Goal: Task Accomplishment & Management: Use online tool/utility

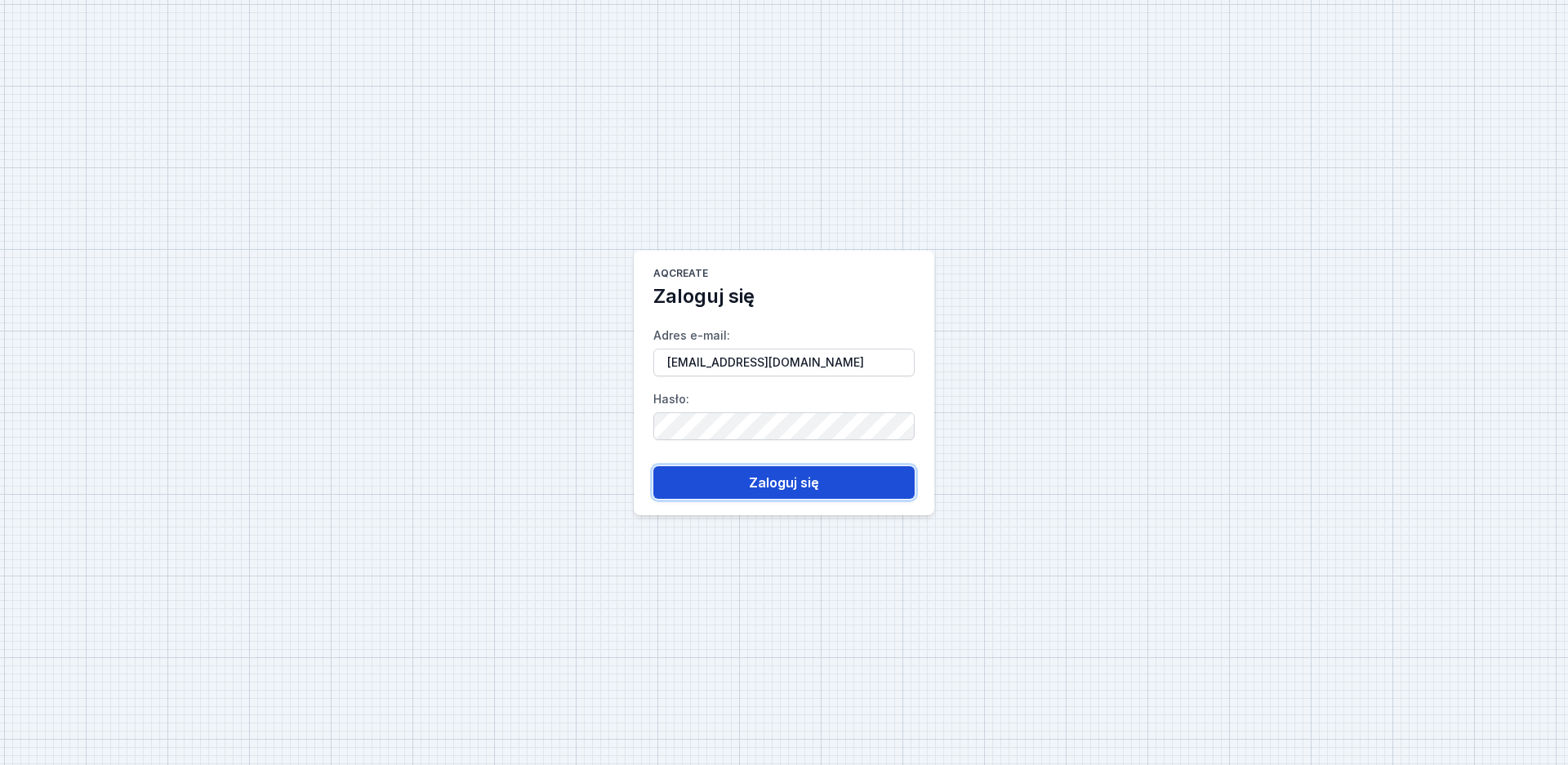
click at [787, 490] on button "Zaloguj się" at bounding box center [784, 483] width 262 height 33
select select "true"
select select "2"
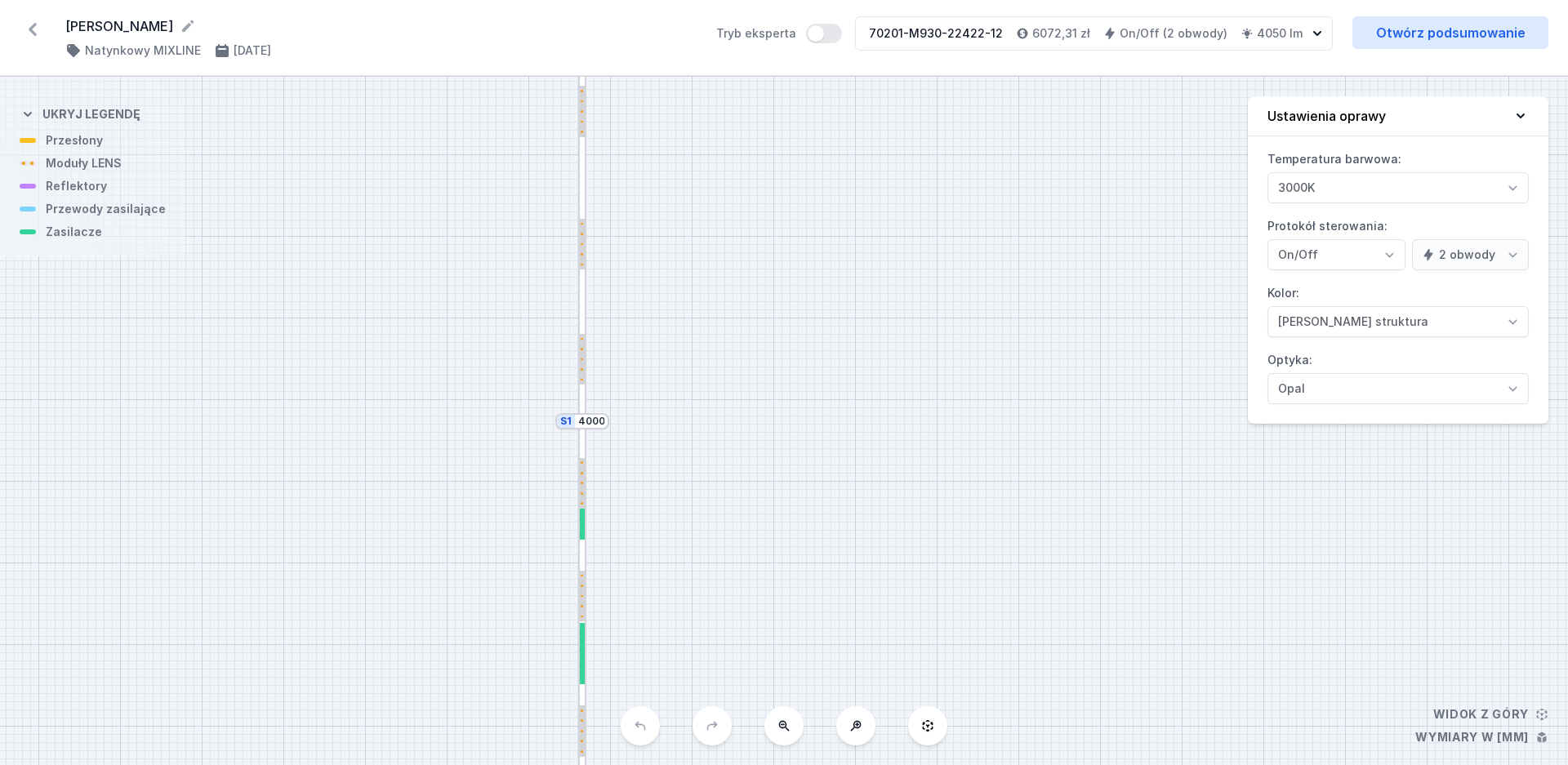
click at [28, 28] on icon at bounding box center [33, 29] width 26 height 26
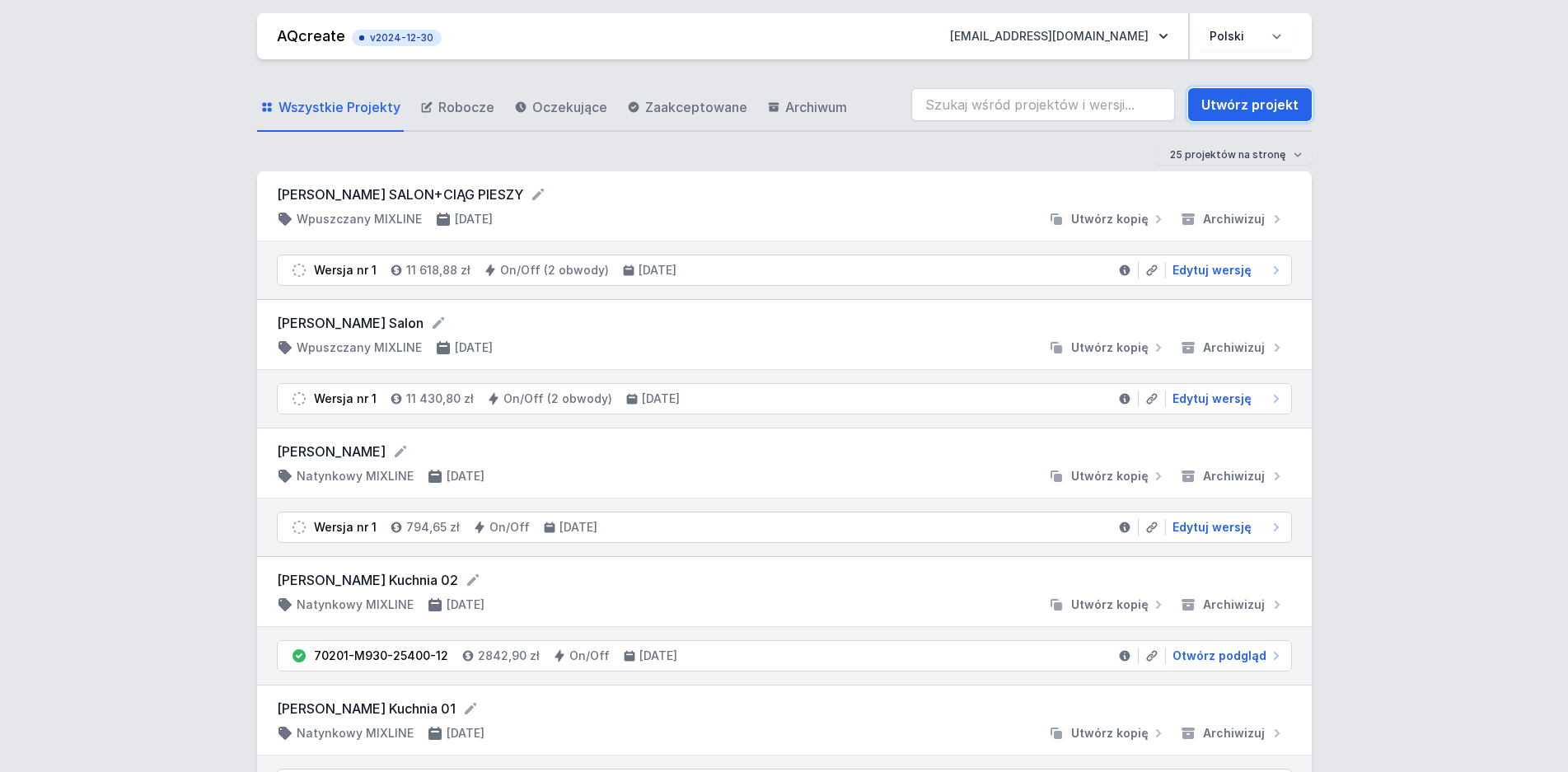
click at [1245, 103] on link "Utwórz projekt" at bounding box center [1250, 105] width 123 height 33
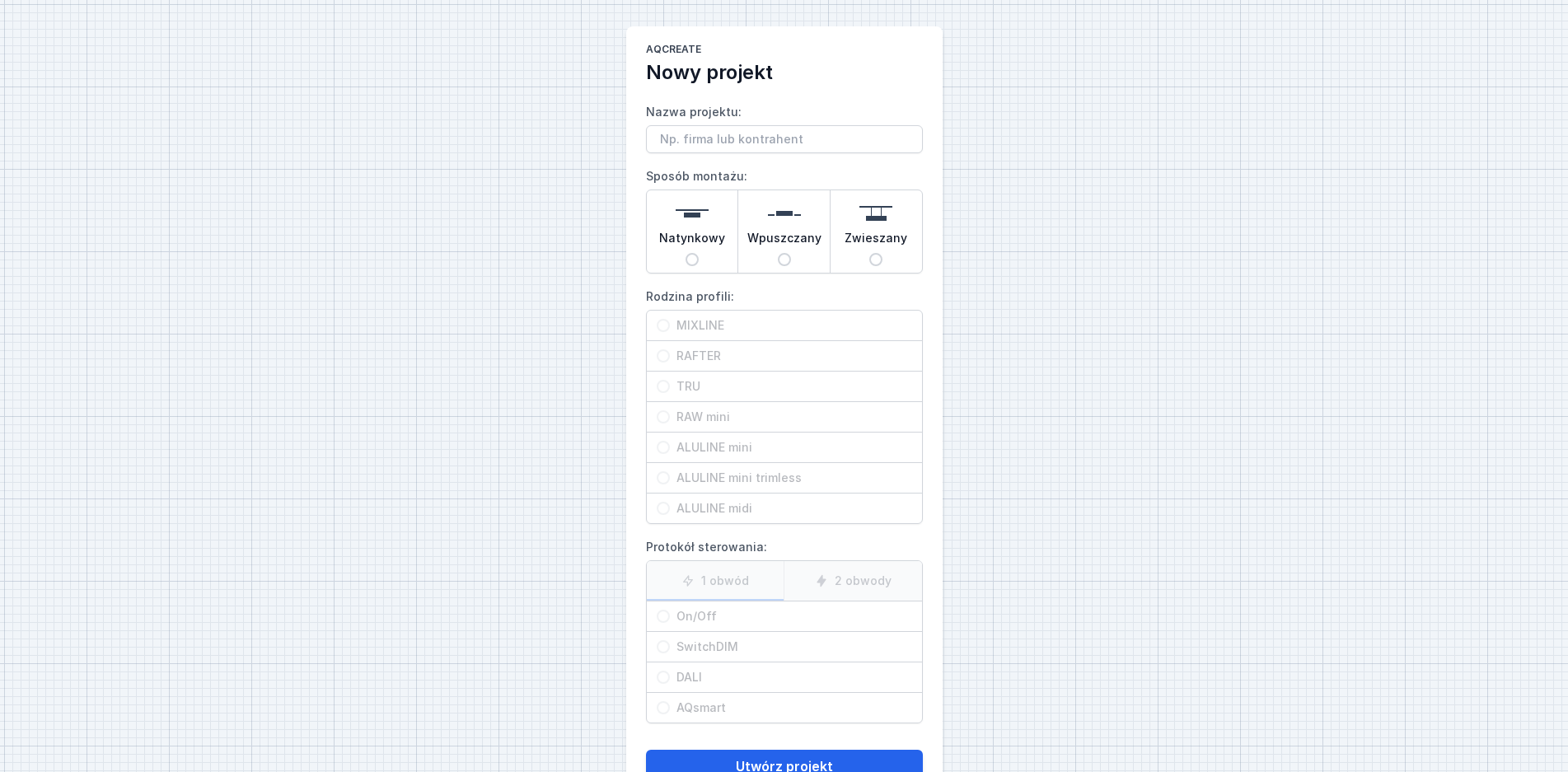
click at [727, 138] on input "Nazwa projektu:" at bounding box center [784, 139] width 277 height 28
type input "[PERSON_NAME]"
click at [877, 260] on input "Zwieszany" at bounding box center [875, 259] width 13 height 13
radio input "true"
click at [682, 326] on span "MIXLINE" at bounding box center [791, 325] width 242 height 16
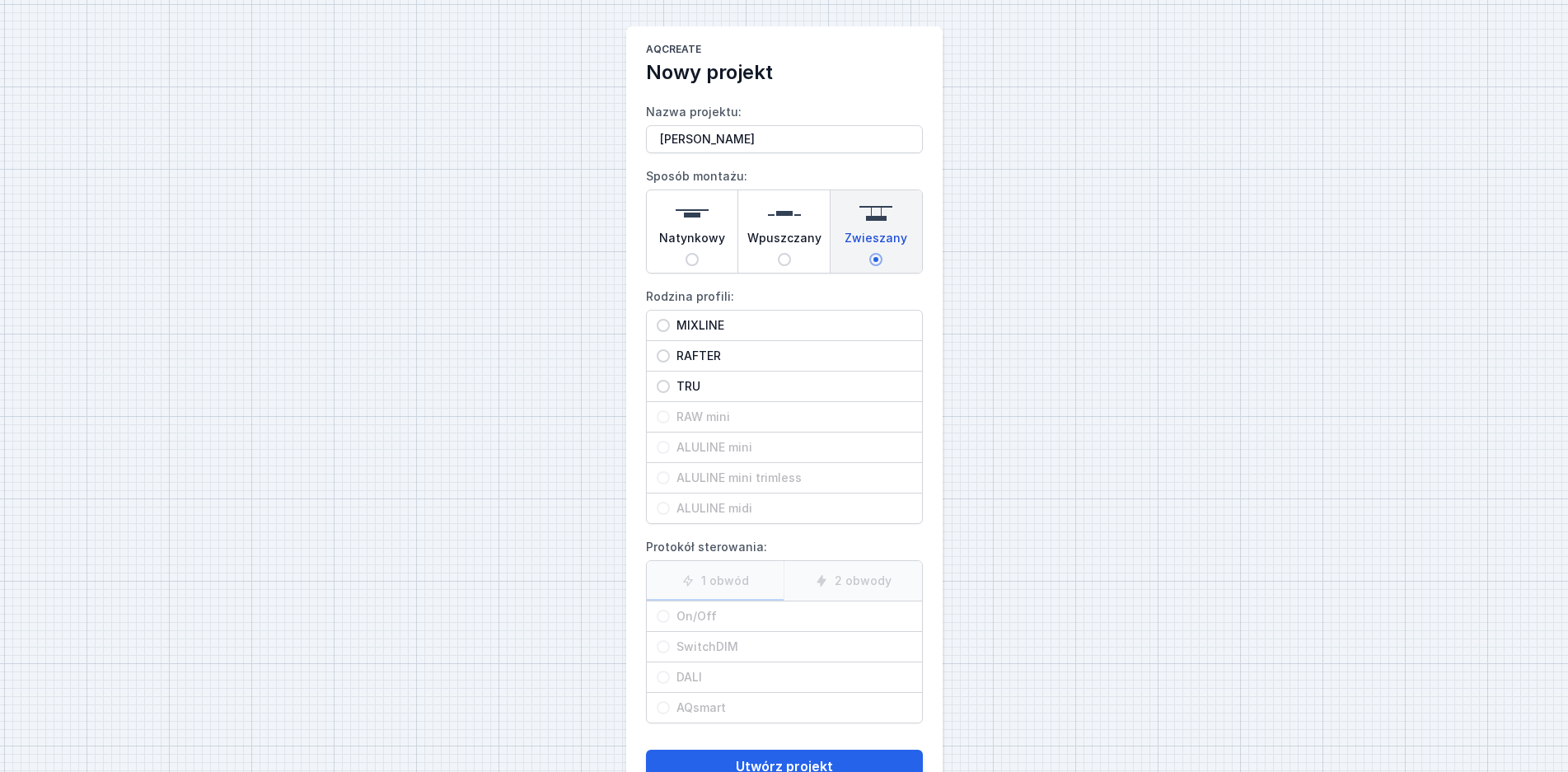
click at [670, 326] on input "MIXLINE" at bounding box center [662, 325] width 13 height 13
radio input "true"
click at [663, 617] on input "On/Off" at bounding box center [662, 616] width 13 height 13
radio input "true"
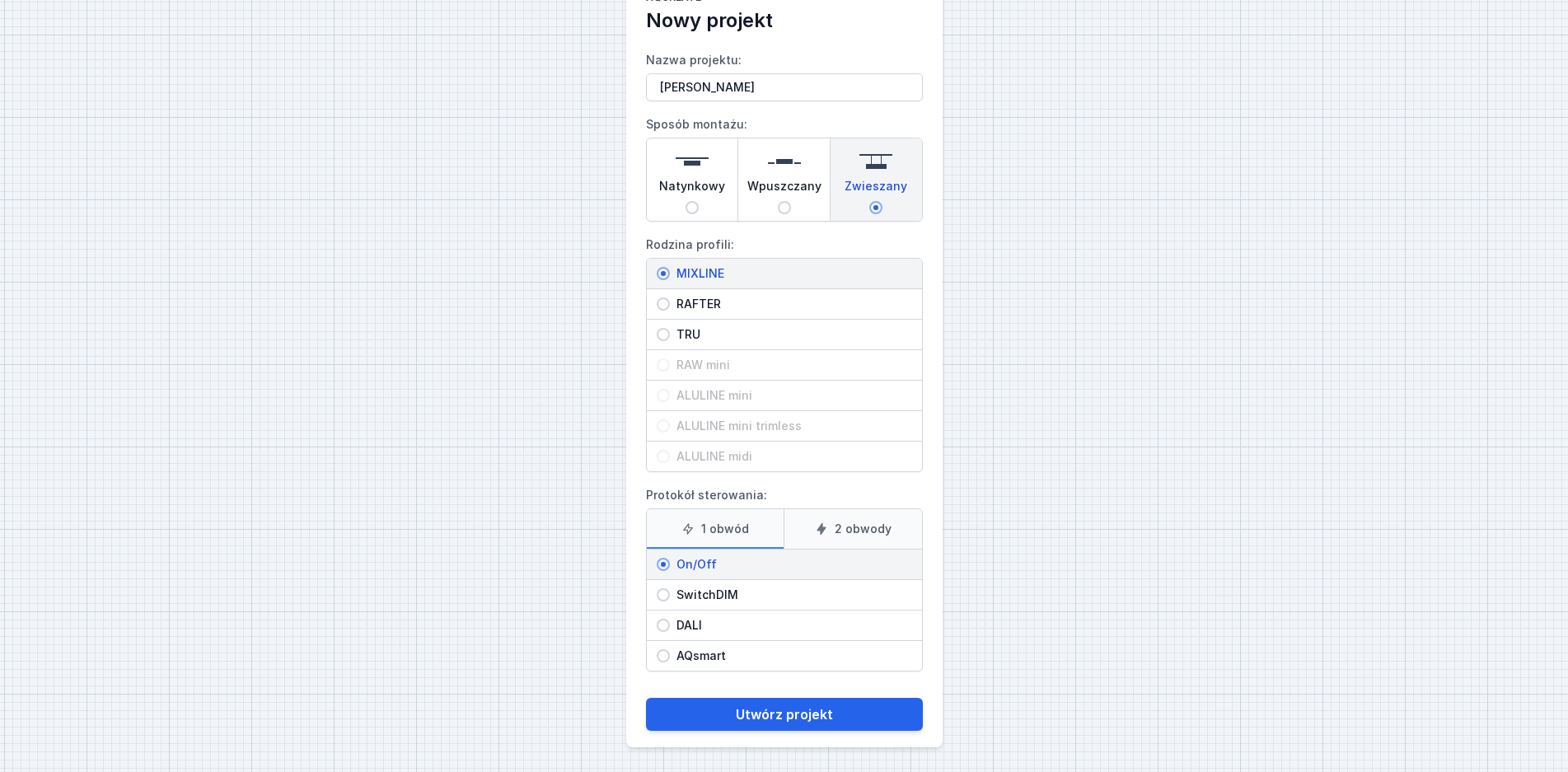
scroll to position [54, 0]
click at [846, 716] on button "Utwórz projekt" at bounding box center [784, 713] width 277 height 33
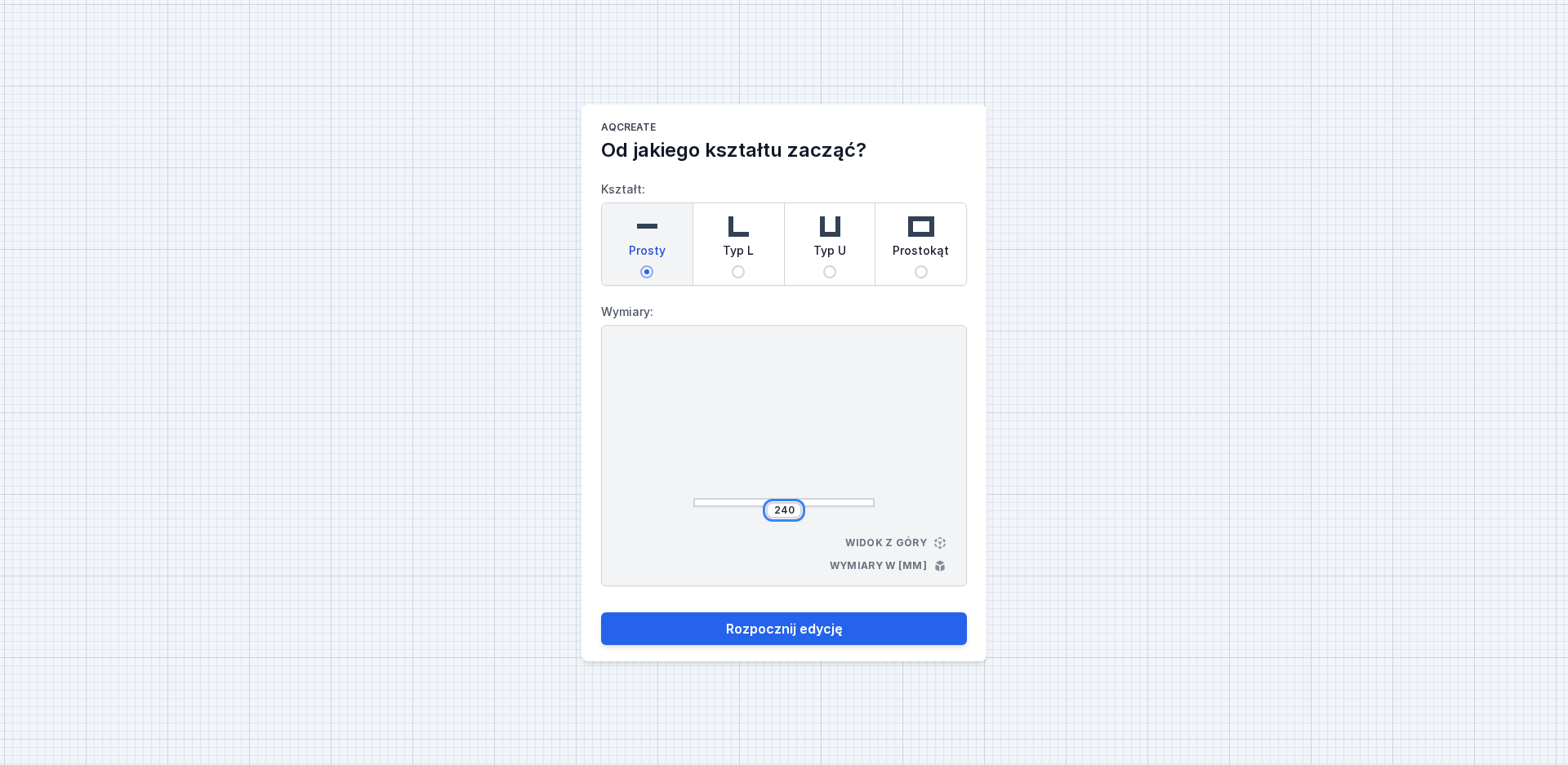
click at [782, 513] on input "240" at bounding box center [784, 510] width 26 height 13
drag, startPoint x: 793, startPoint y: 509, endPoint x: 761, endPoint y: 509, distance: 32.0
click at [771, 509] on input "240" at bounding box center [784, 510] width 26 height 13
click at [602, 613] on button "Rozpocznij edycję" at bounding box center [784, 629] width 366 height 33
click at [527, 515] on div "AQcreate Od jakiego kształtu zacząć? Kształt: Prosty Typ L Typ U Prostokąt Wymi…" at bounding box center [784, 382] width 1568 height 765
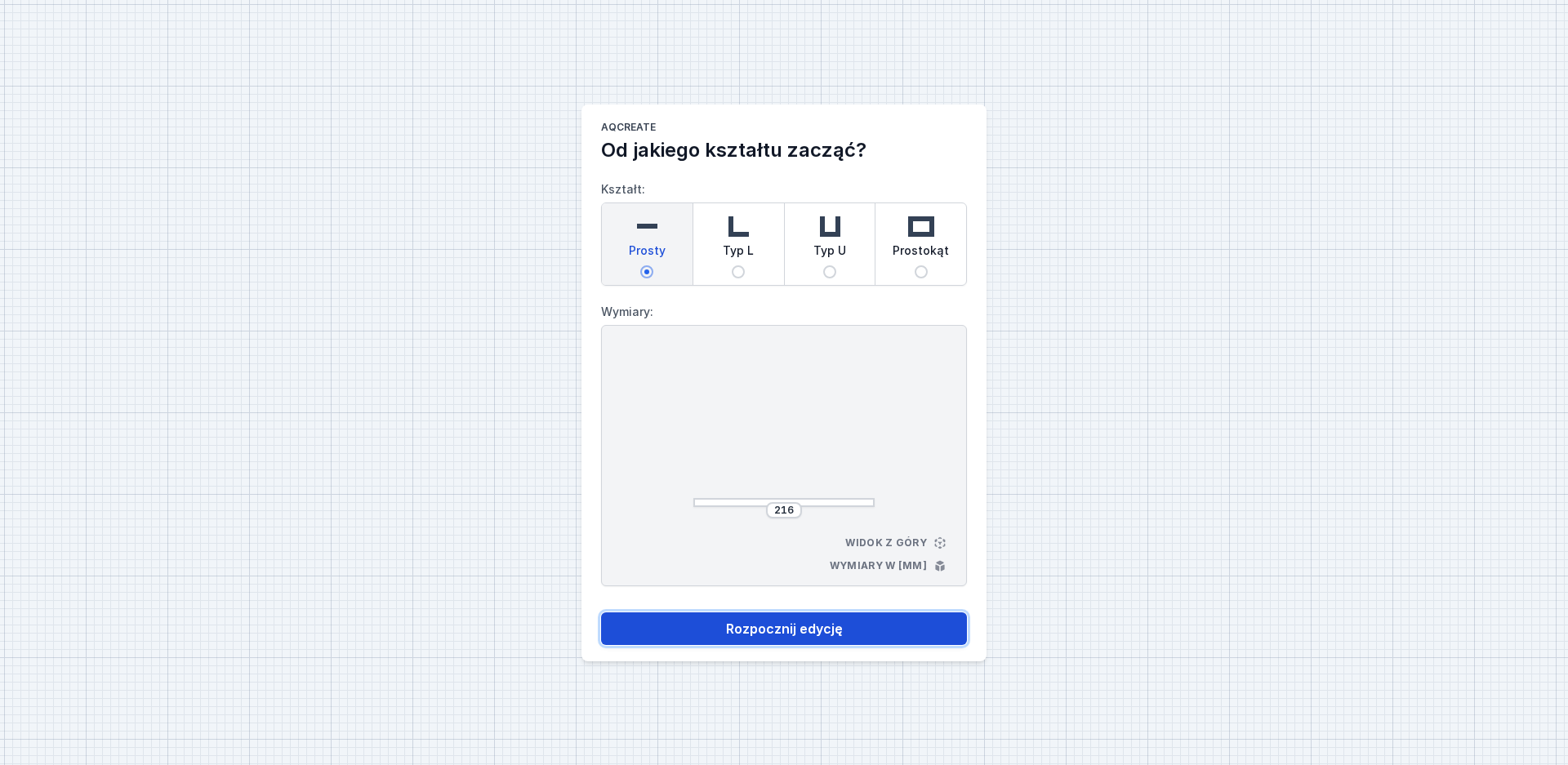
click at [770, 635] on button "Rozpocznij edycję" at bounding box center [784, 629] width 366 height 33
type input "2160"
click at [763, 624] on button "Rozpocznij edycję" at bounding box center [784, 629] width 366 height 33
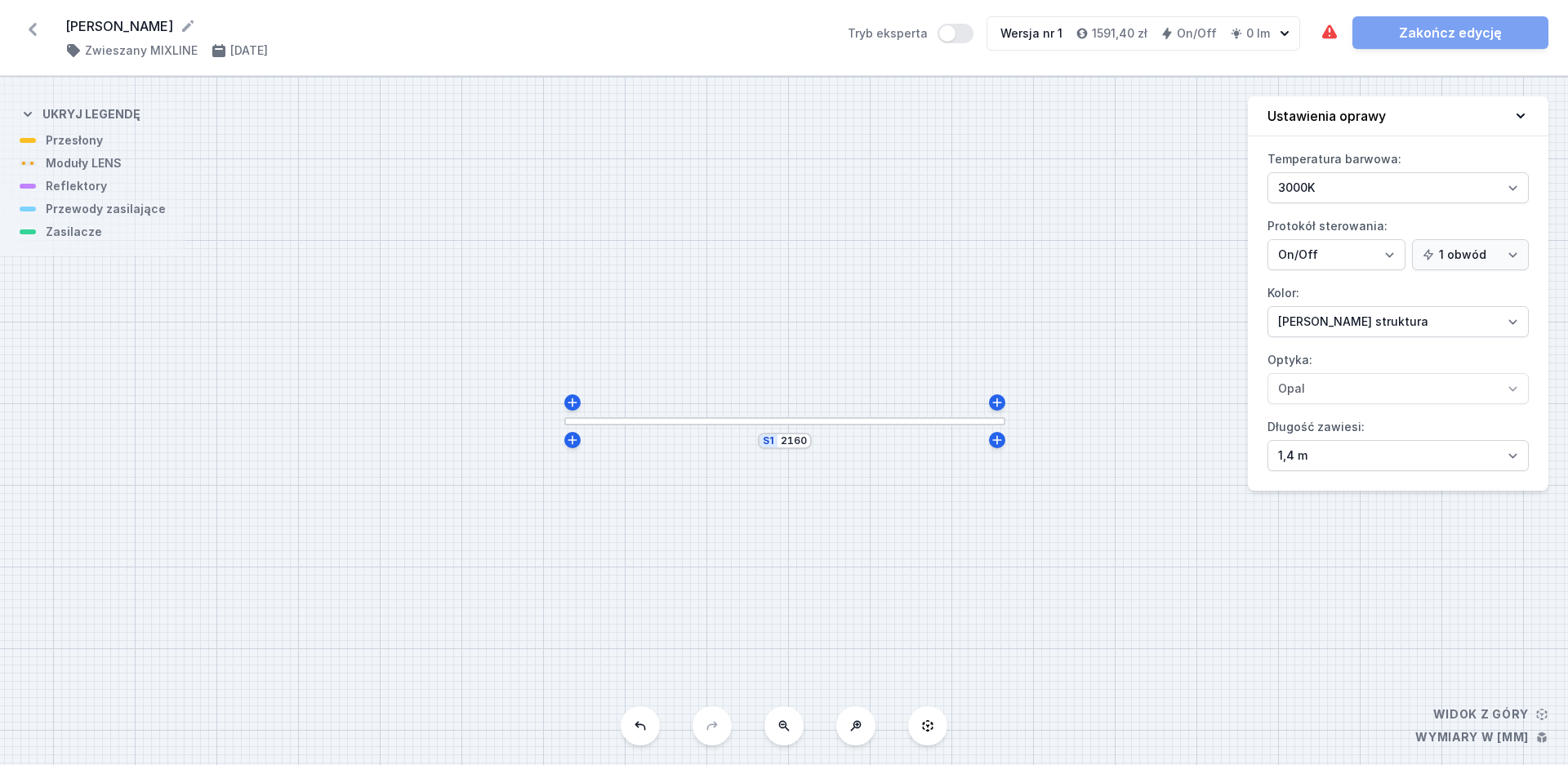
click at [775, 423] on div at bounding box center [785, 422] width 441 height 9
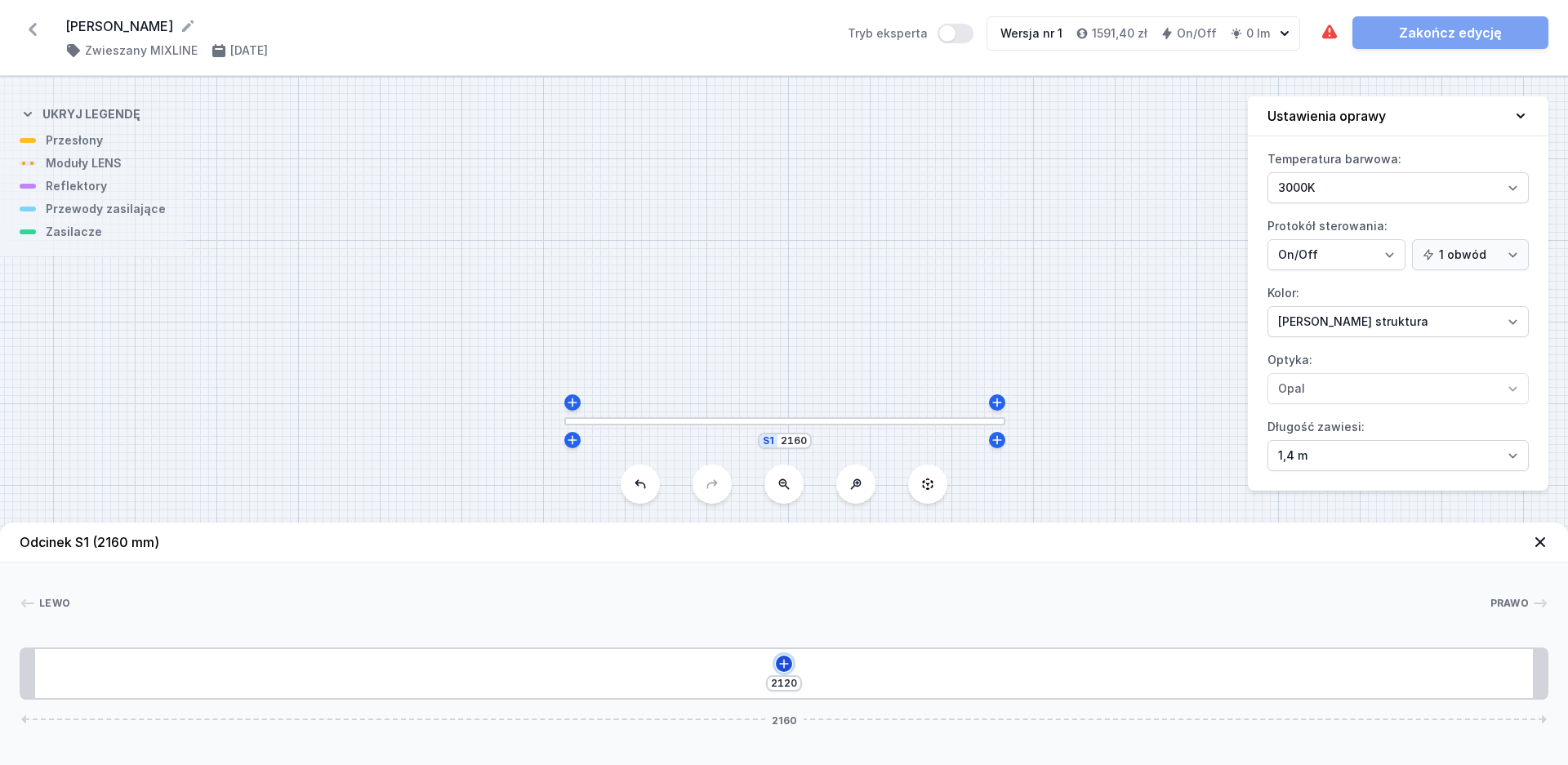
click at [783, 667] on icon at bounding box center [784, 663] width 13 height 13
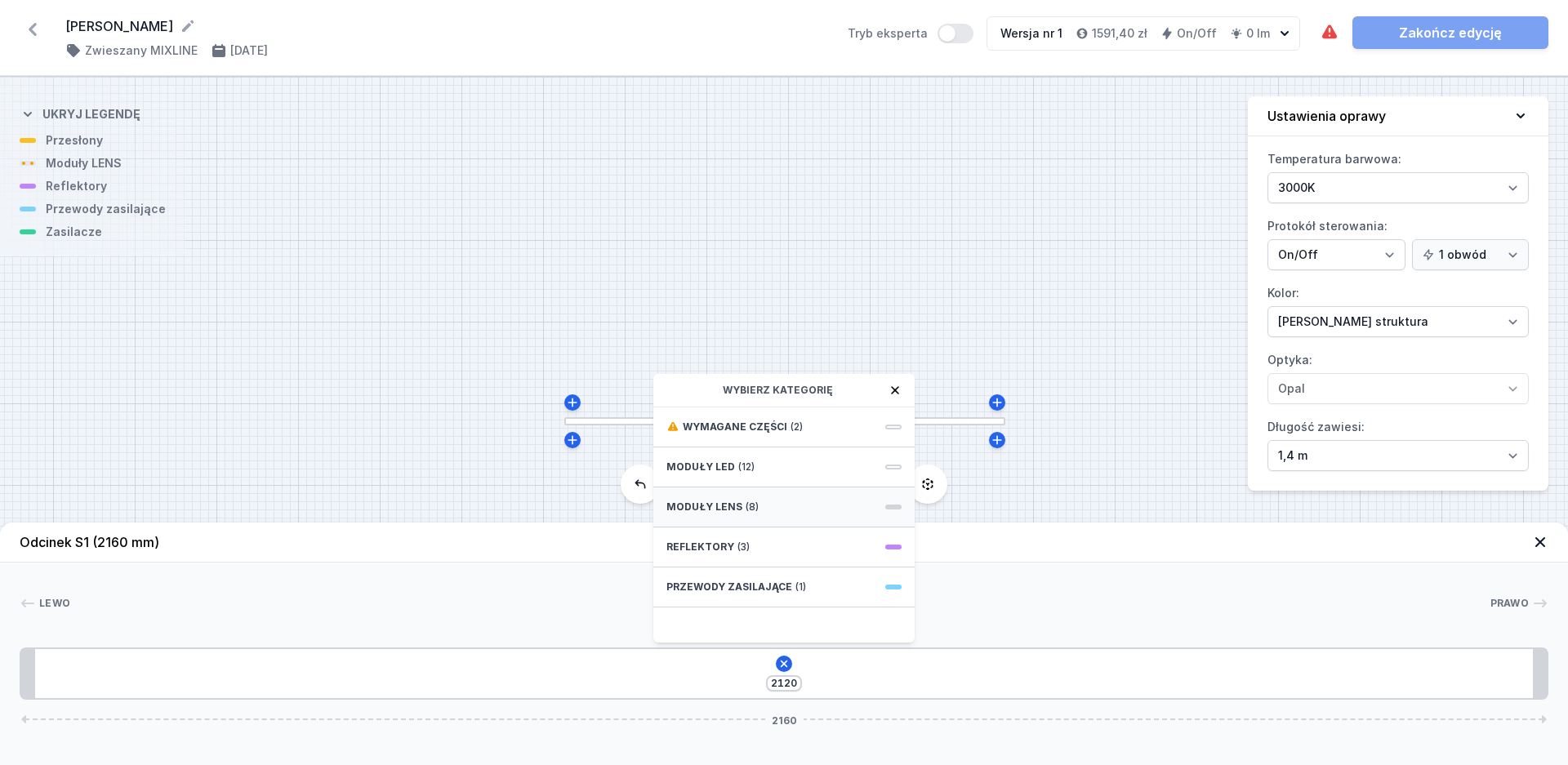
click at [708, 514] on div "Moduły LENS (8)" at bounding box center [784, 508] width 262 height 40
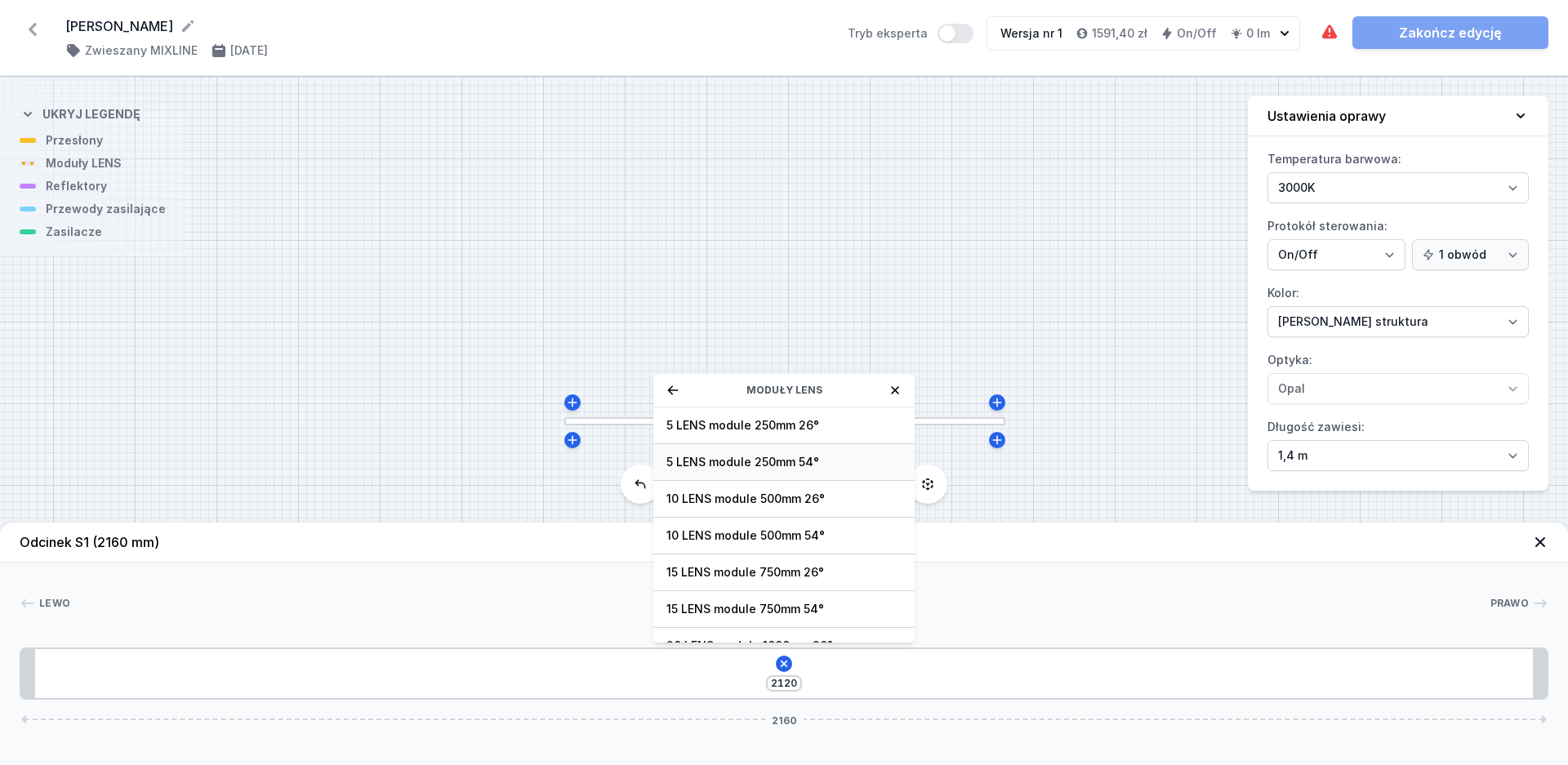
click at [830, 465] on span "5 LENS module 250mm 54°" at bounding box center [784, 462] width 235 height 16
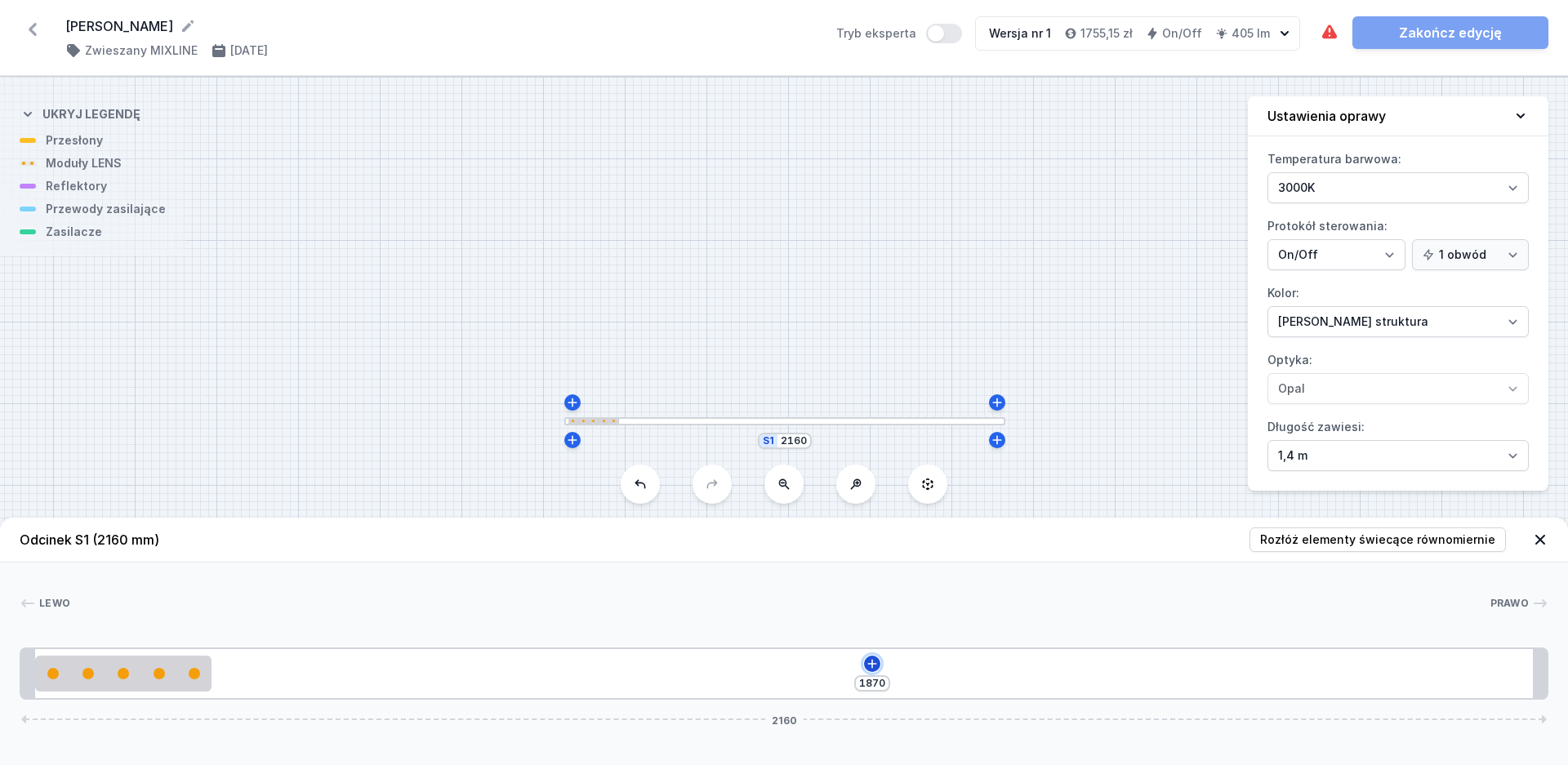
click at [869, 666] on icon at bounding box center [872, 663] width 13 height 13
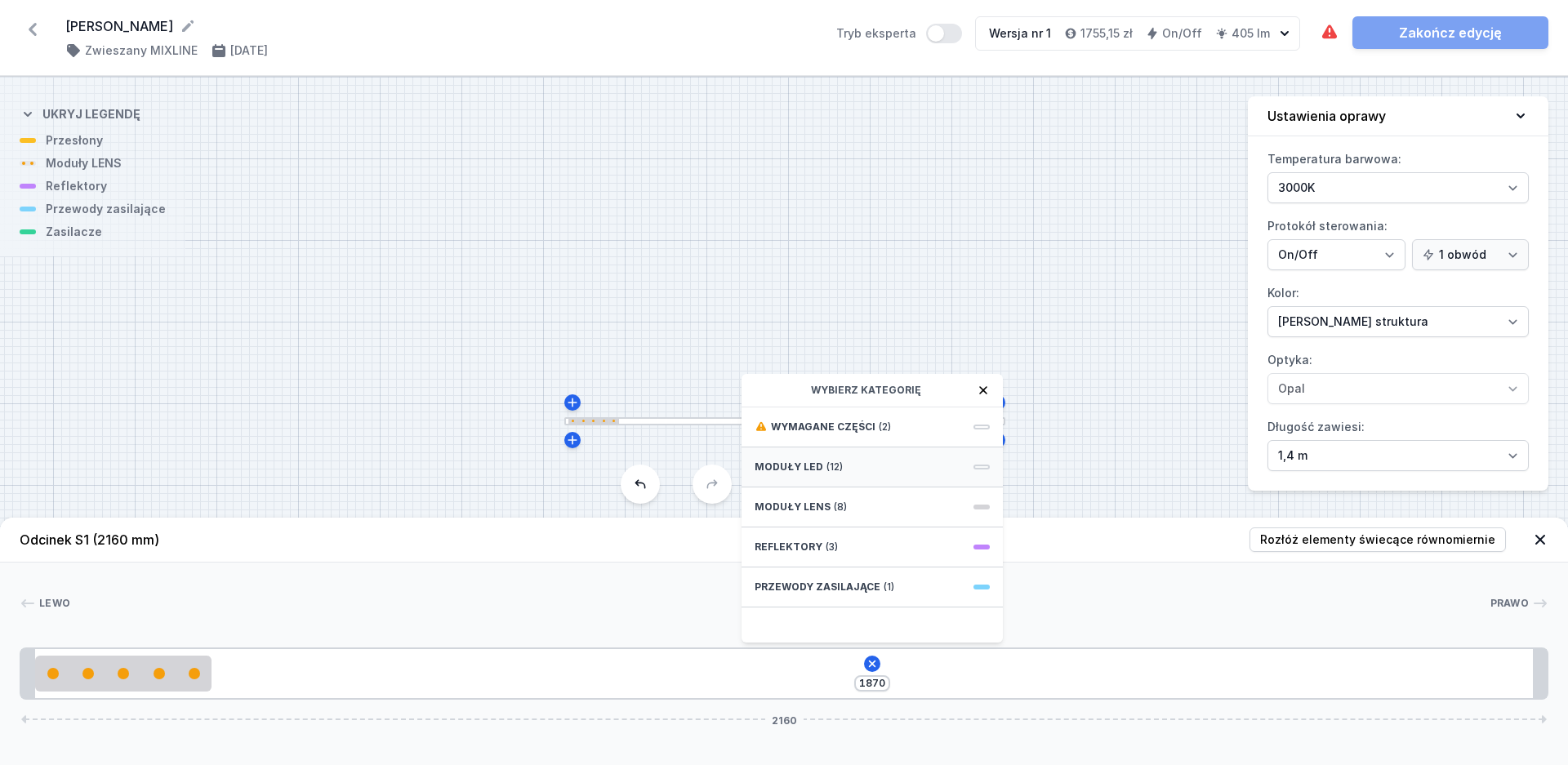
click at [846, 468] on div "Moduły LED (12)" at bounding box center [873, 467] width 262 height 40
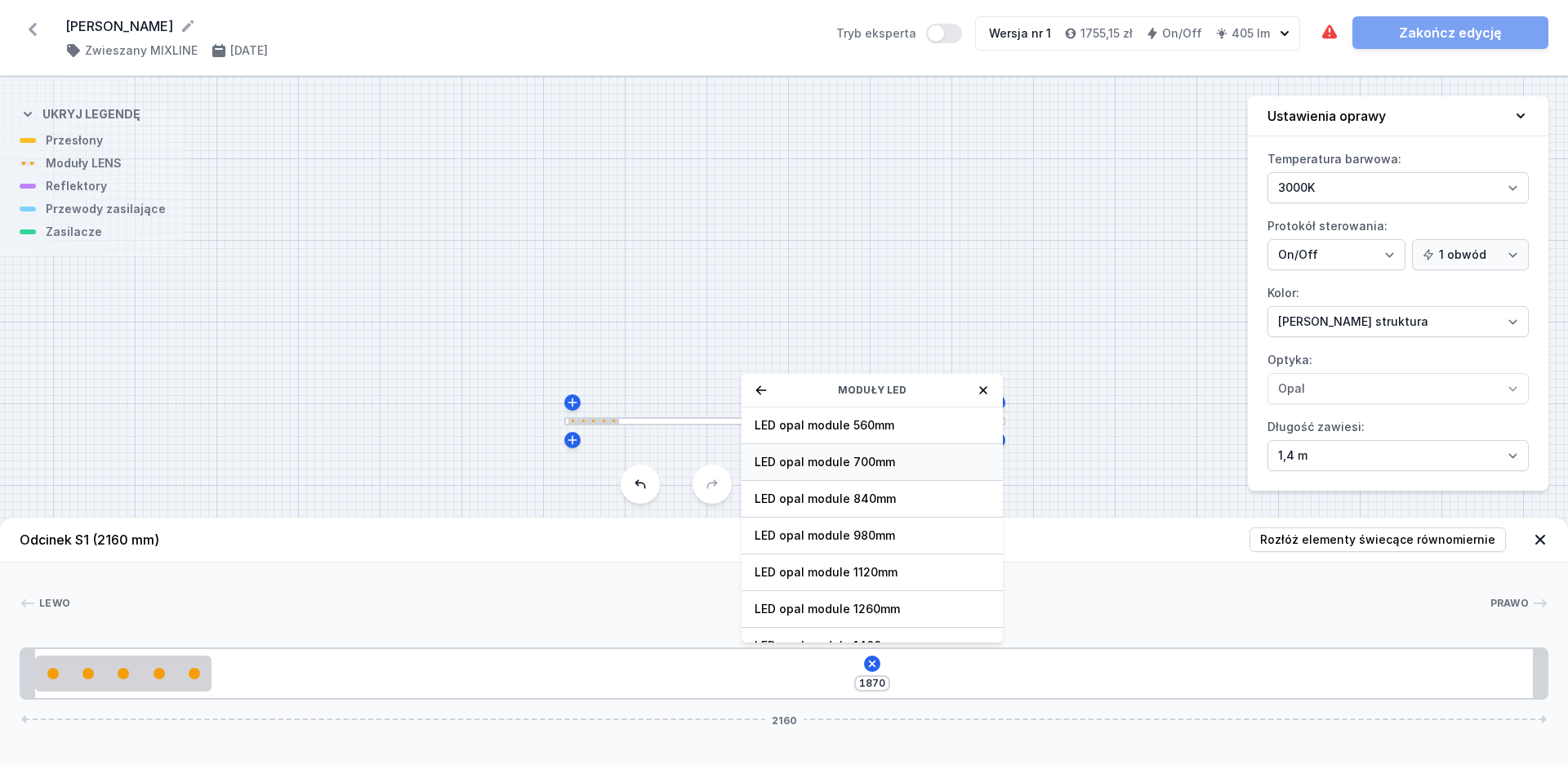
click at [843, 463] on span "LED opal module 700mm" at bounding box center [872, 462] width 235 height 16
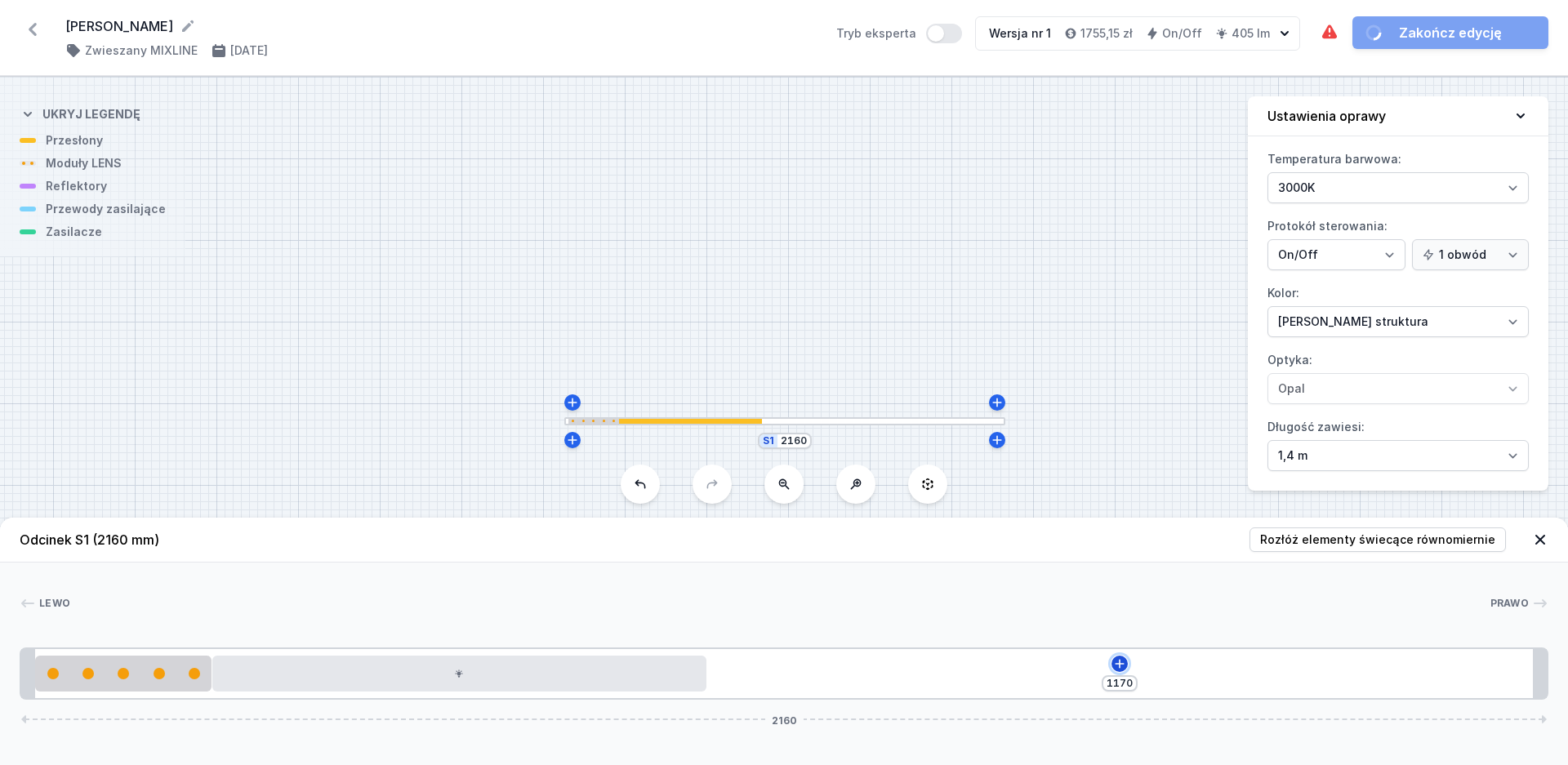
click at [1122, 660] on icon at bounding box center [1120, 663] width 13 height 13
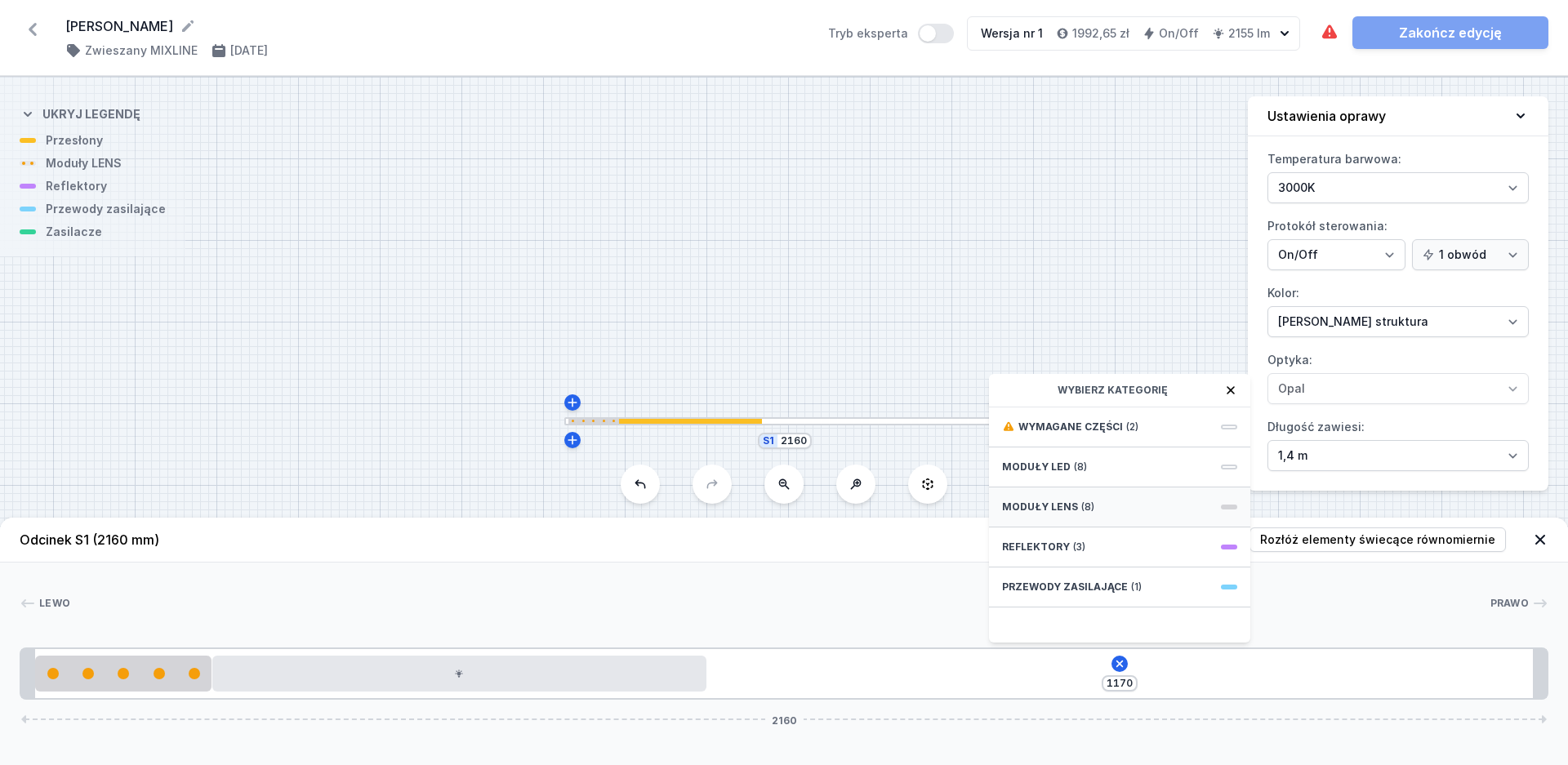
click at [1071, 497] on div "Moduły LENS (8)" at bounding box center [1120, 508] width 262 height 40
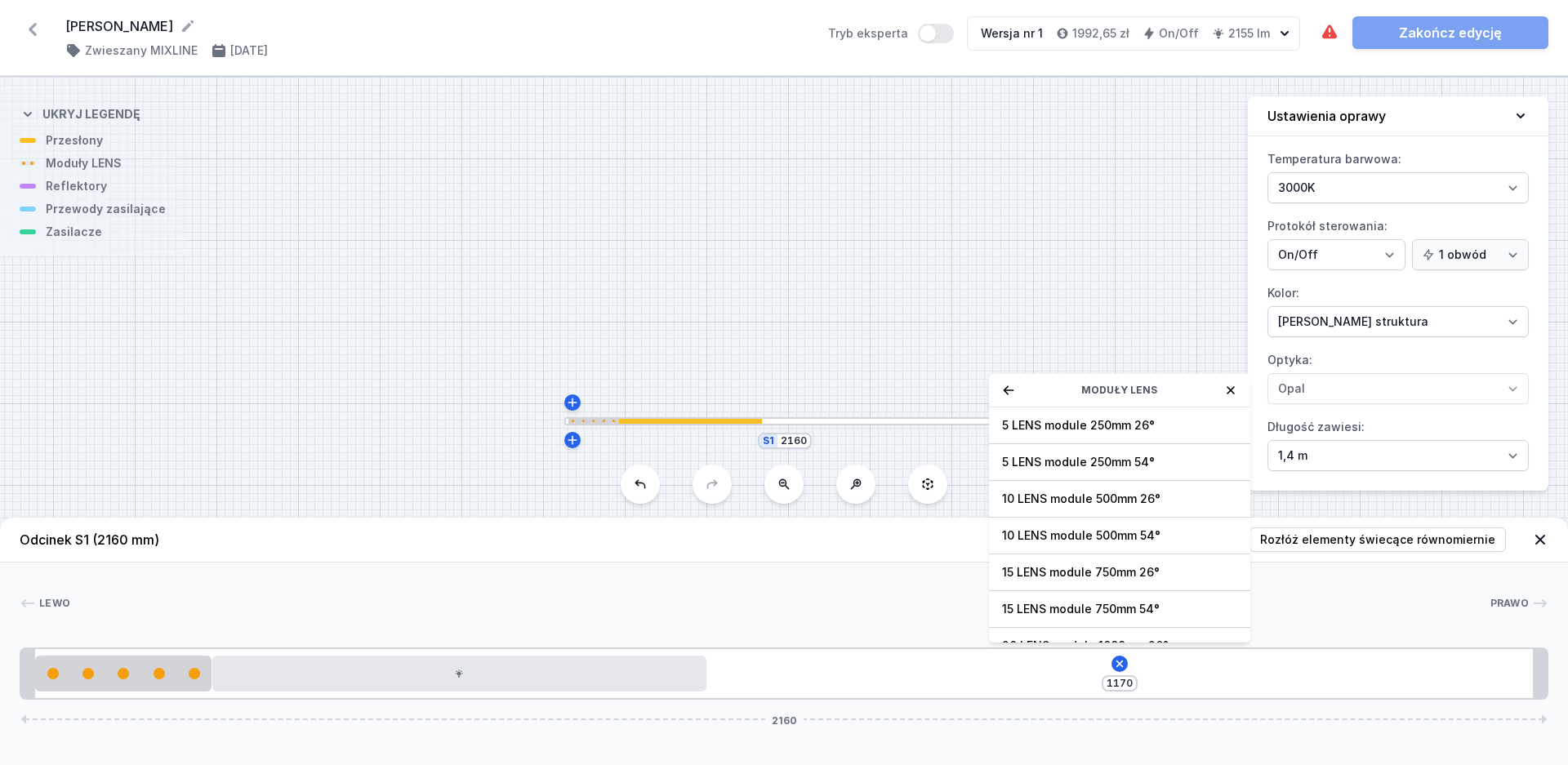
click at [1085, 457] on span "5 LENS module 250mm 54°" at bounding box center [1120, 462] width 235 height 16
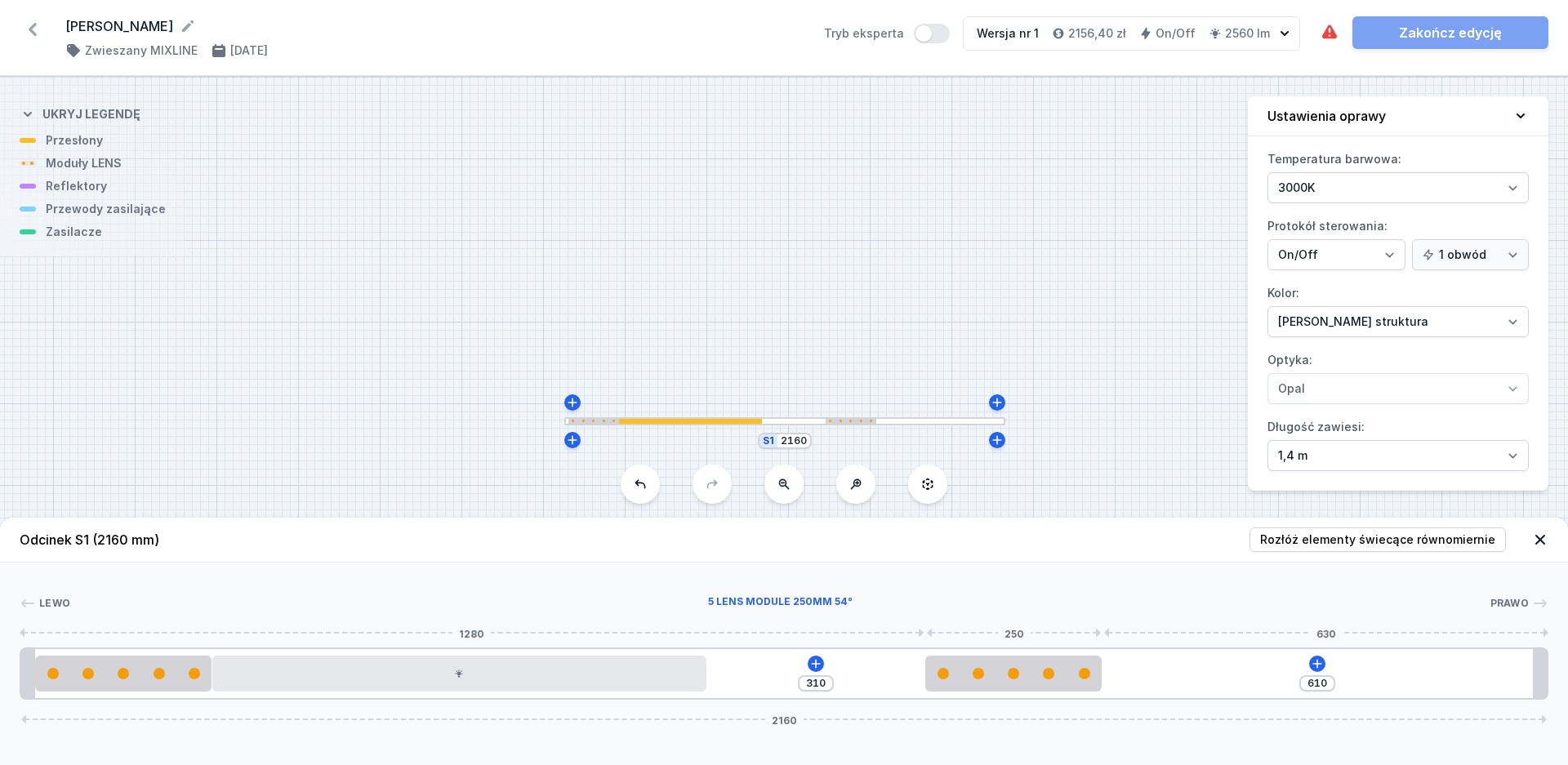
type input "483"
type input "437"
type input "358"
type input "562"
type input "320"
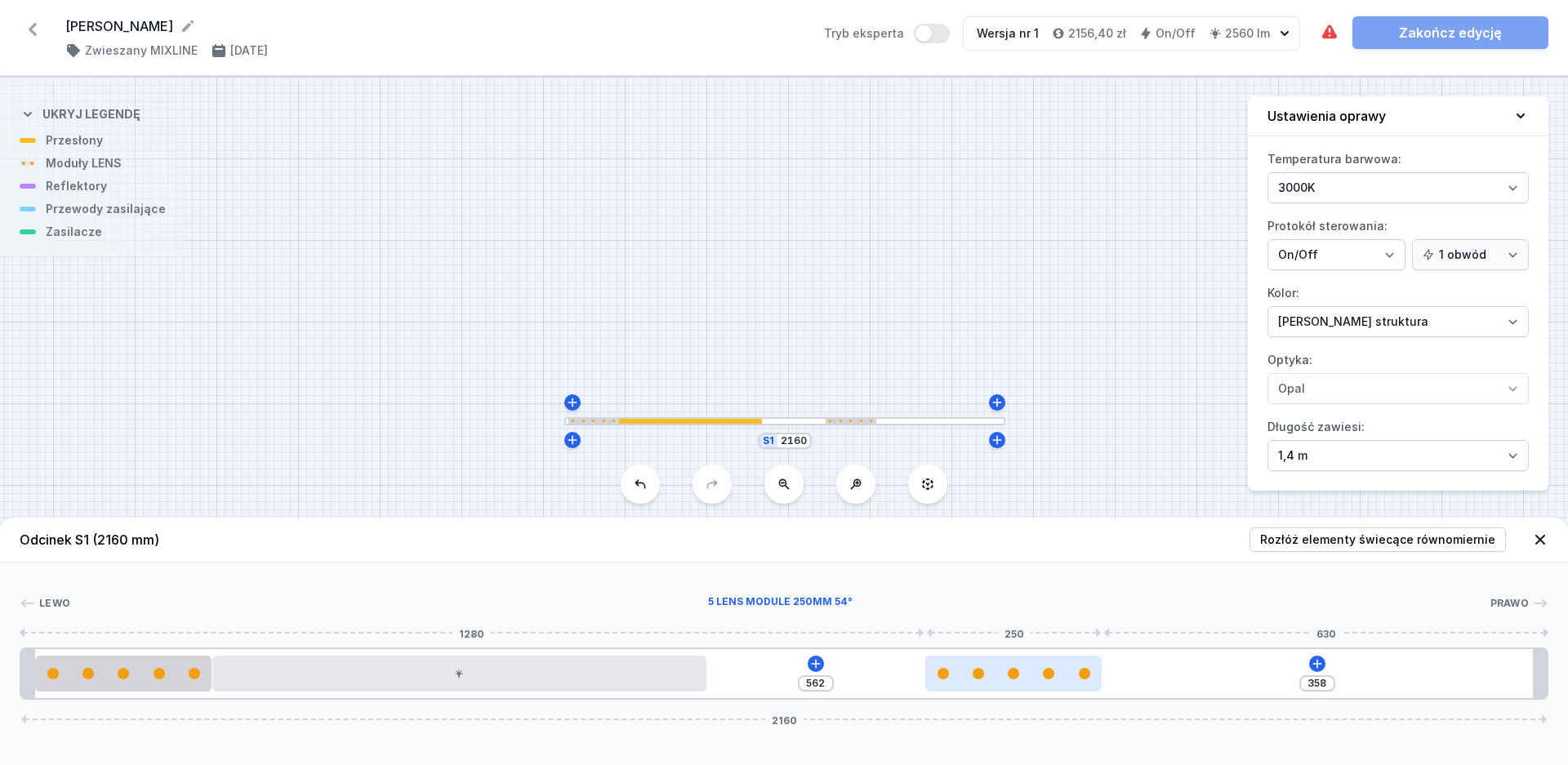
type input "600"
type input "263"
type input "657"
type input "226"
type input "694"
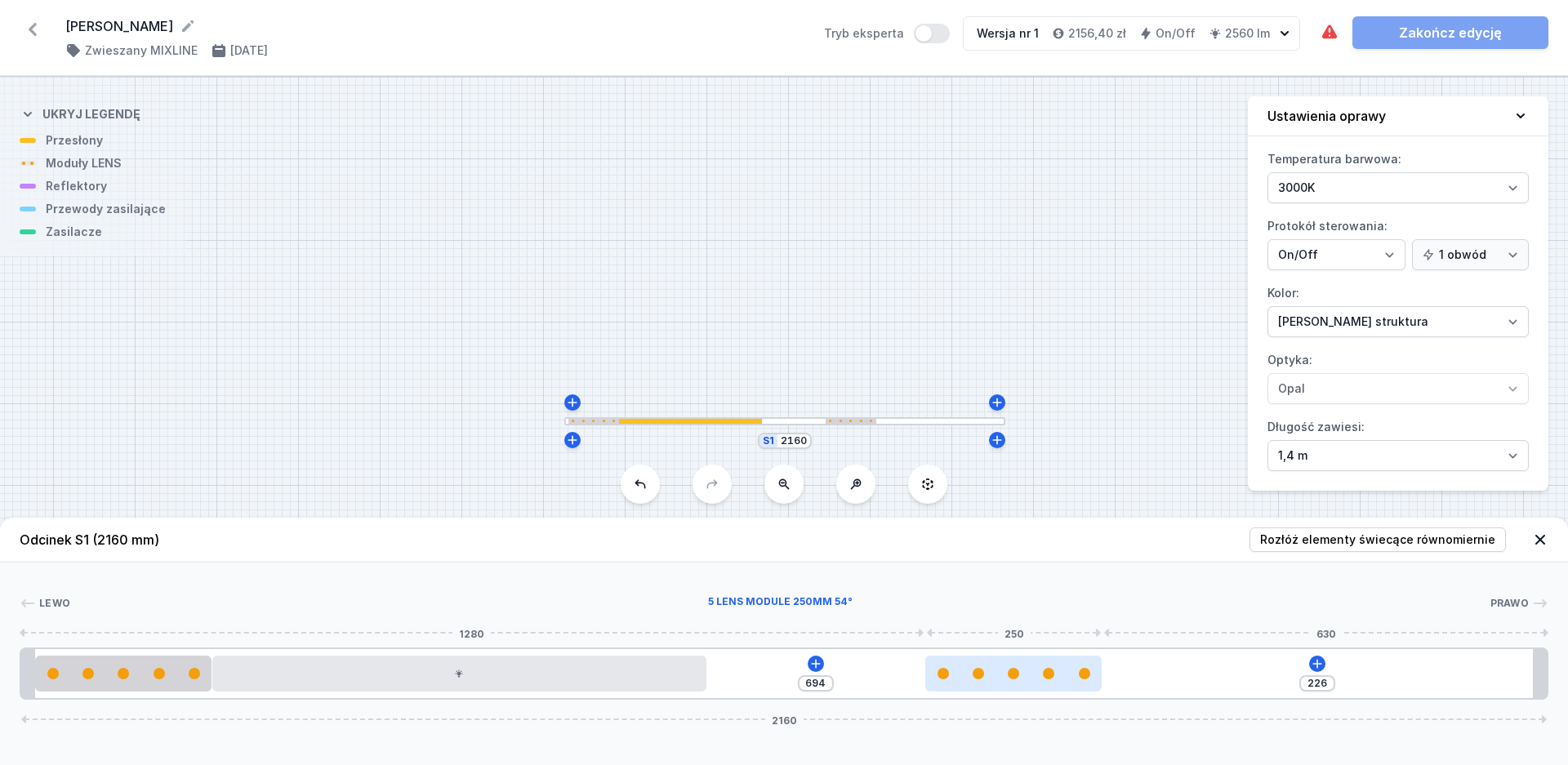
type input "175"
type input "745"
type input "142"
type input "778"
type input "98"
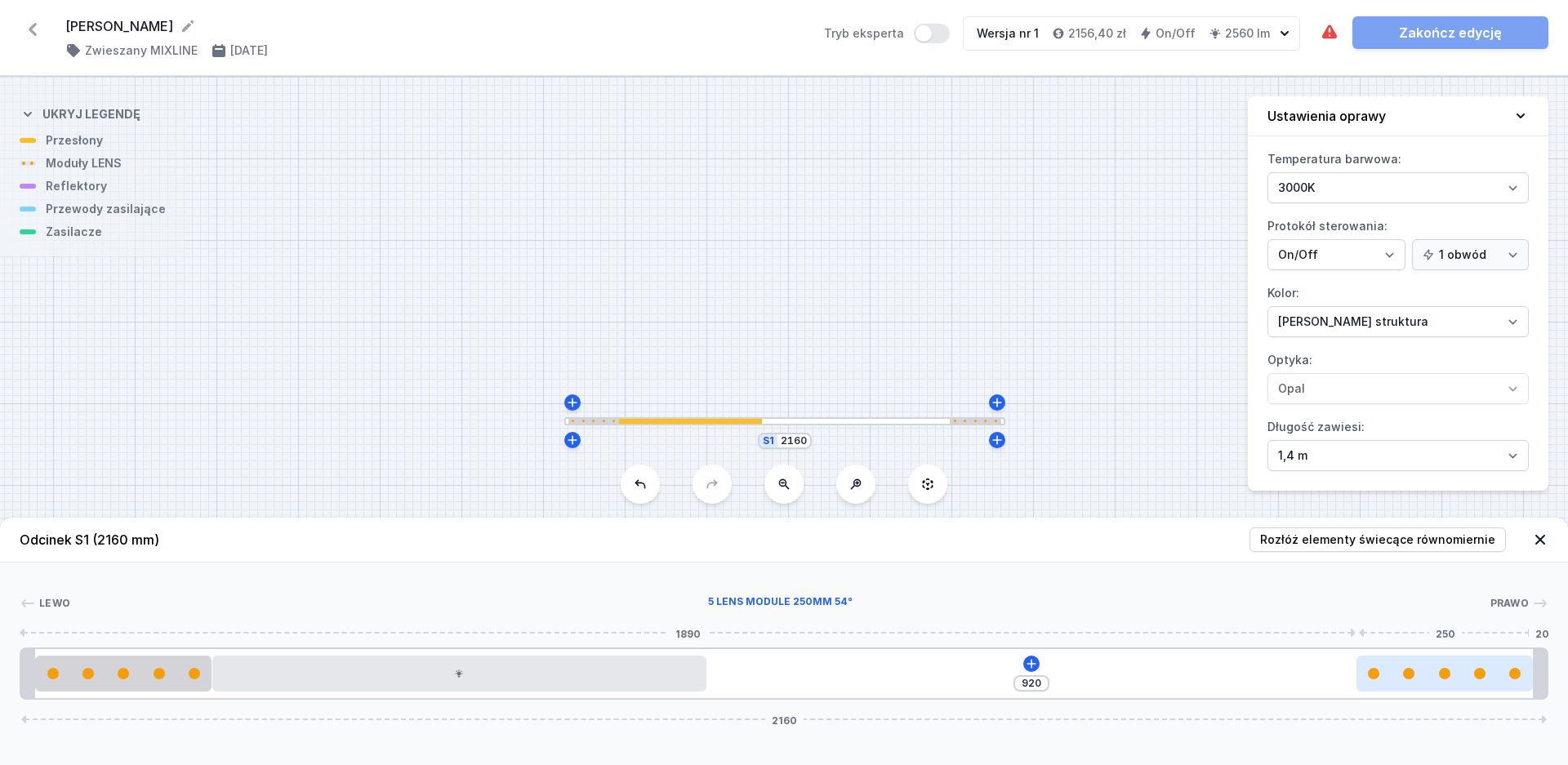
drag, startPoint x: 799, startPoint y: 676, endPoint x: 1482, endPoint y: 675, distance: 683.0
click at [1482, 675] on div at bounding box center [1445, 673] width 176 height 11
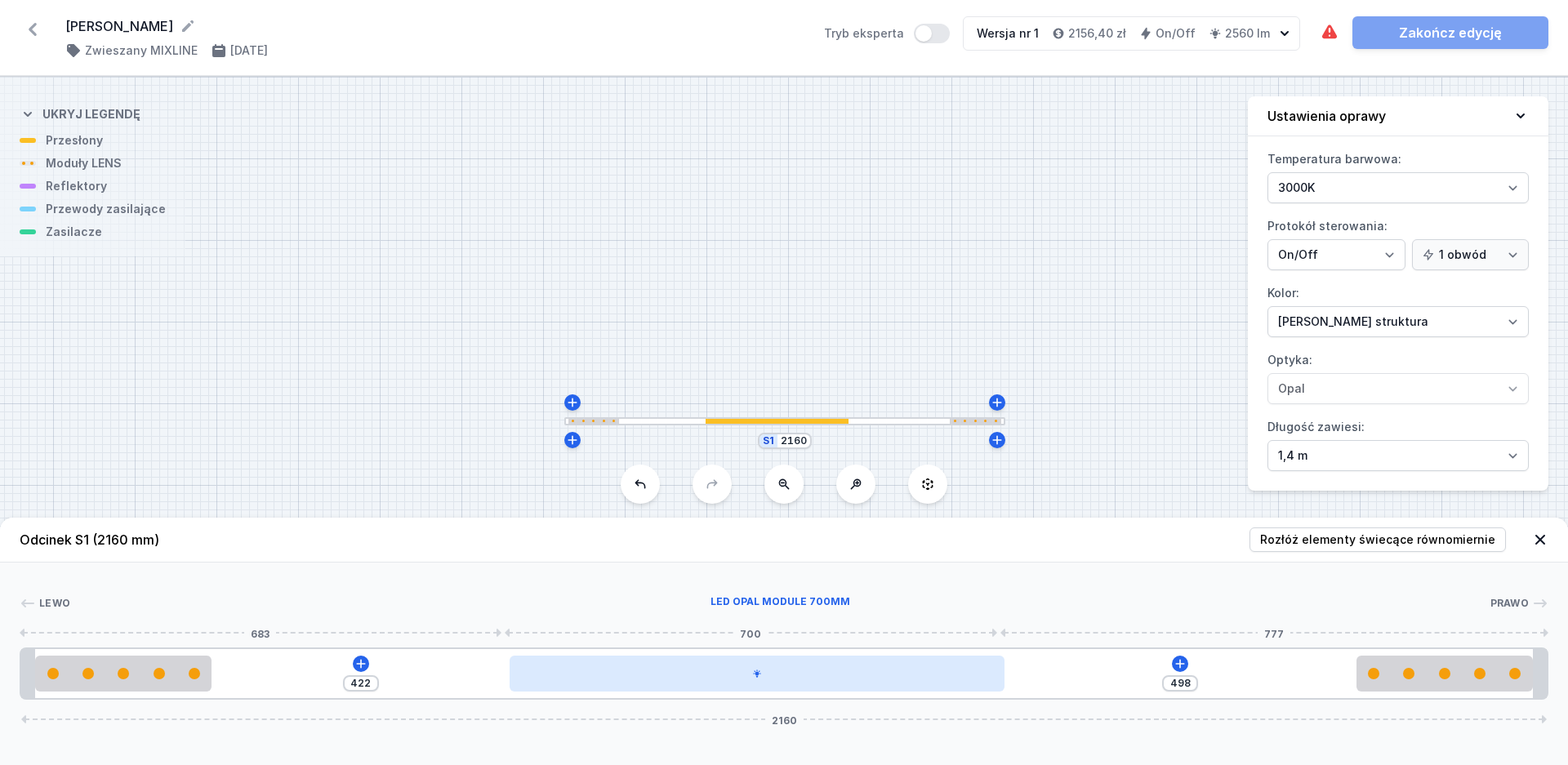
type input "491"
type input "429"
type input "490"
type input "430"
drag, startPoint x: 398, startPoint y: 682, endPoint x: 698, endPoint y: 683, distance: 300.0
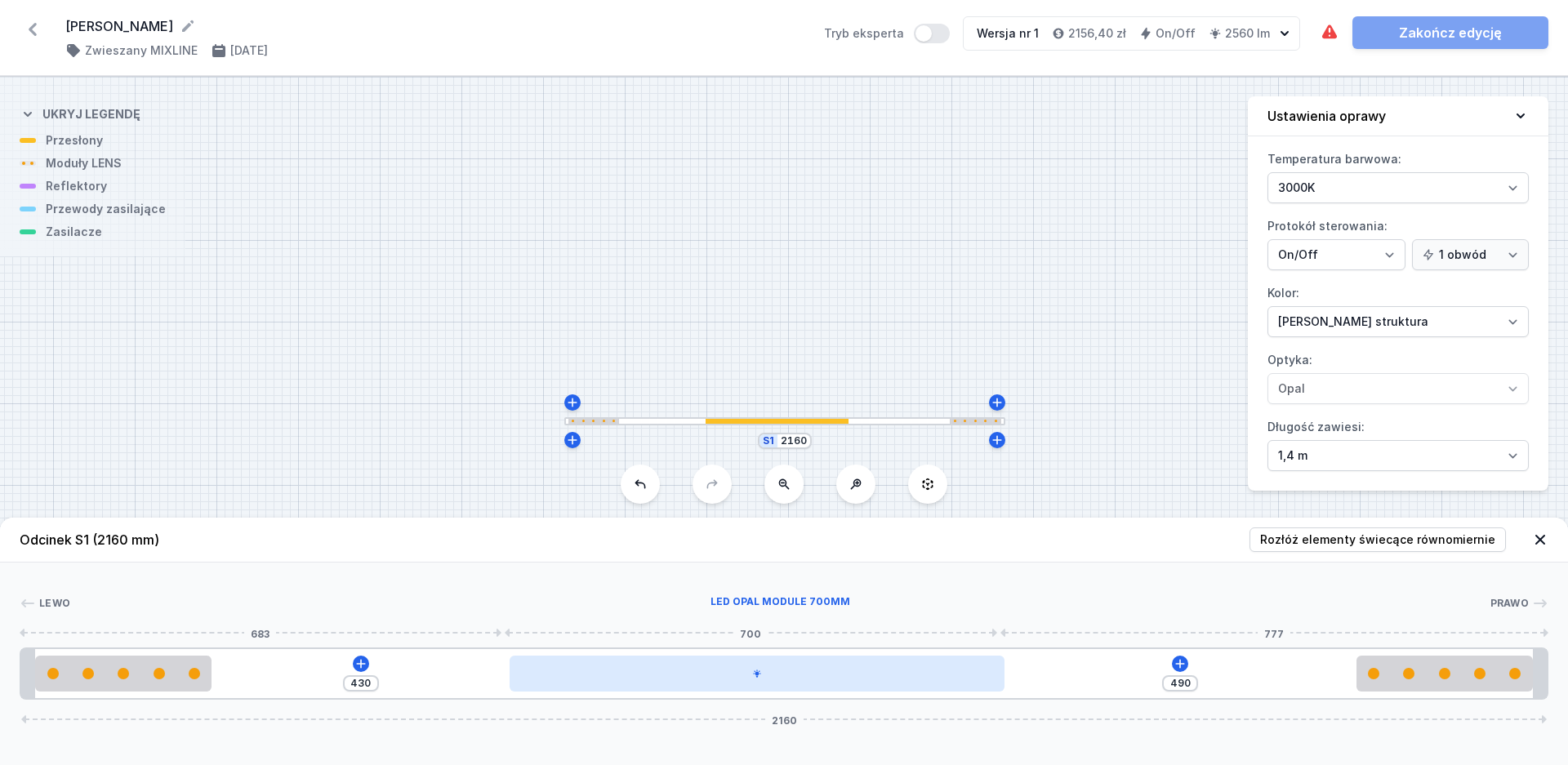
click at [698, 683] on div at bounding box center [756, 674] width 494 height 36
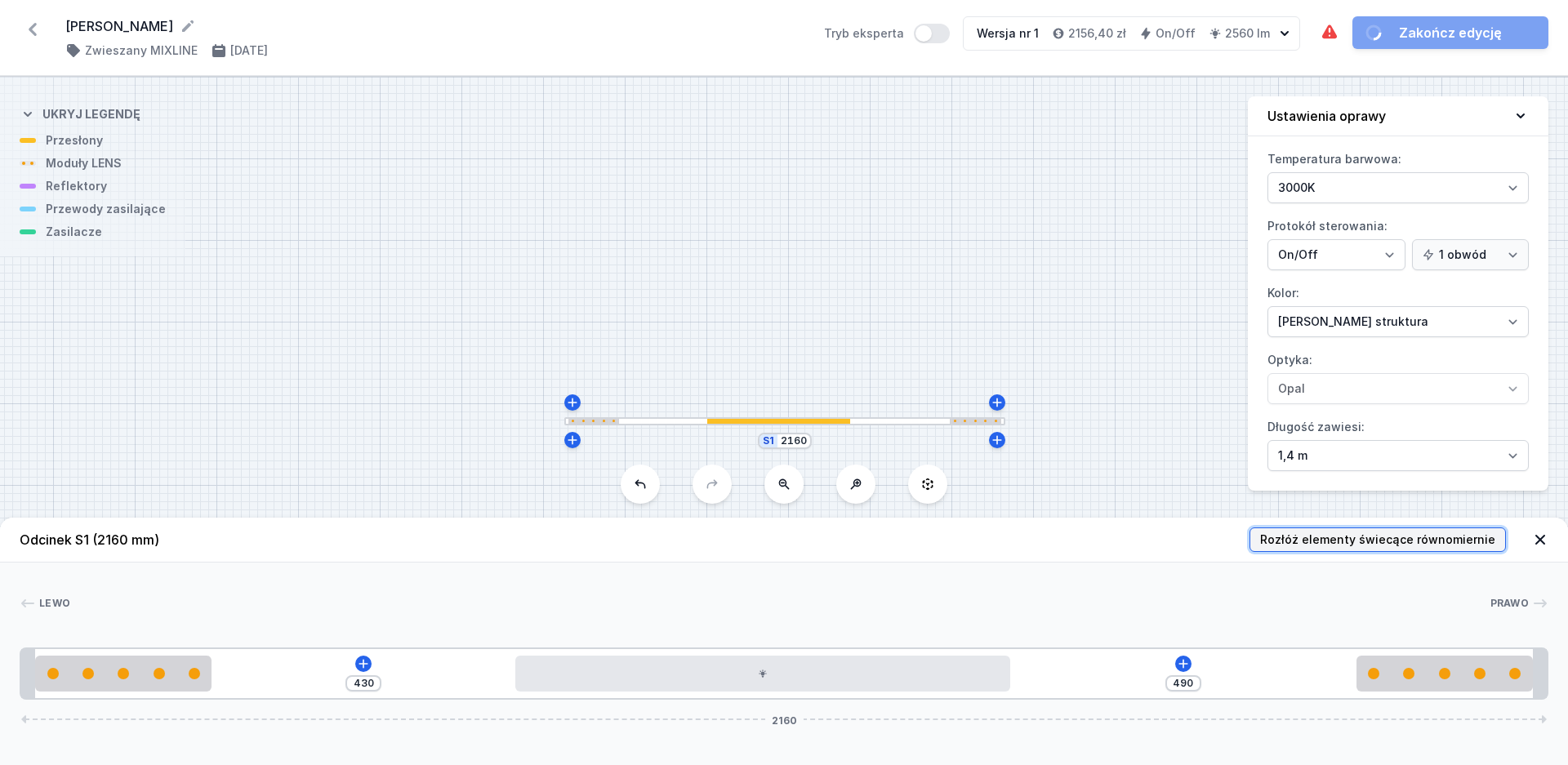
click at [1332, 543] on span "Rozłóż elementy świecące równomiernie" at bounding box center [1378, 540] width 235 height 16
type input "240"
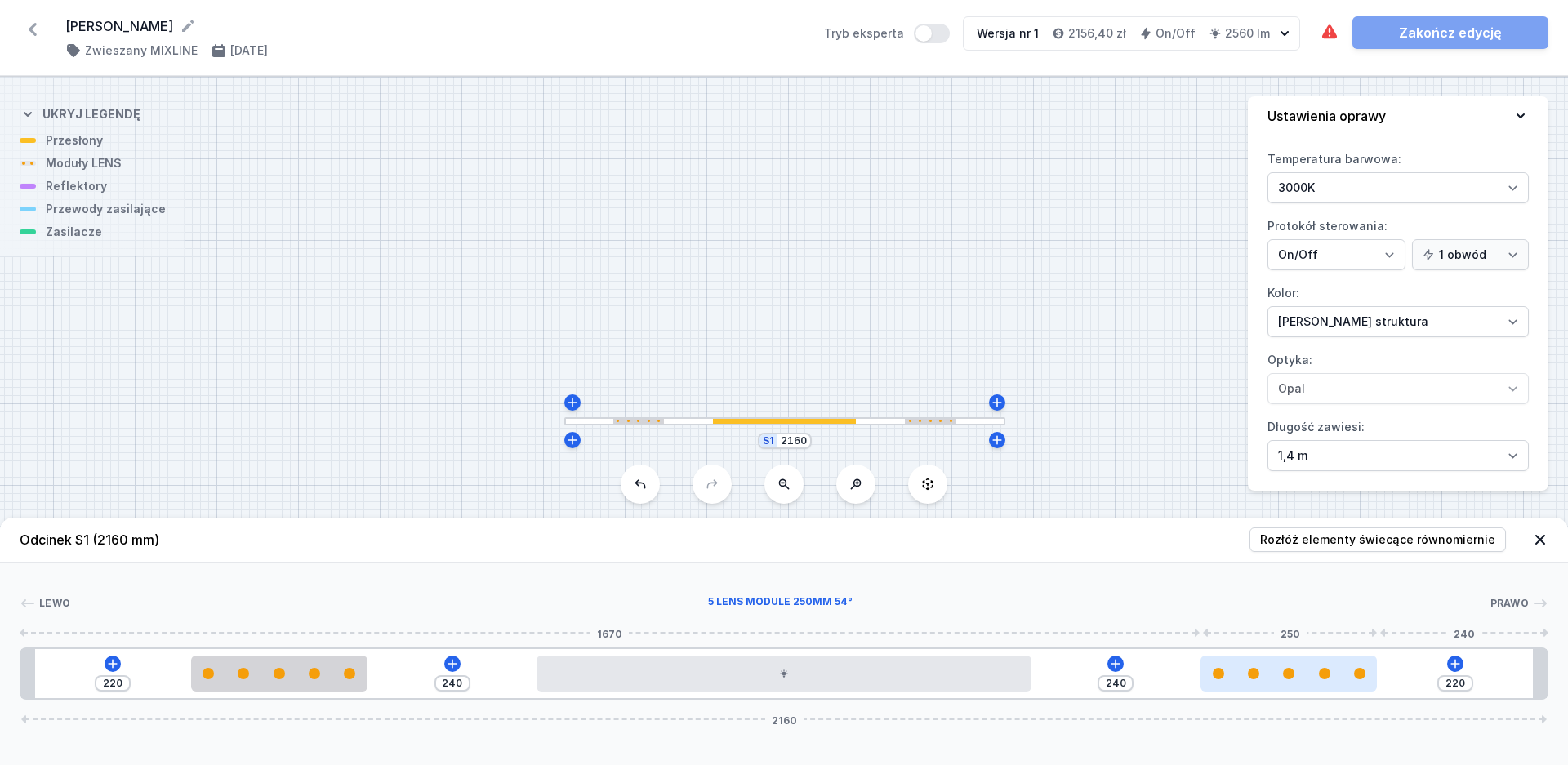
type input "228"
type input "232"
type input "228"
type input "233"
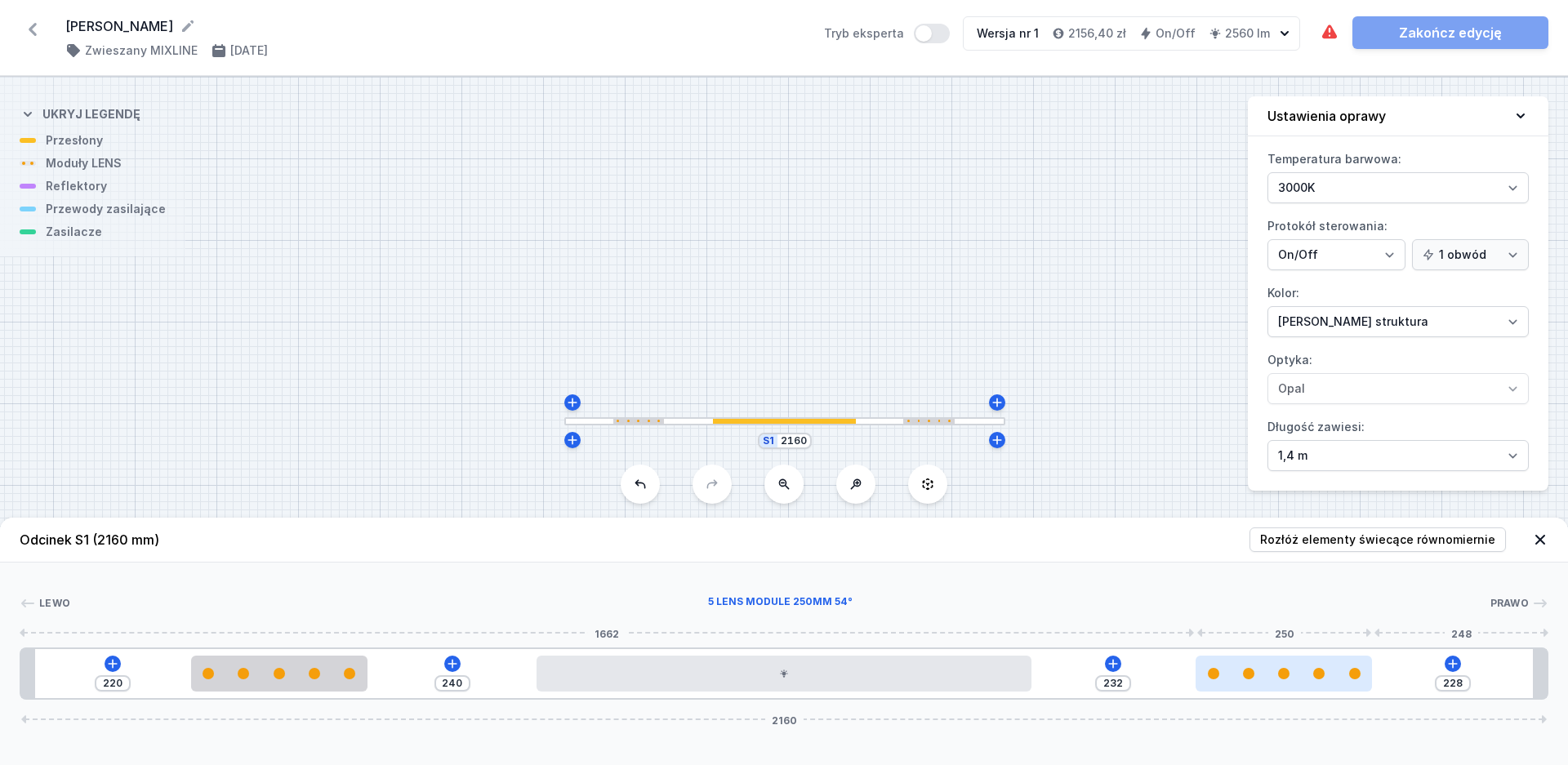
type input "227"
type input "238"
type input "222"
type input "241"
type input "219"
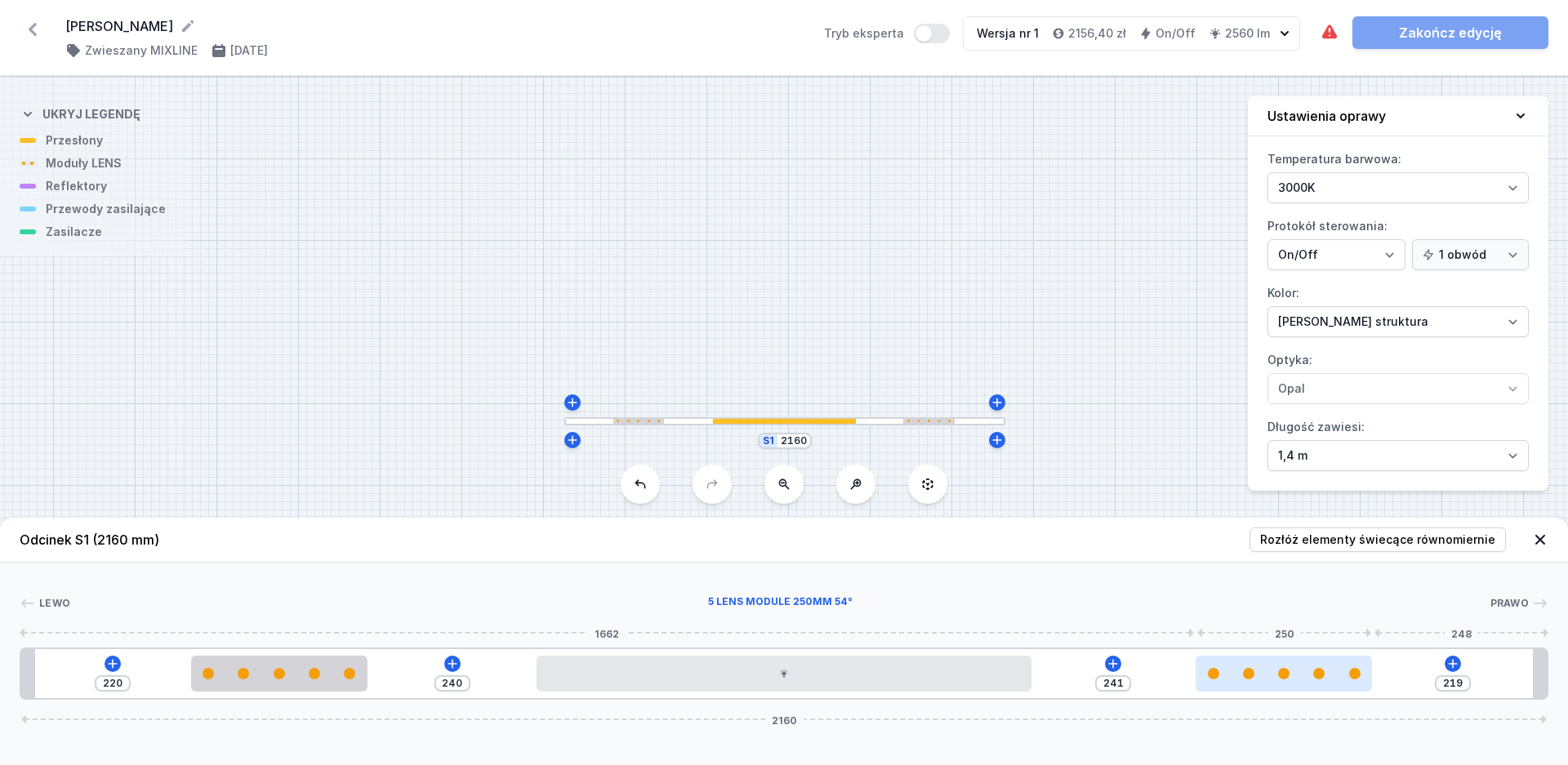
type input "249"
type input "211"
type input "262"
type input "198"
type input "264"
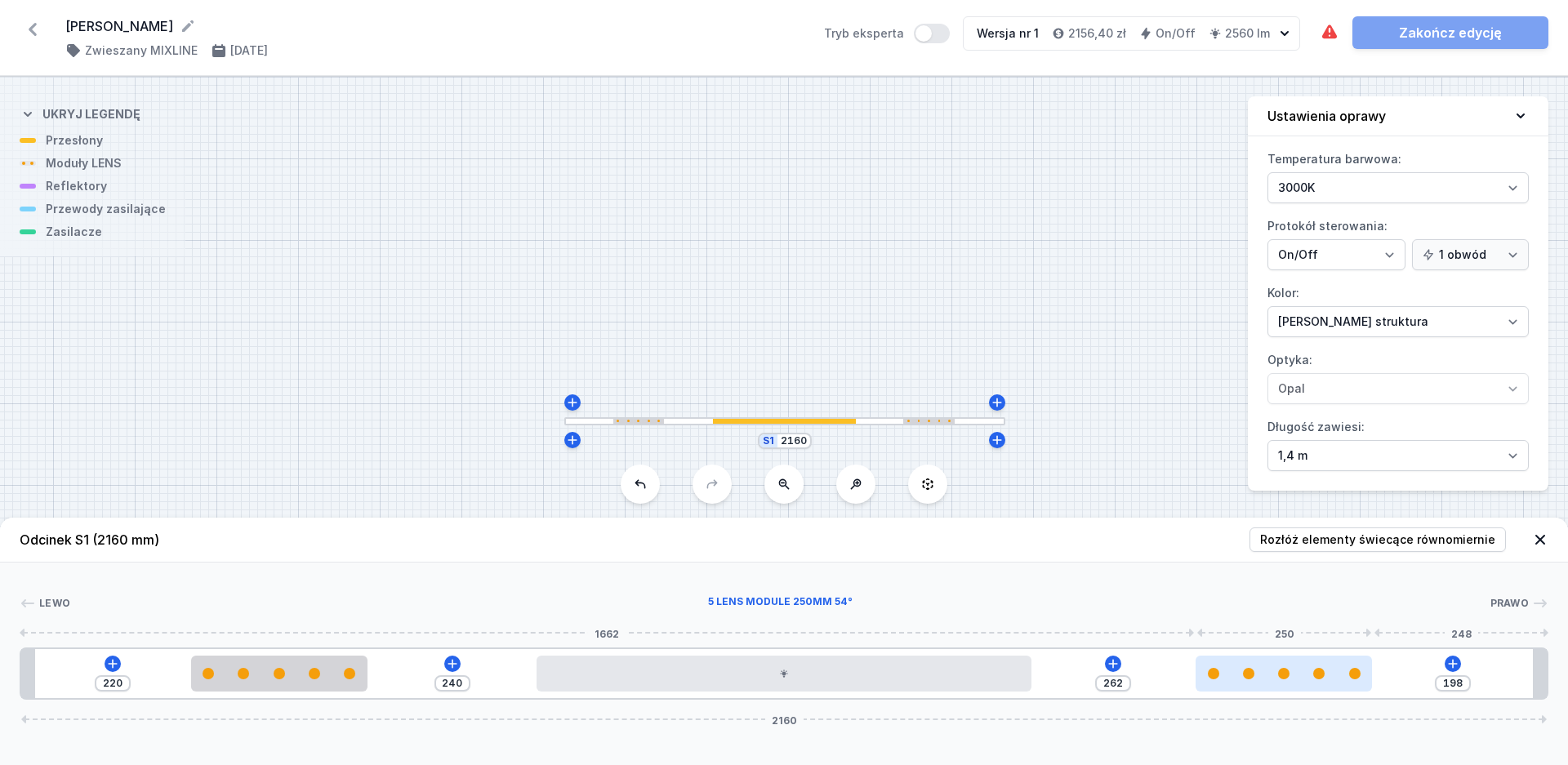
type input "196"
type input "265"
type input "195"
type input "269"
type input "191"
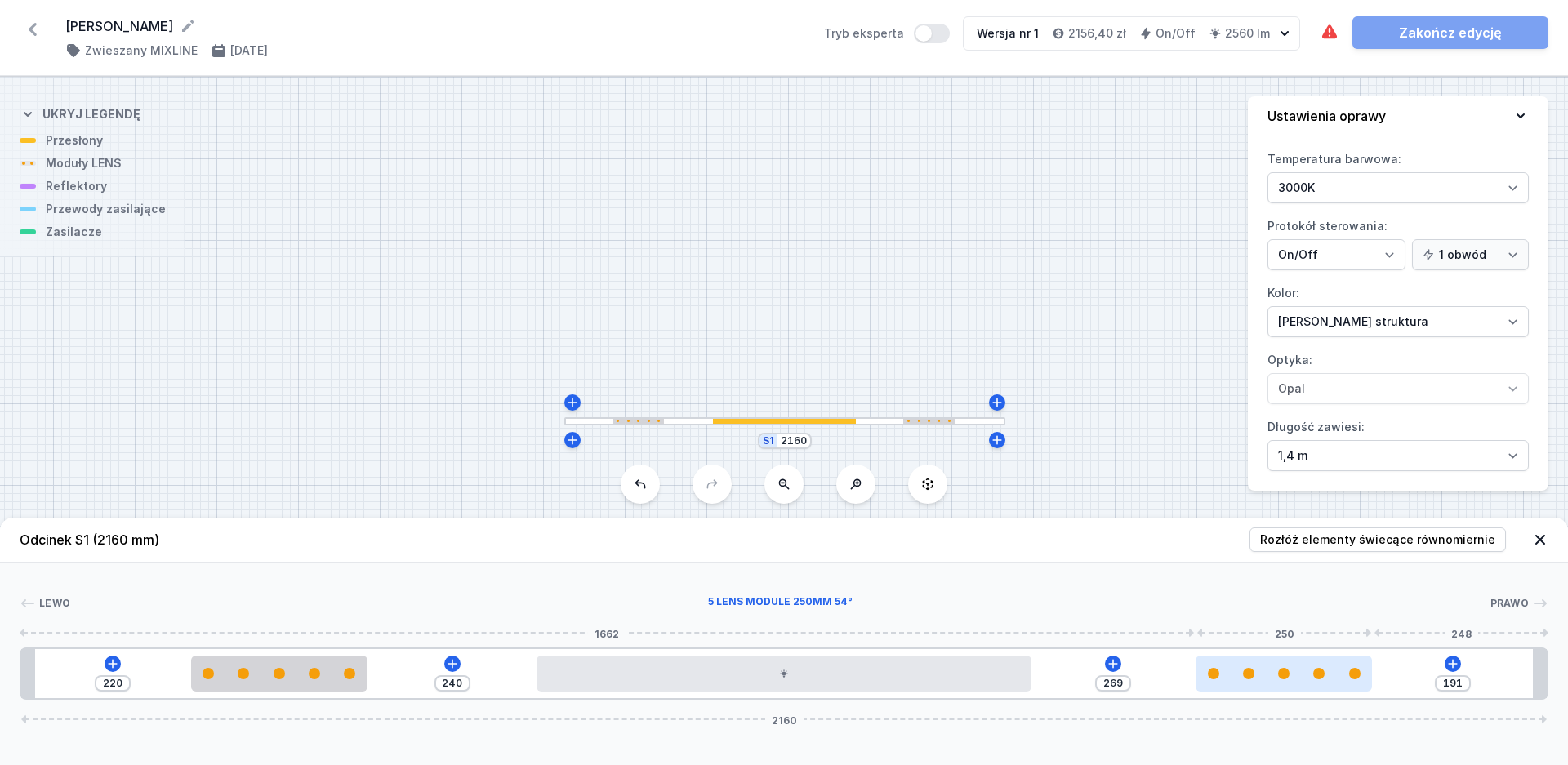
type input "270"
type input "190"
type input "274"
type input "186"
type input "275"
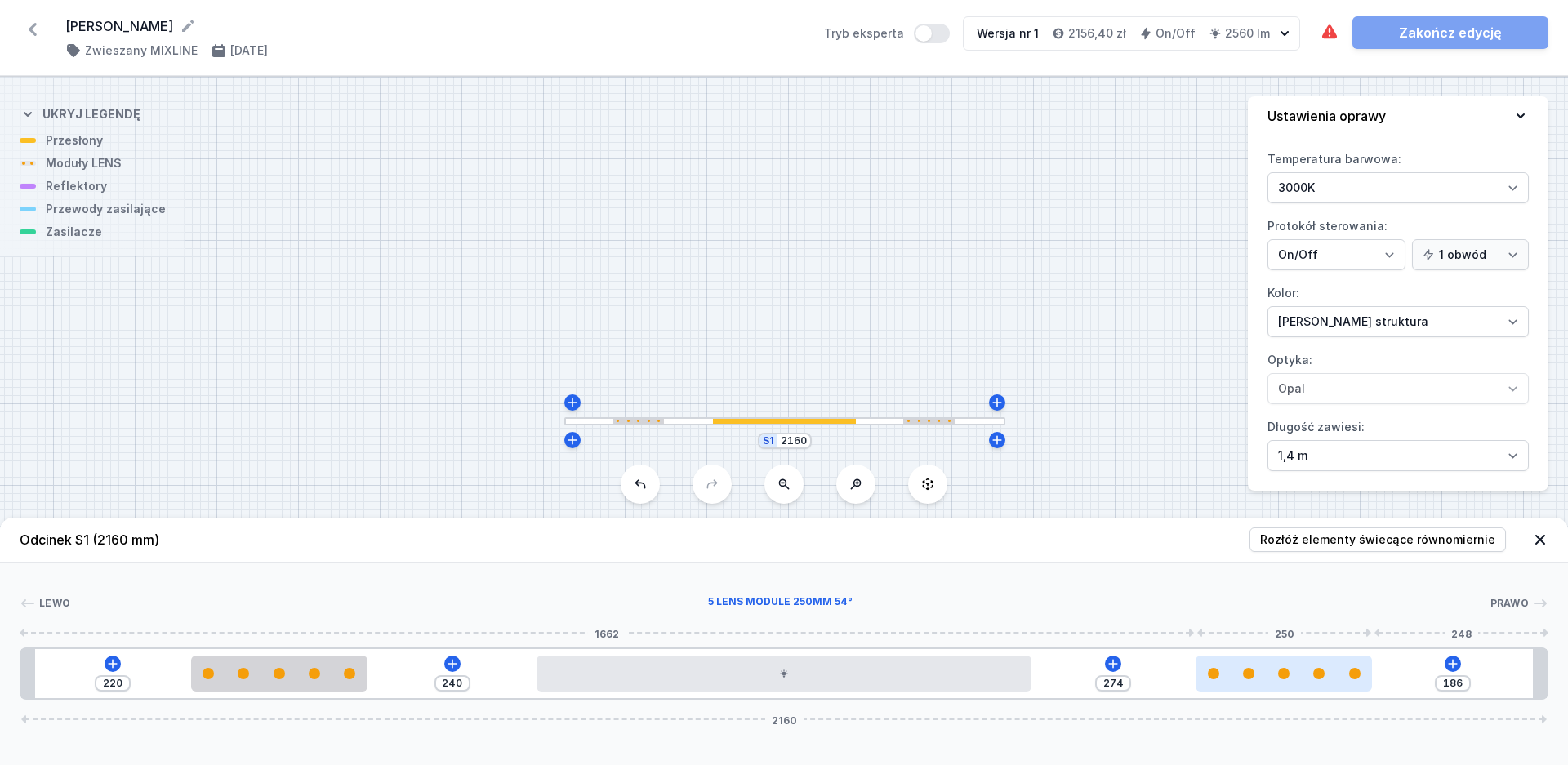
type input "185"
type input "284"
type input "176"
type input "290"
type input "170"
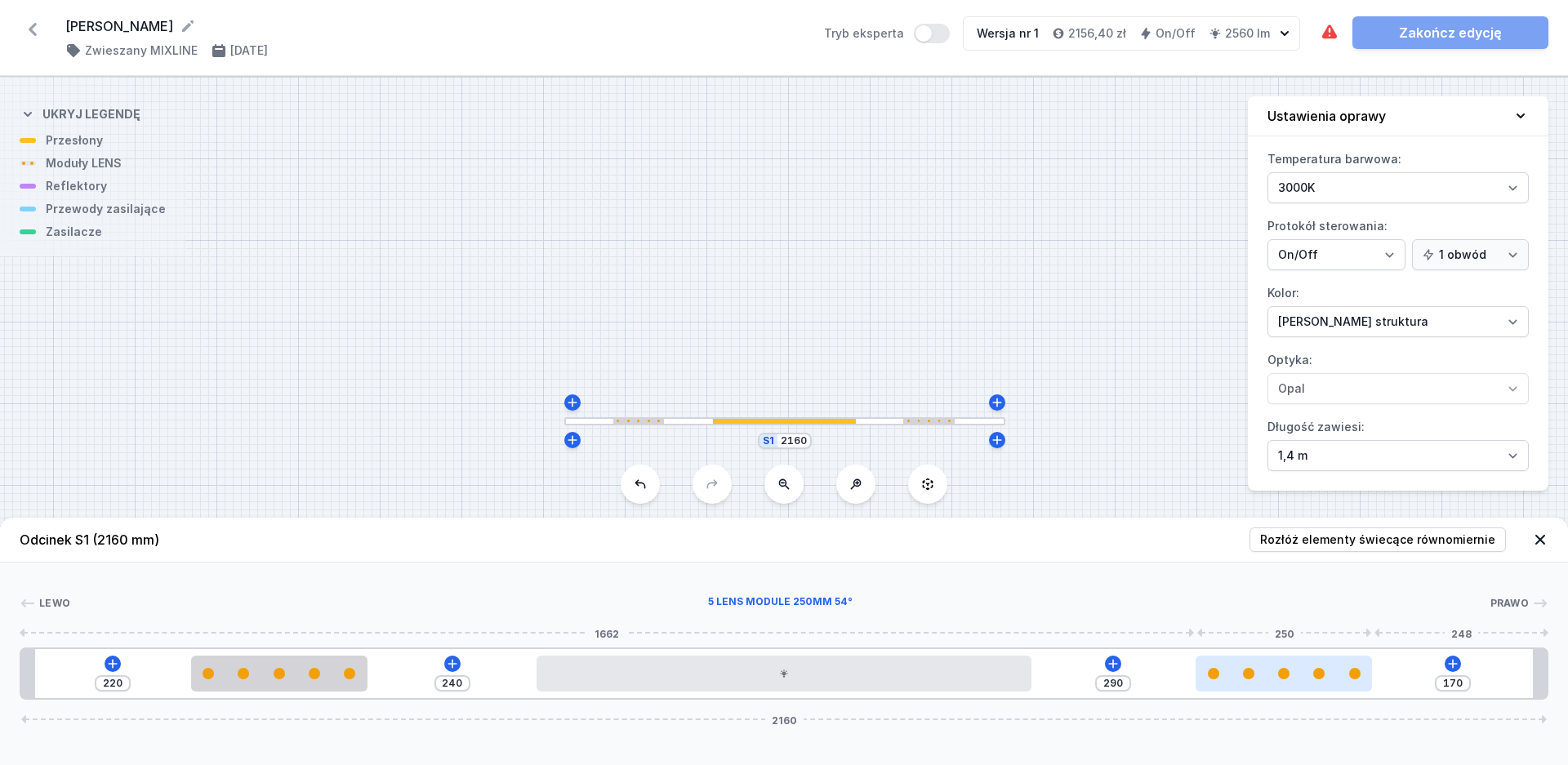
type input "291"
type input "169"
type input "292"
type input "168"
type input "295"
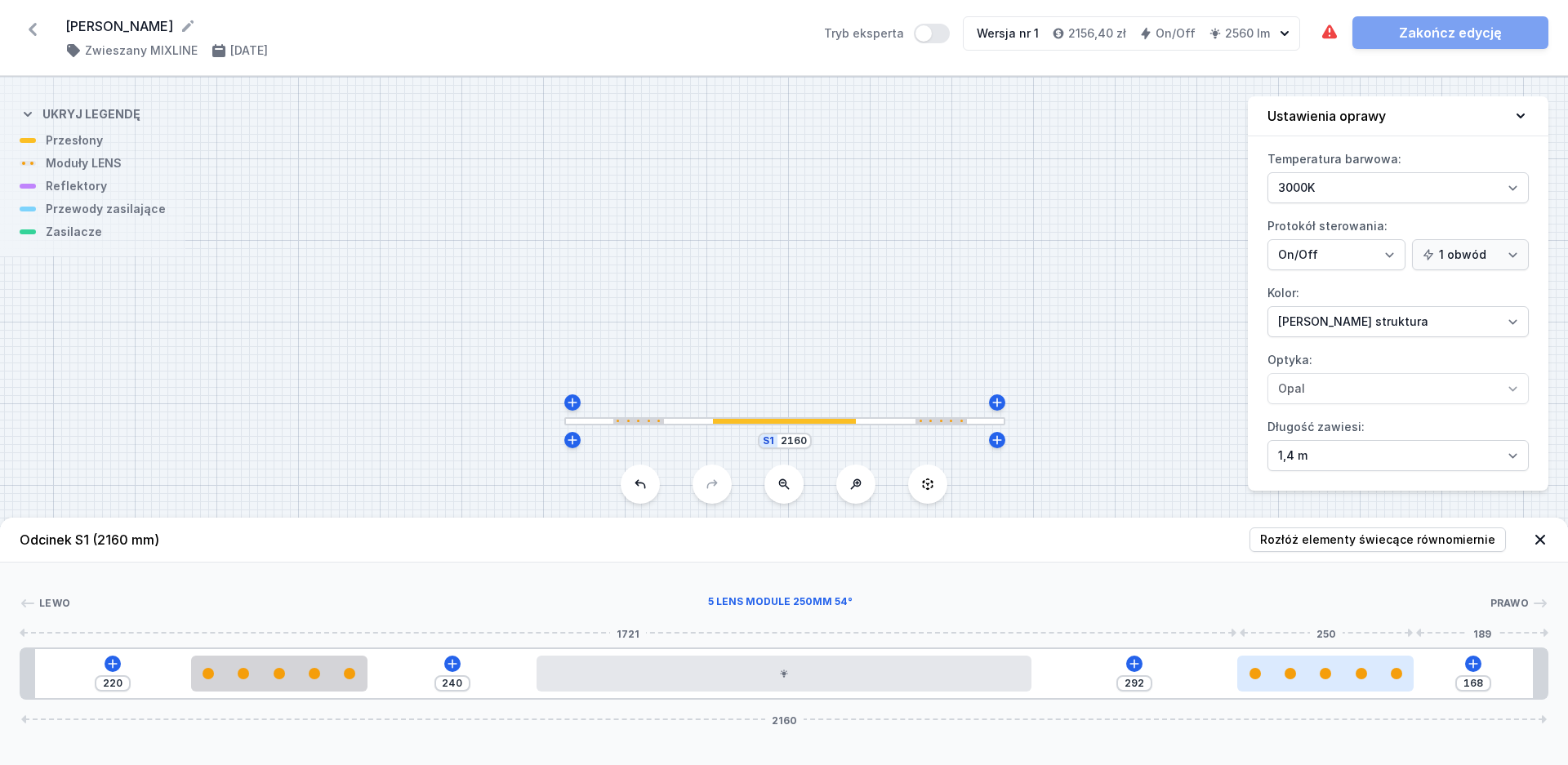
type input "165"
type input "298"
type input "162"
type input "303"
type input "157"
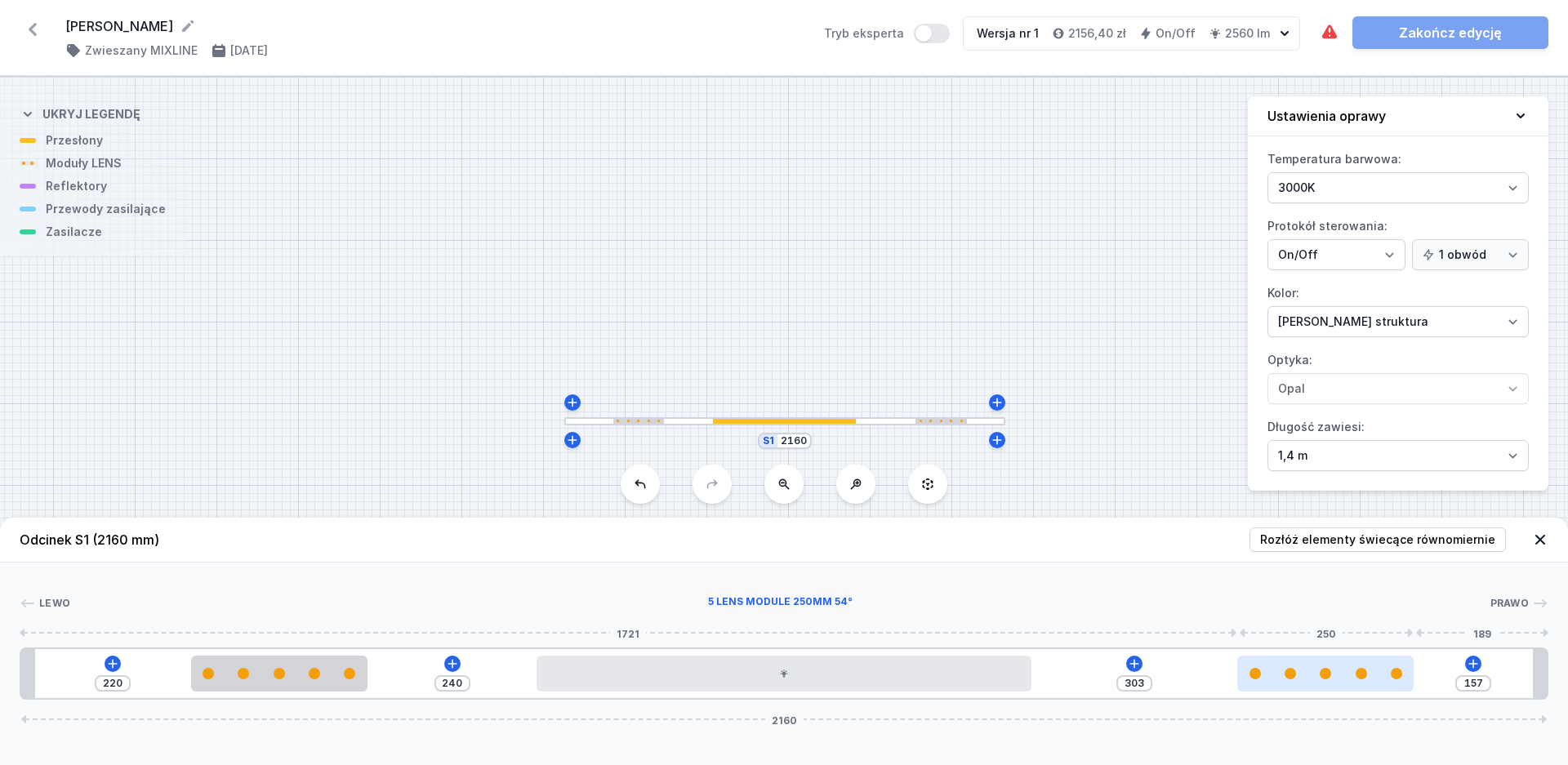
type input "307"
type input "153"
type input "312"
type input "148"
type input "329"
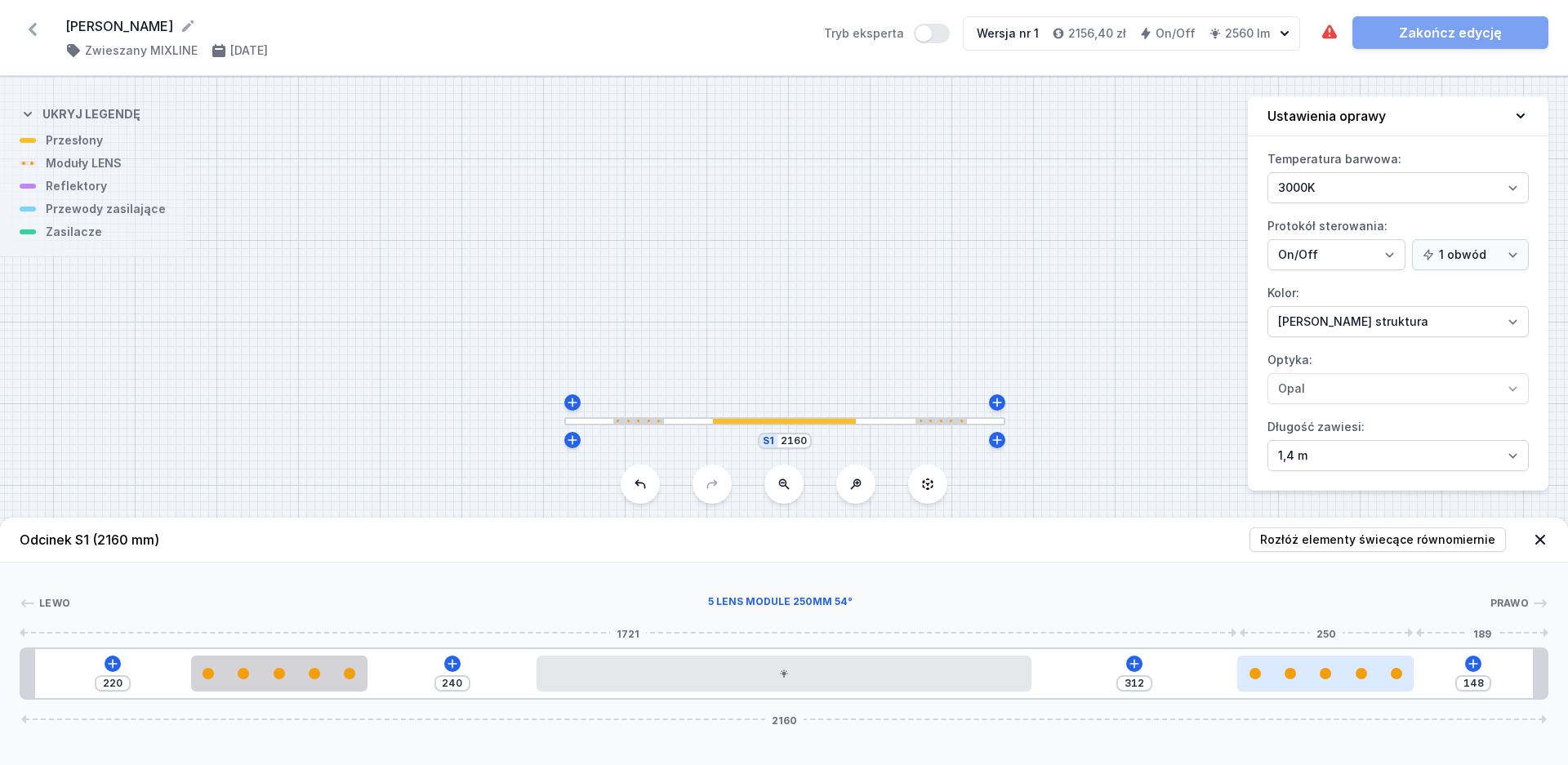
type input "131"
type input "333"
type input "127"
type input "335"
type input "125"
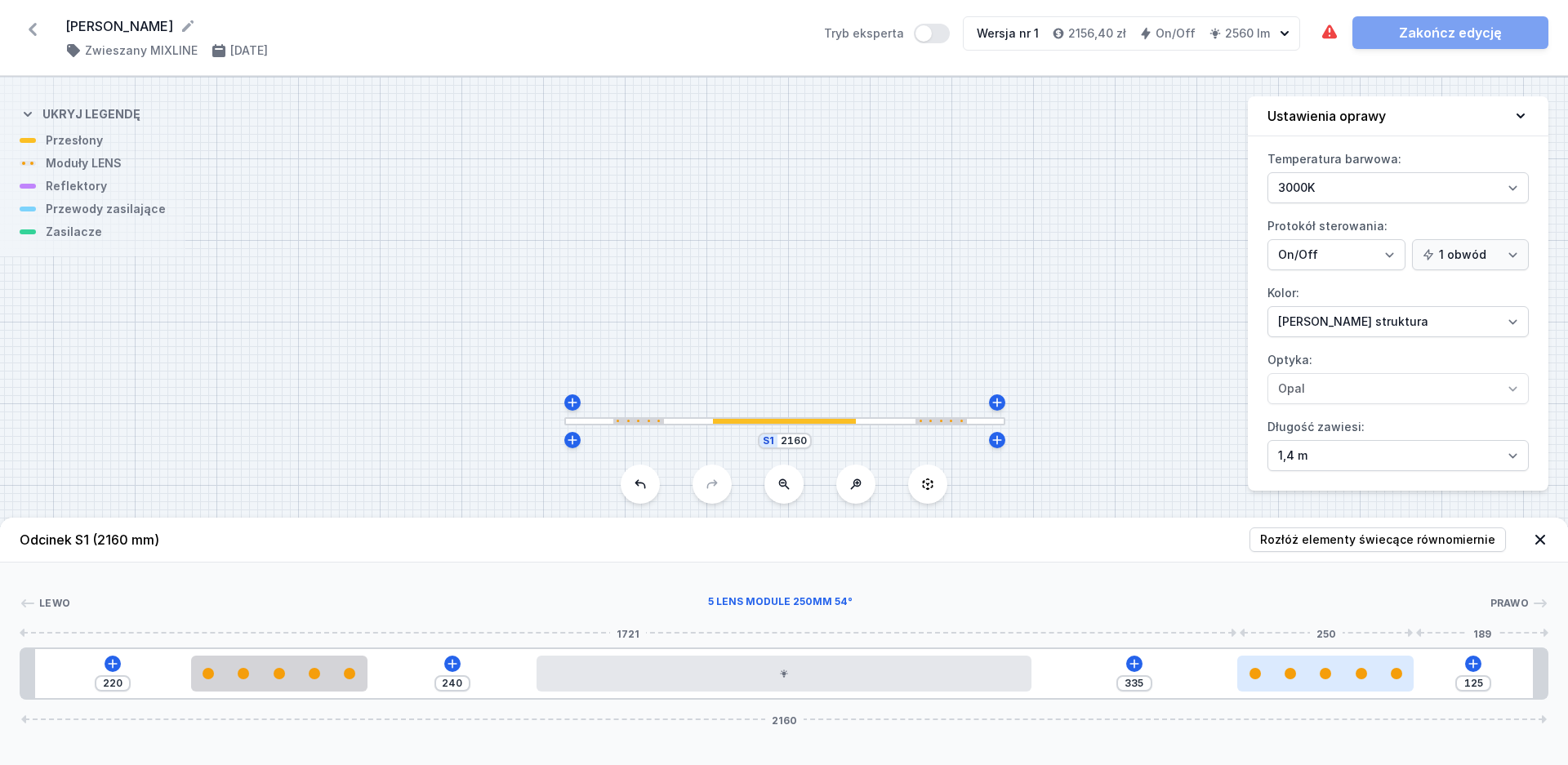
type input "337"
type input "123"
type input "340"
type input "120"
type input "341"
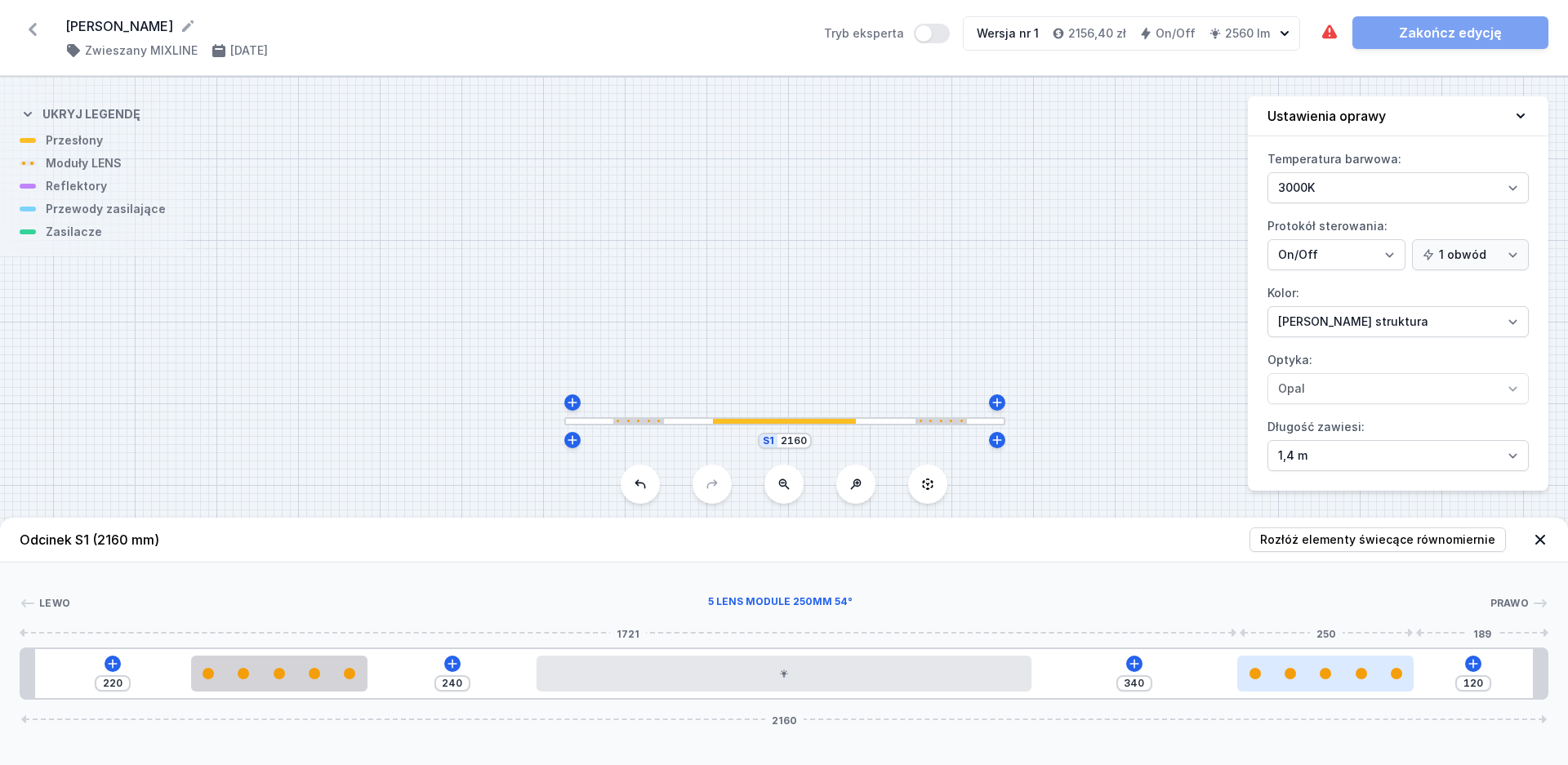
type input "119"
type input "343"
type input "117"
type input "344"
type input "116"
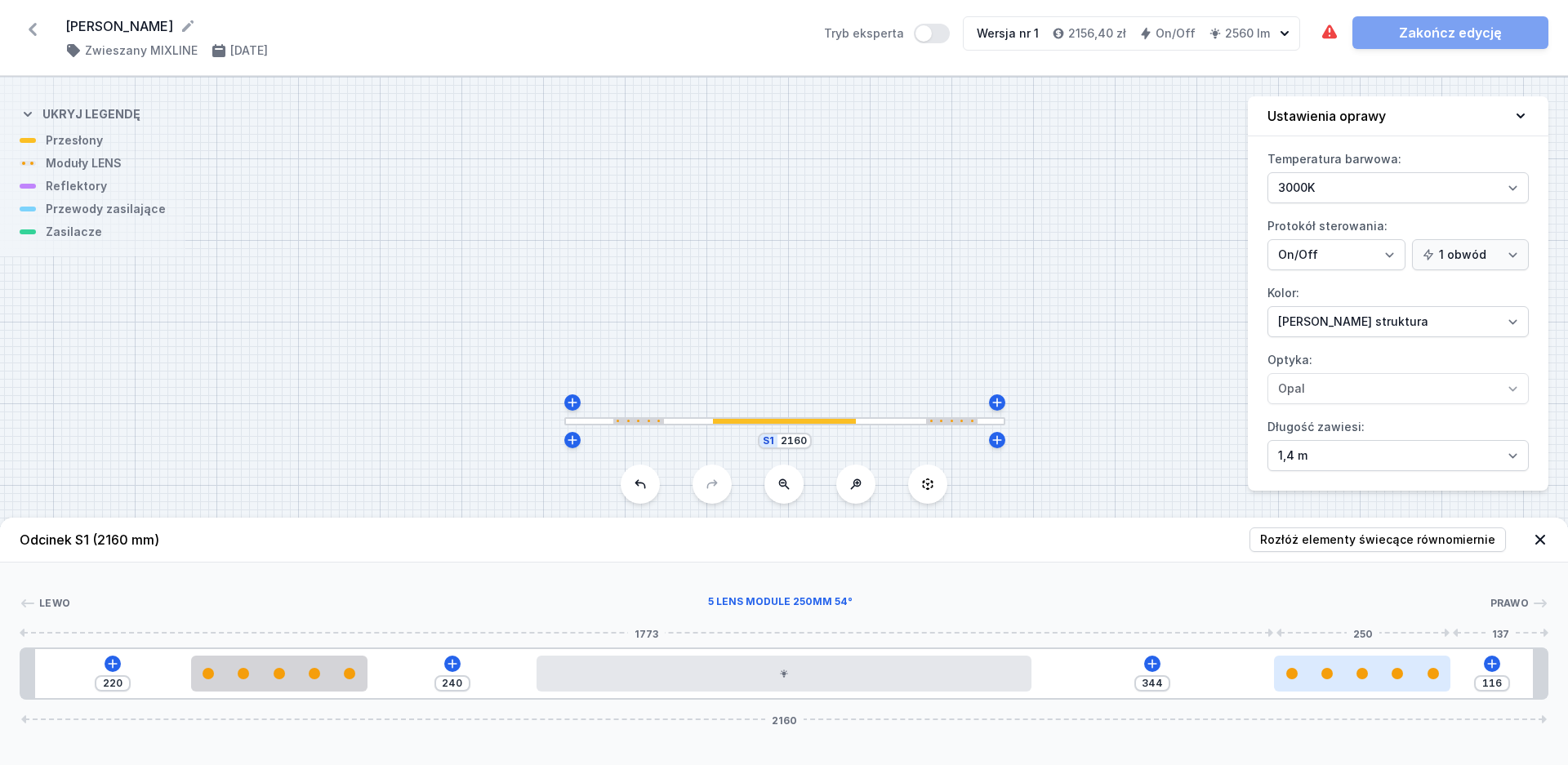
type input "346"
type input "114"
type input "347"
type input "113"
type input "348"
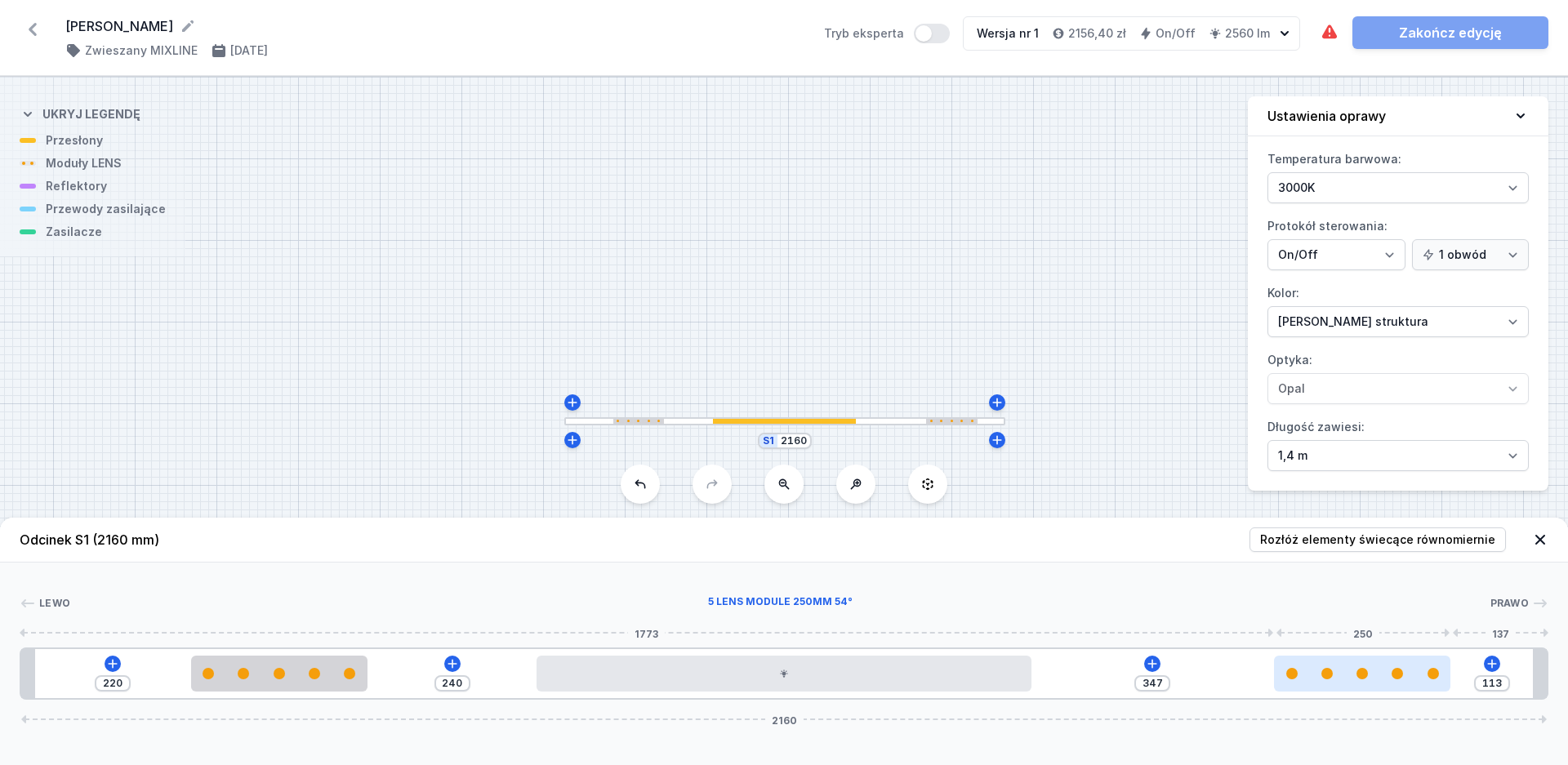
type input "112"
type input "350"
type input "110"
type input "351"
type input "109"
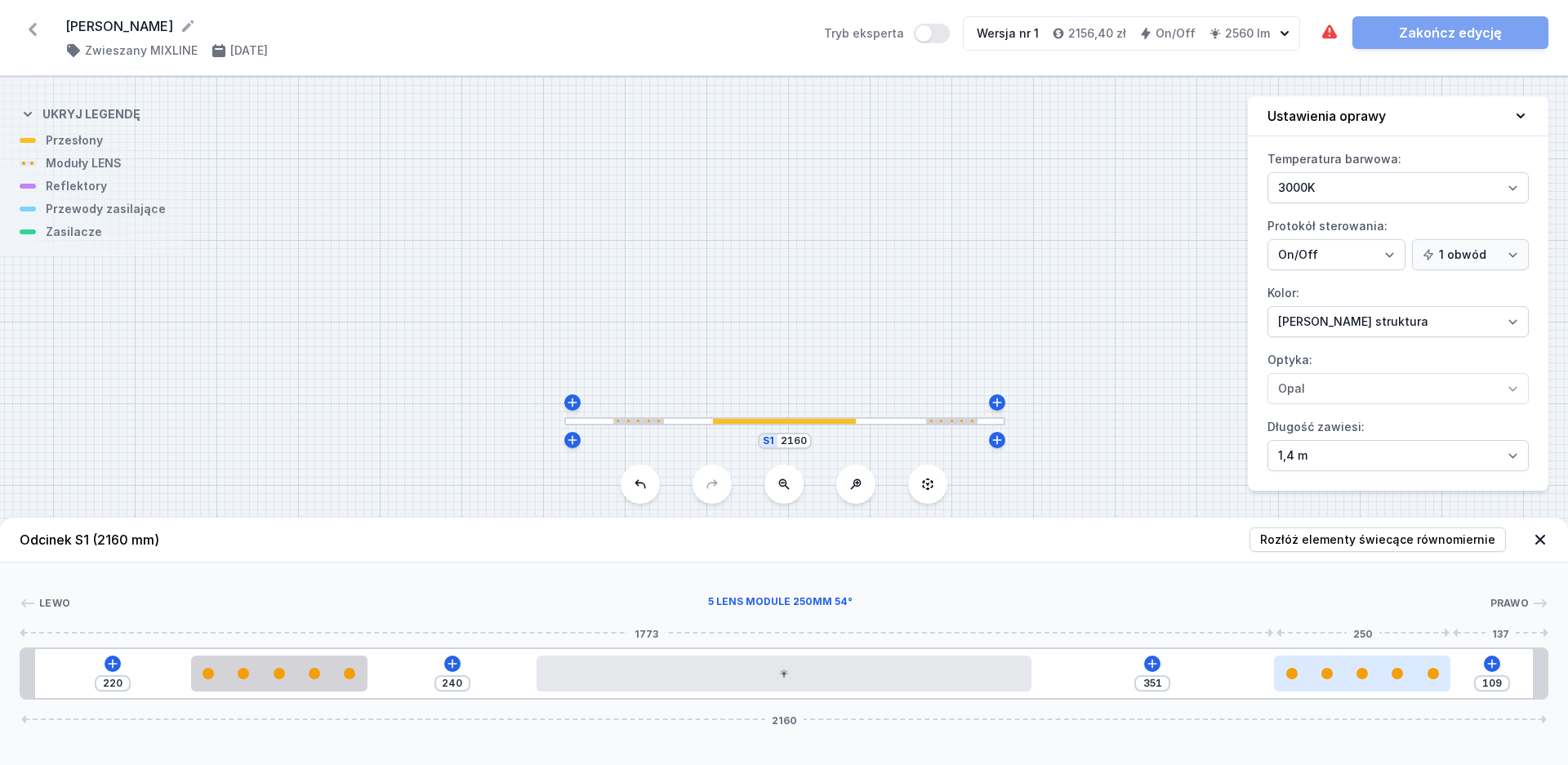
type input "352"
type input "108"
type input "356"
type input "104"
type input "358"
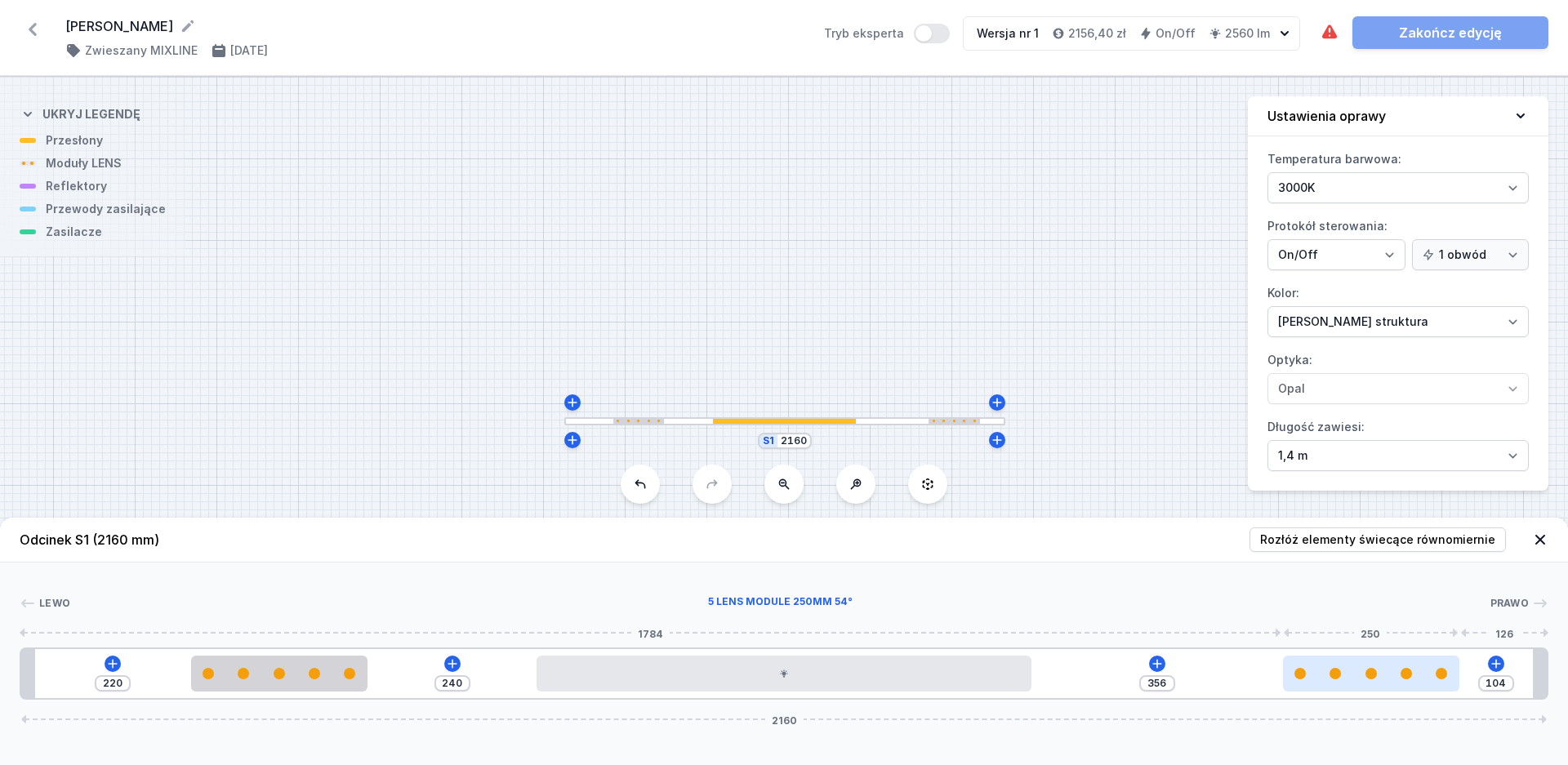
type input "102"
type input "359"
type input "101"
type input "360"
type input "100"
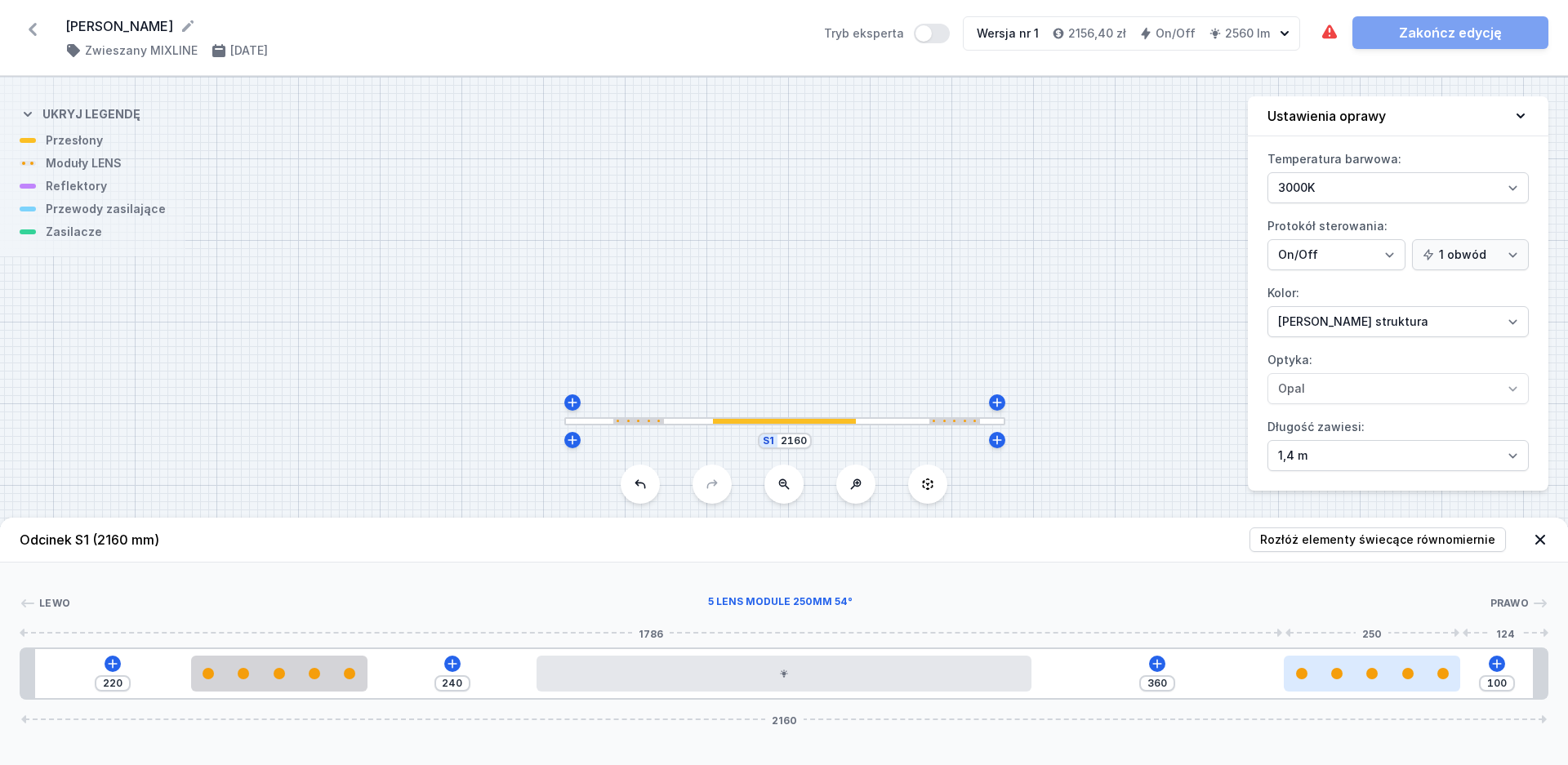
type input "364"
type input "96"
type input "366"
type input "94"
type input "367"
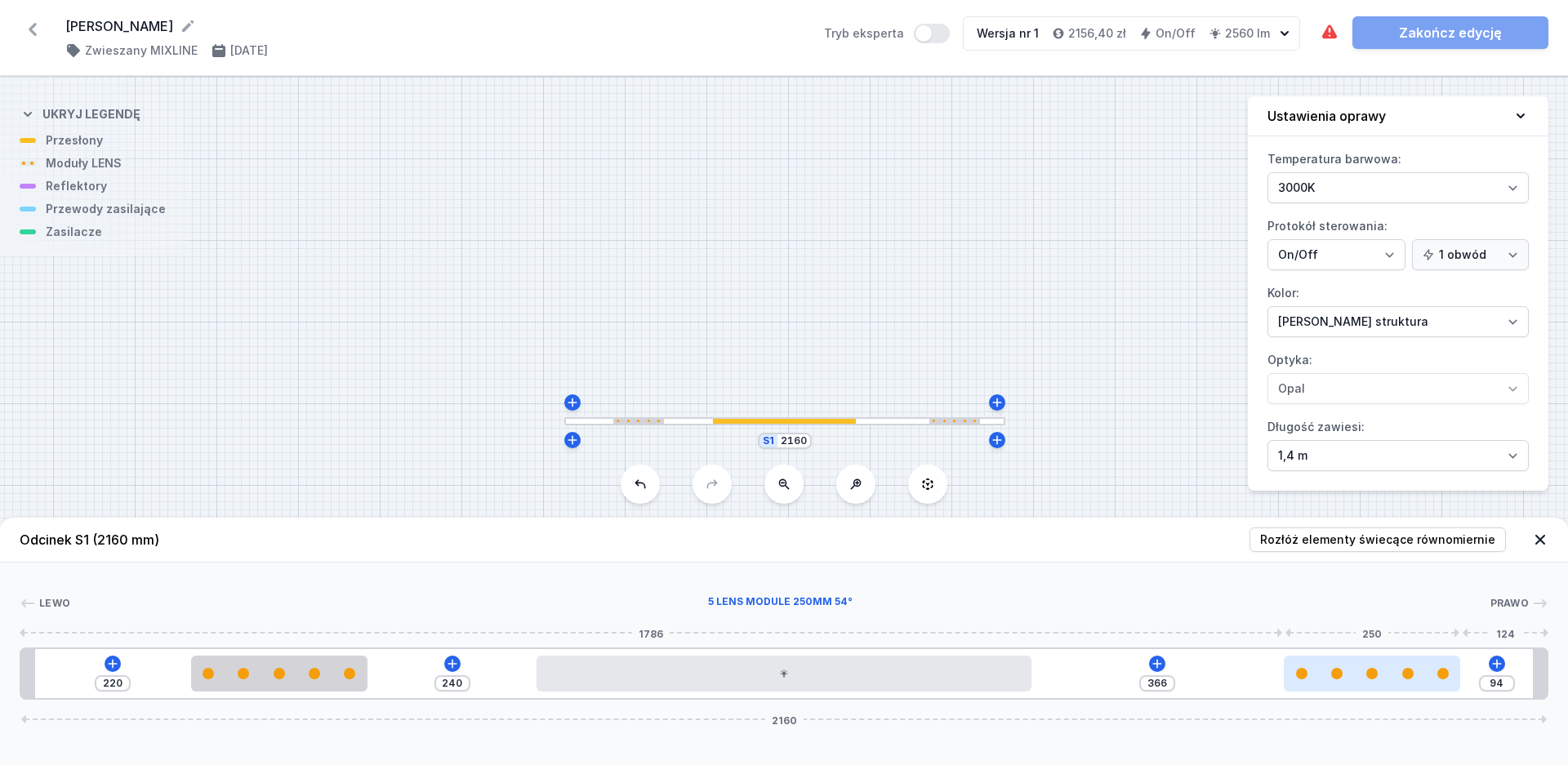
type input "93"
type input "368"
type input "92"
type input "369"
type input "91"
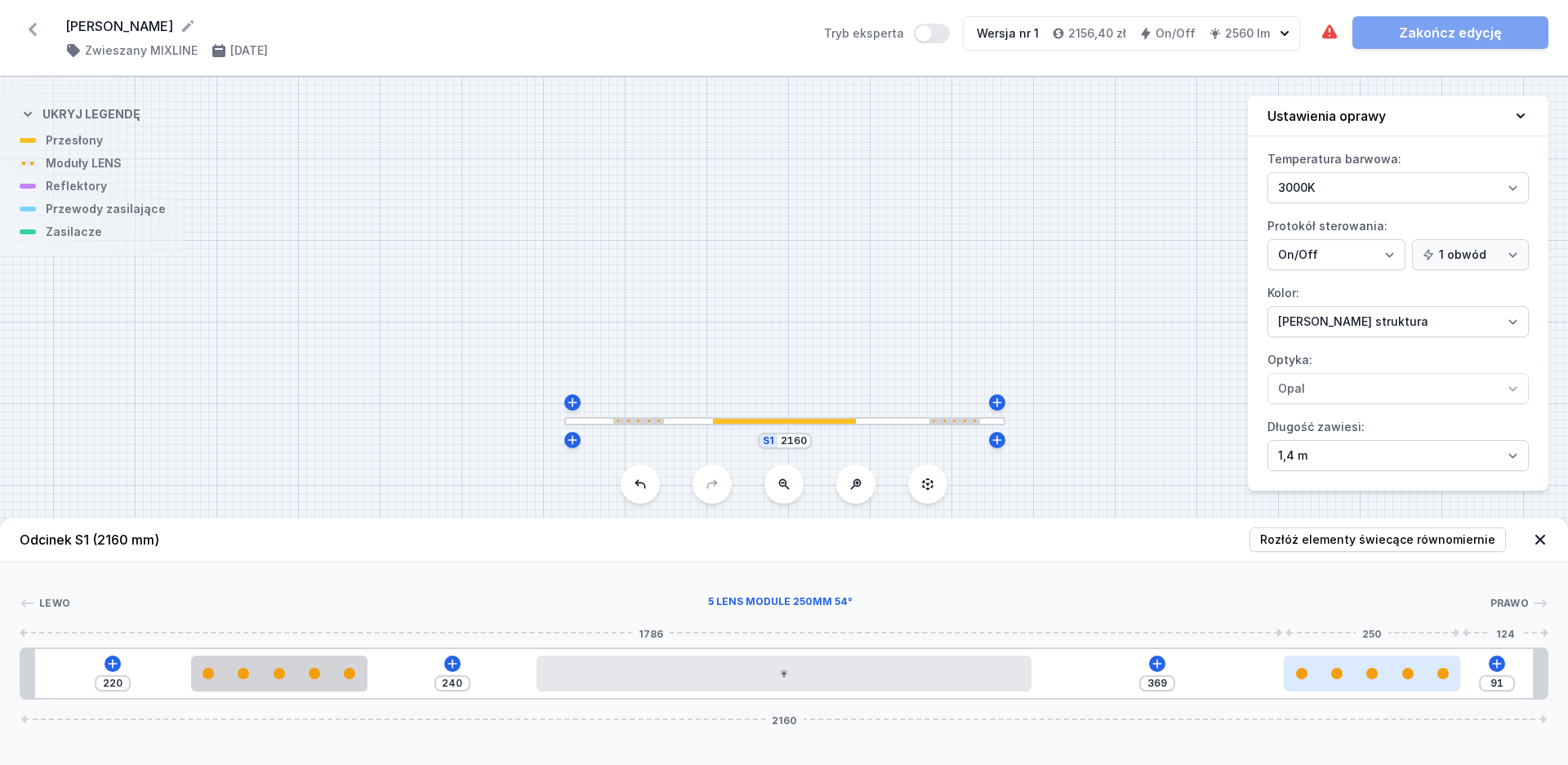
type input "371"
type input "89"
type input "372"
type input "88"
type input "373"
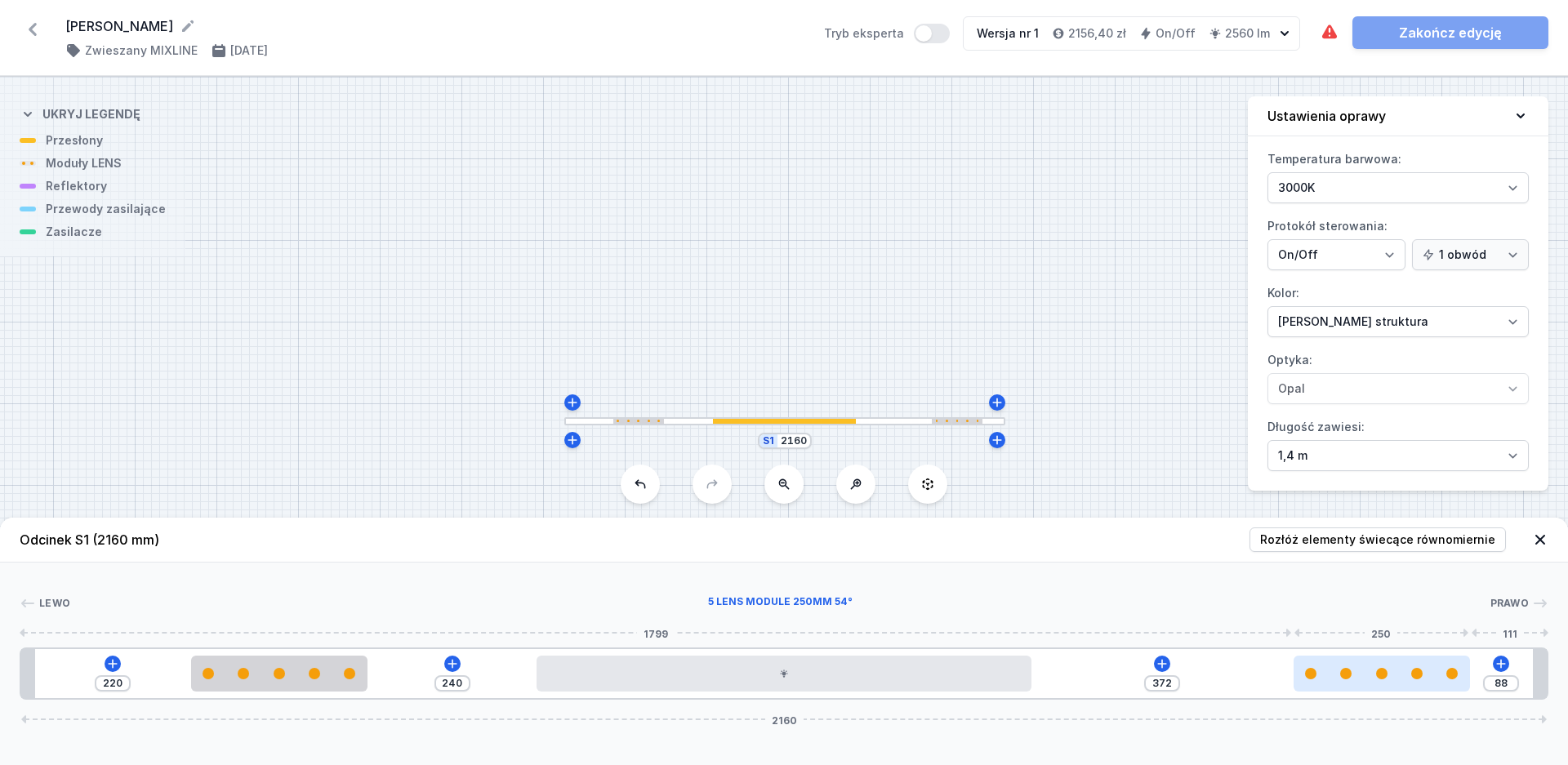
type input "87"
type input "374"
type input "86"
type input "373"
type input "87"
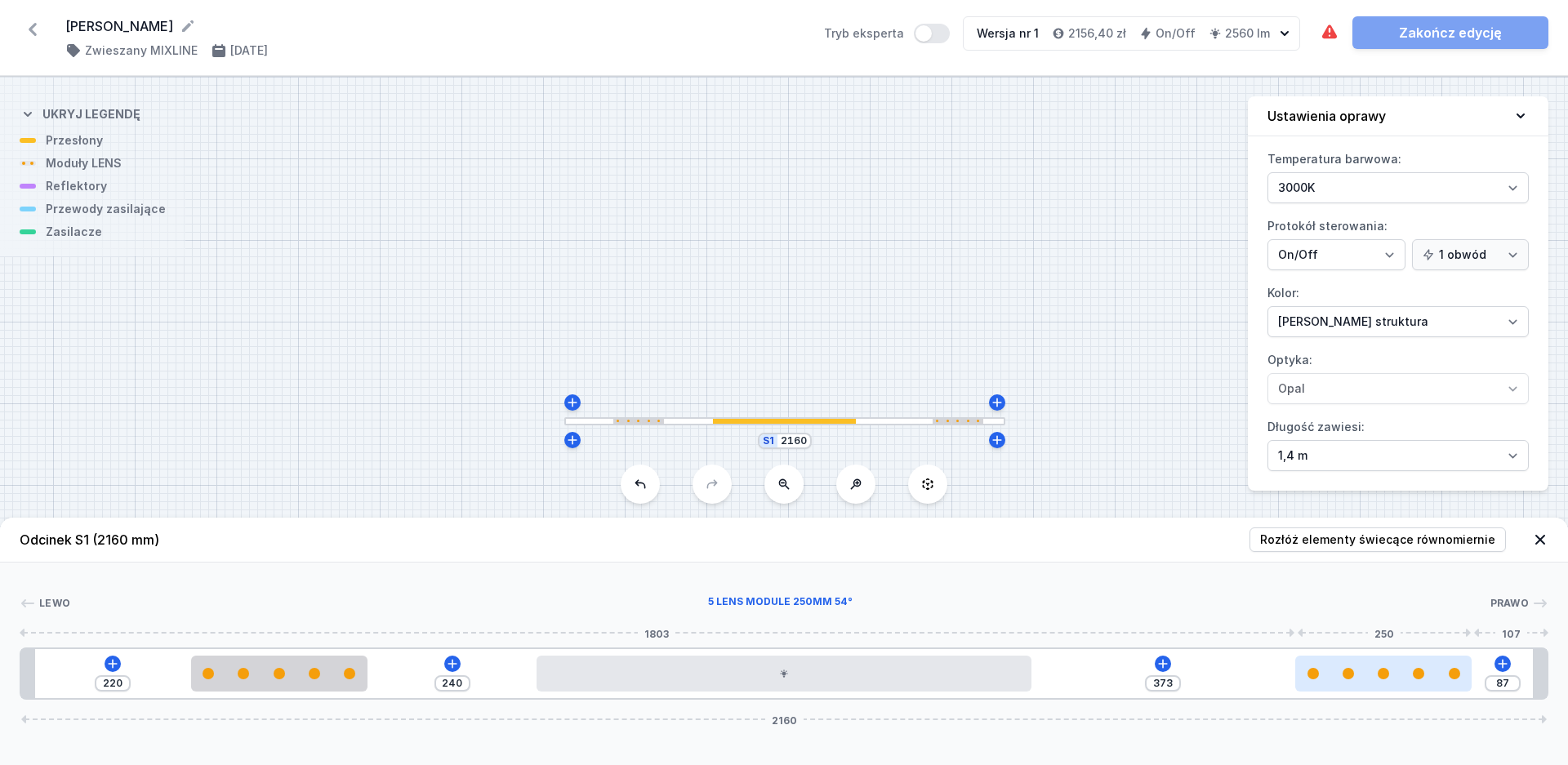
type input "372"
type input "88"
type input "371"
type input "89"
type input "369"
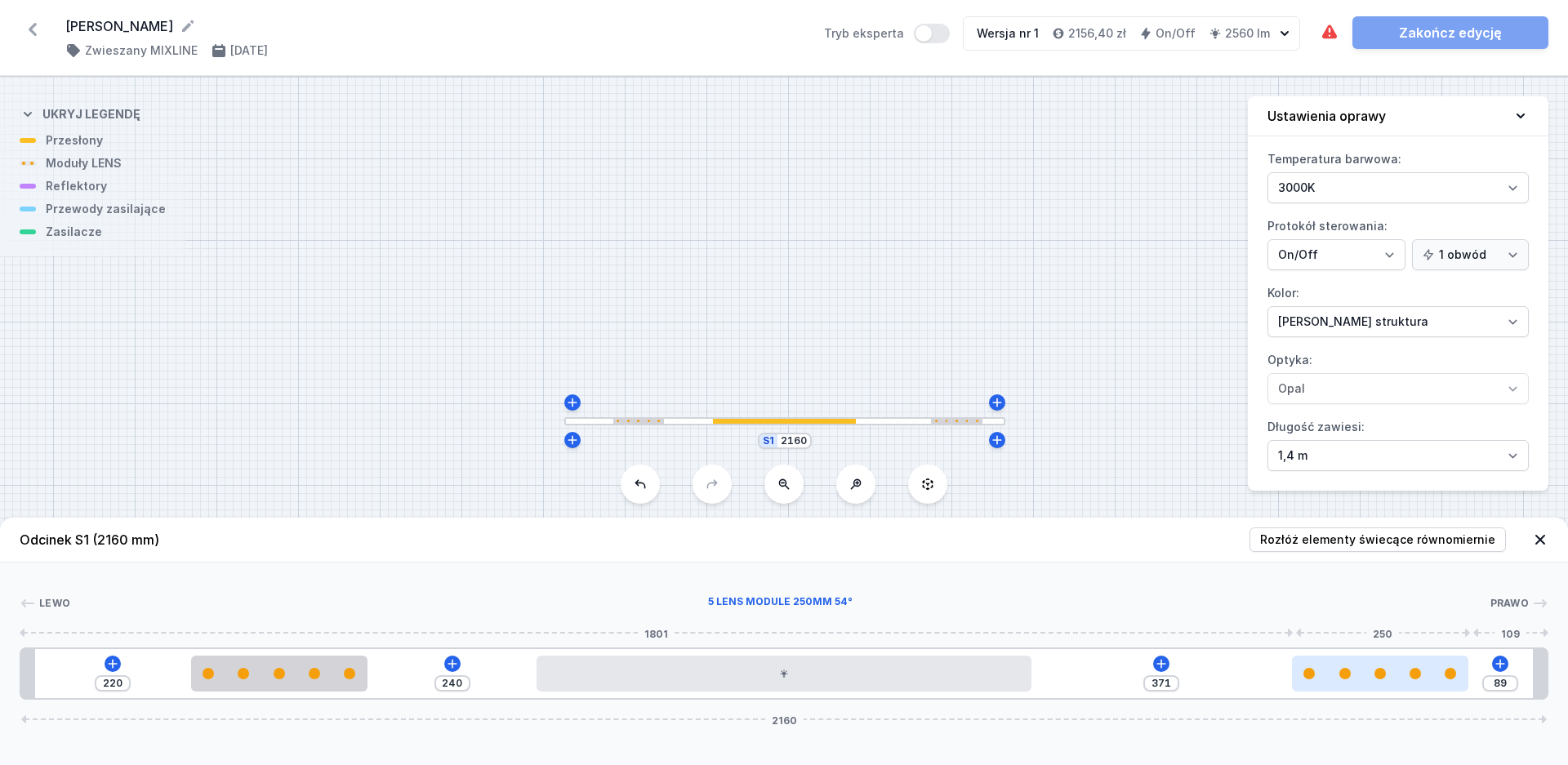
type input "91"
type input "368"
type input "92"
type input "367"
type input "93"
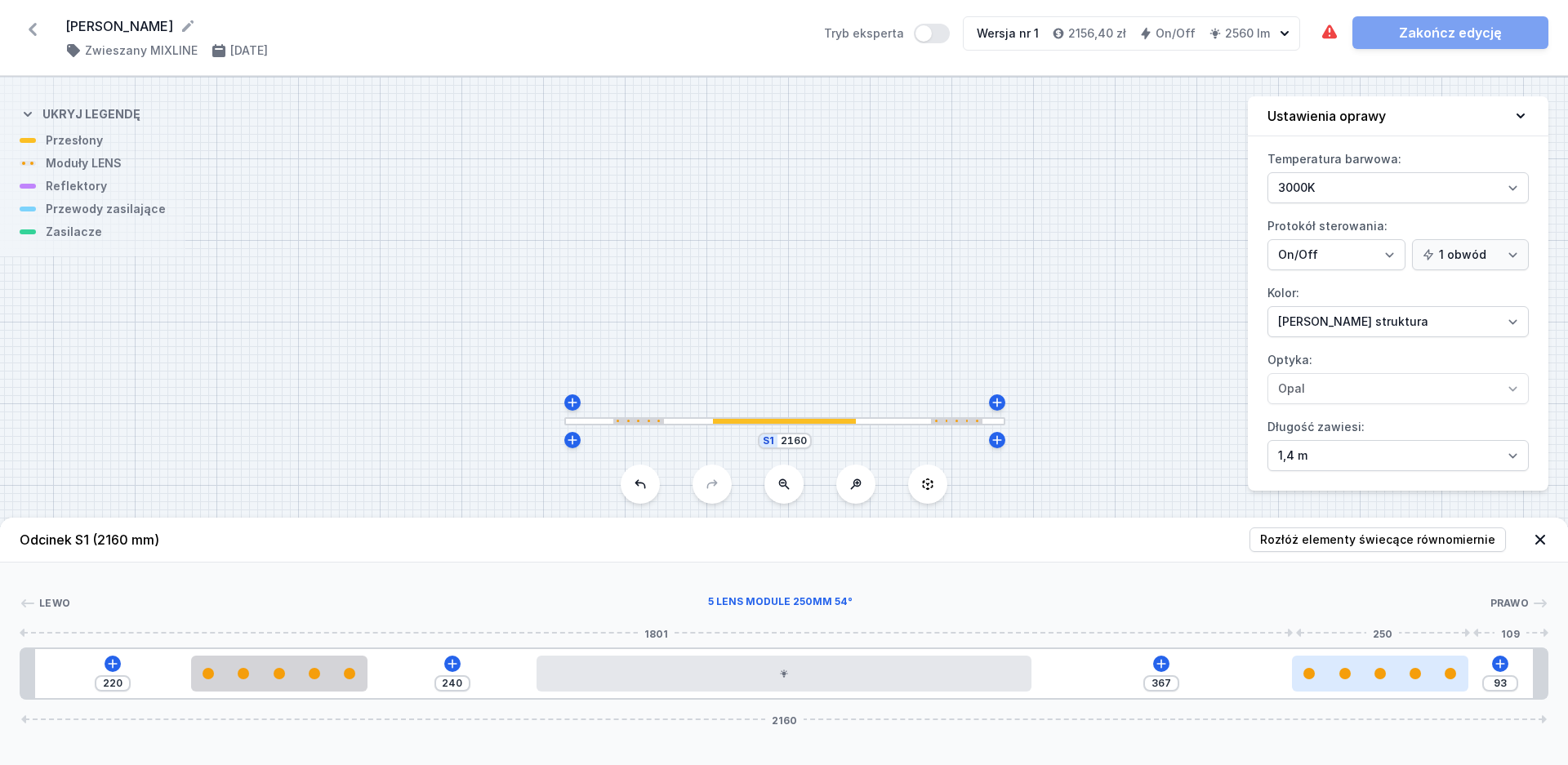
type input "366"
type input "94"
type input "365"
type input "95"
type input "364"
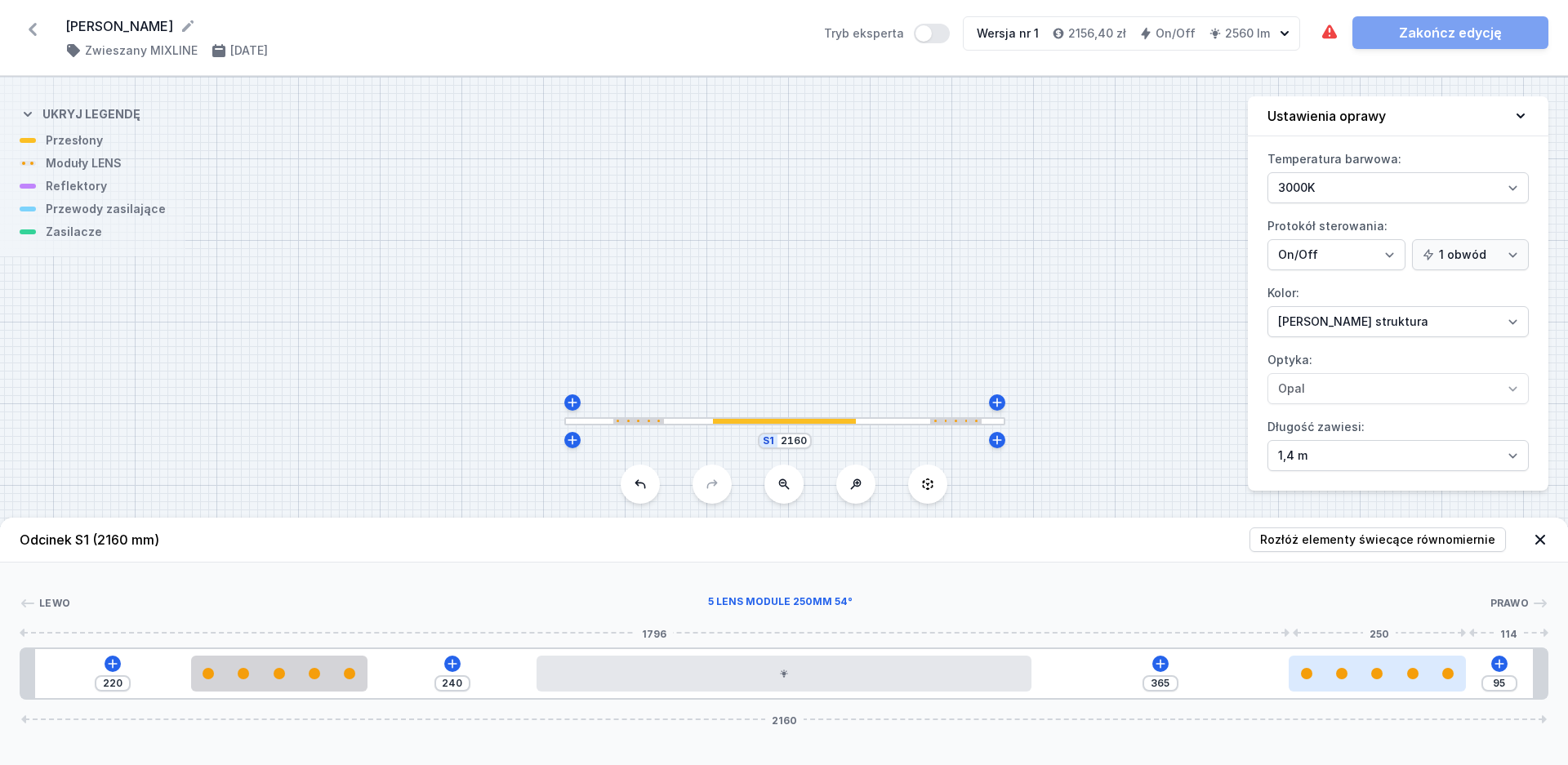
type input "96"
type input "363"
type input "97"
type input "361"
type input "99"
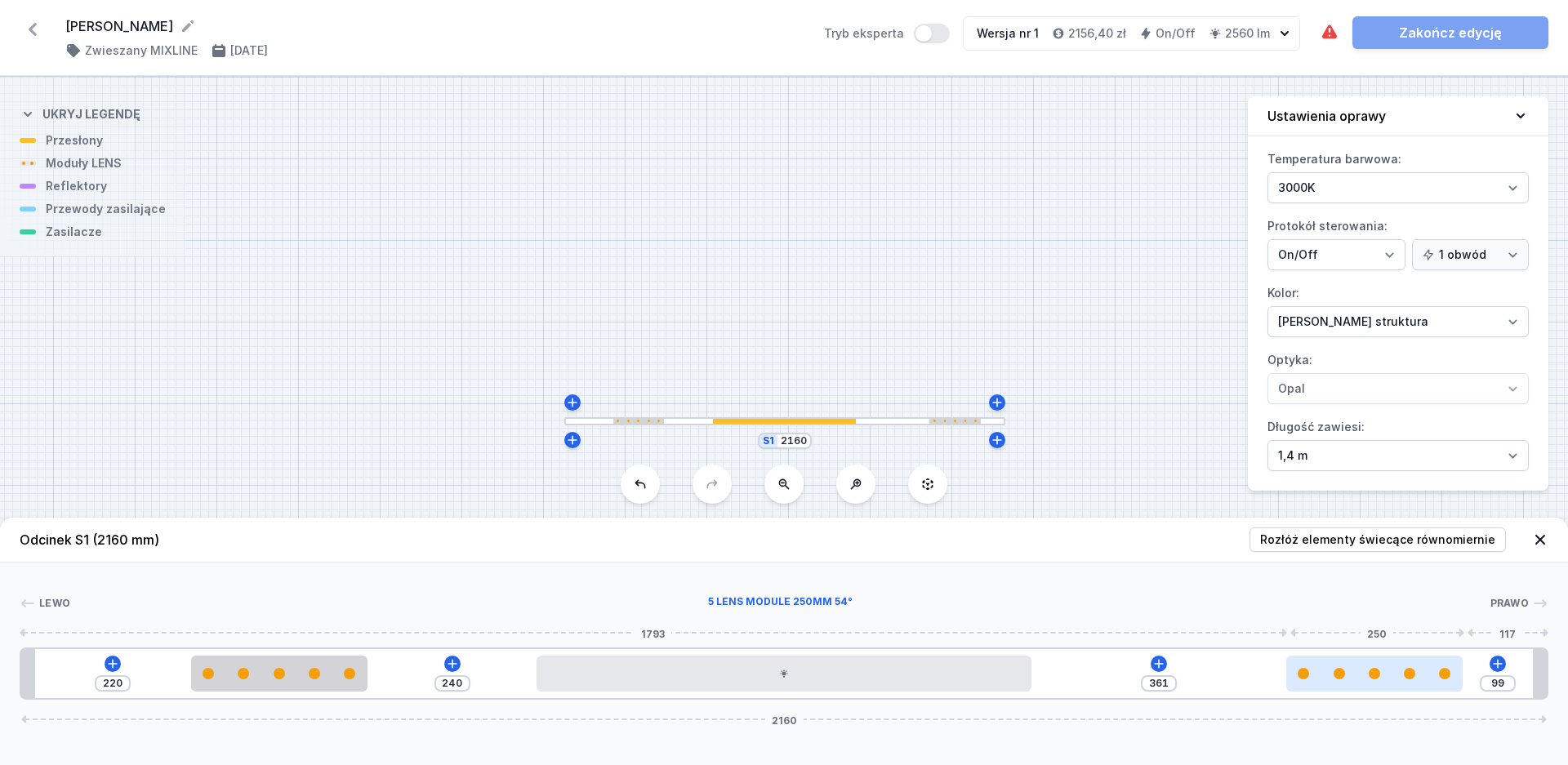
type input "360"
type input "100"
type input "359"
type input "101"
type input "358"
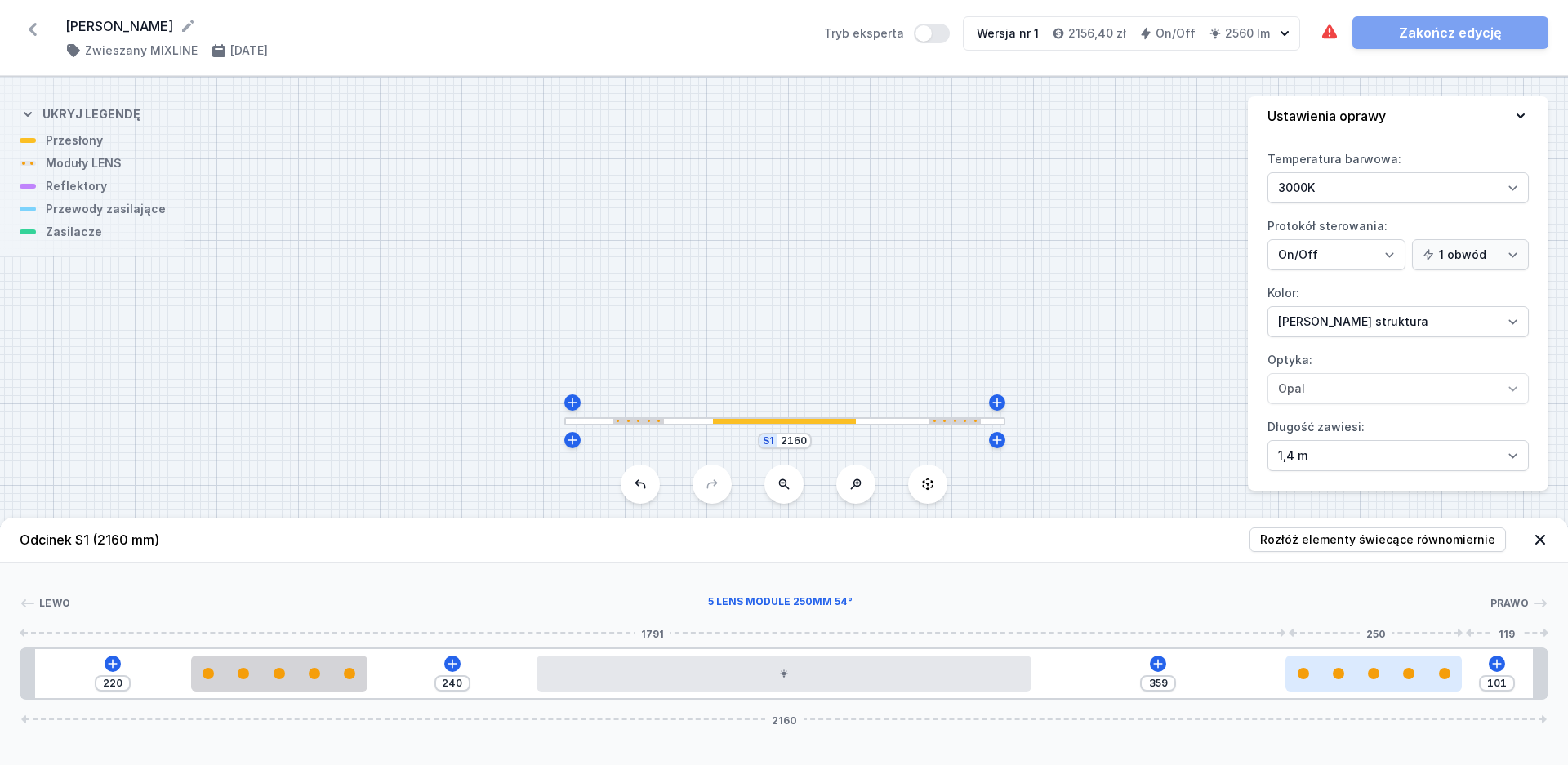
type input "102"
type input "359"
type input "101"
type input "360"
type input "100"
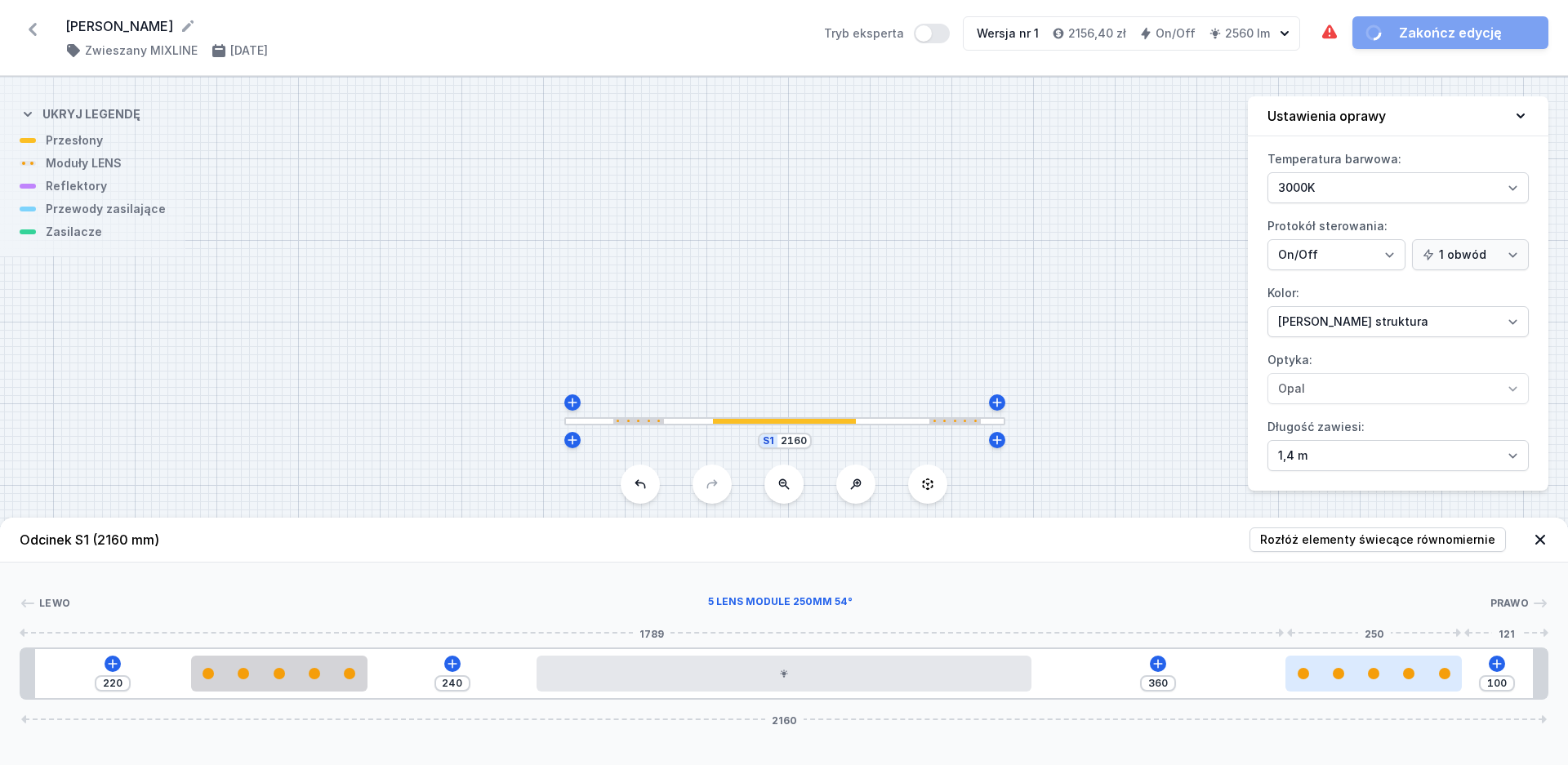
drag, startPoint x: 1337, startPoint y: 678, endPoint x: 1435, endPoint y: 679, distance: 98.0
click at [1435, 679] on div at bounding box center [1374, 673] width 176 height 11
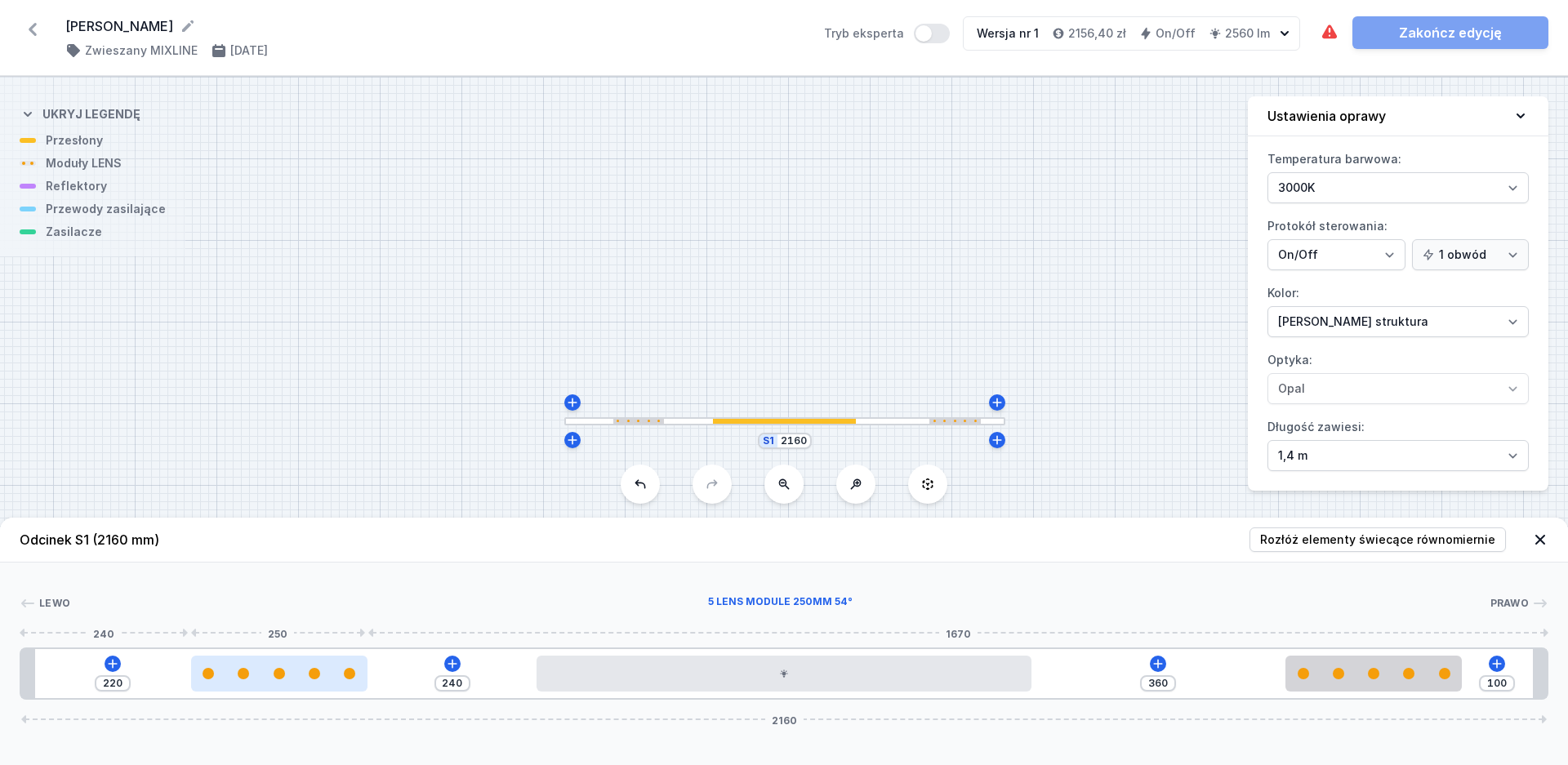
type input "234"
type input "226"
type input "239"
type input "221"
type input "240"
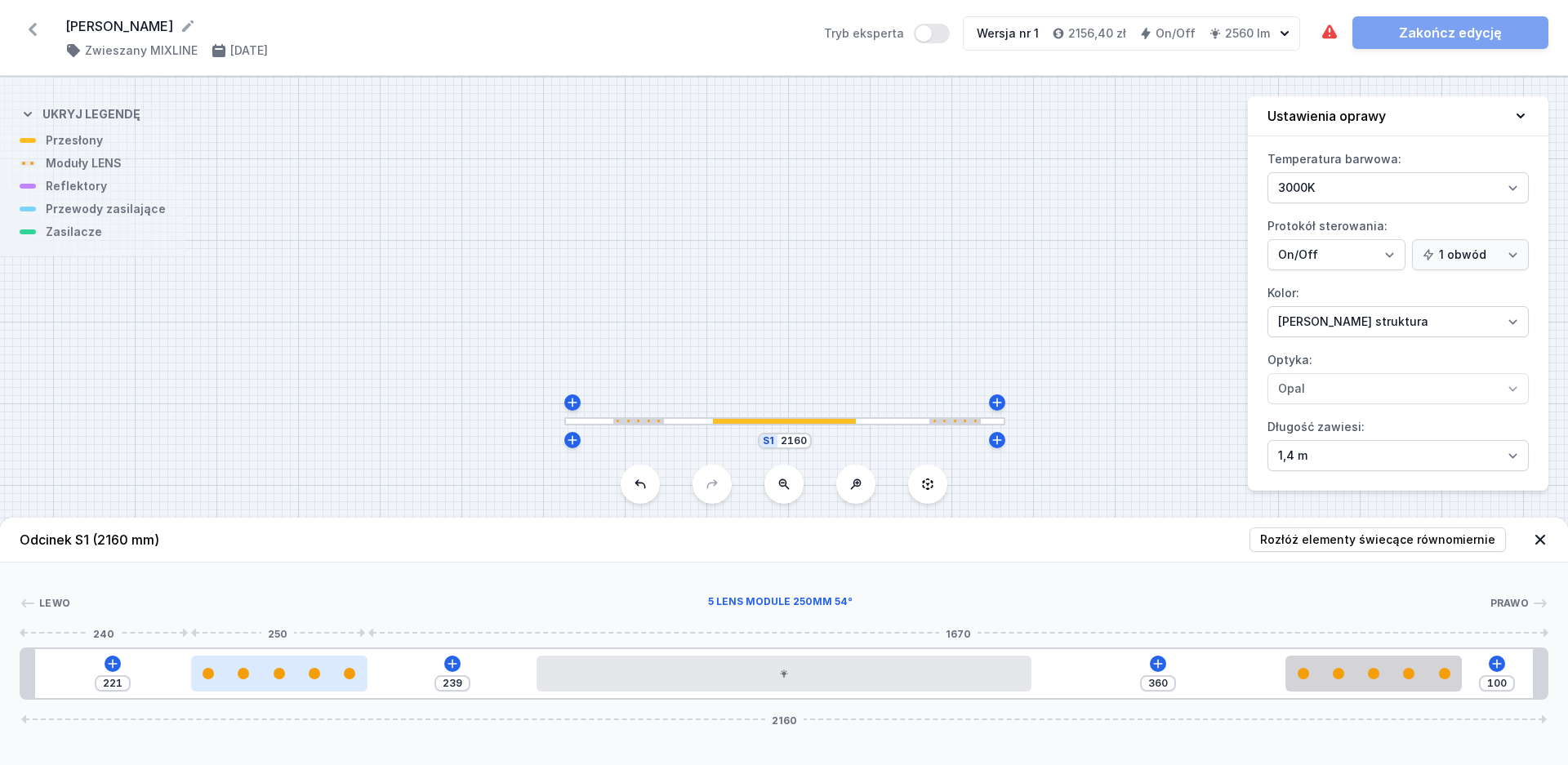
type input "220"
type input "245"
type input "215"
type input "252"
type input "208"
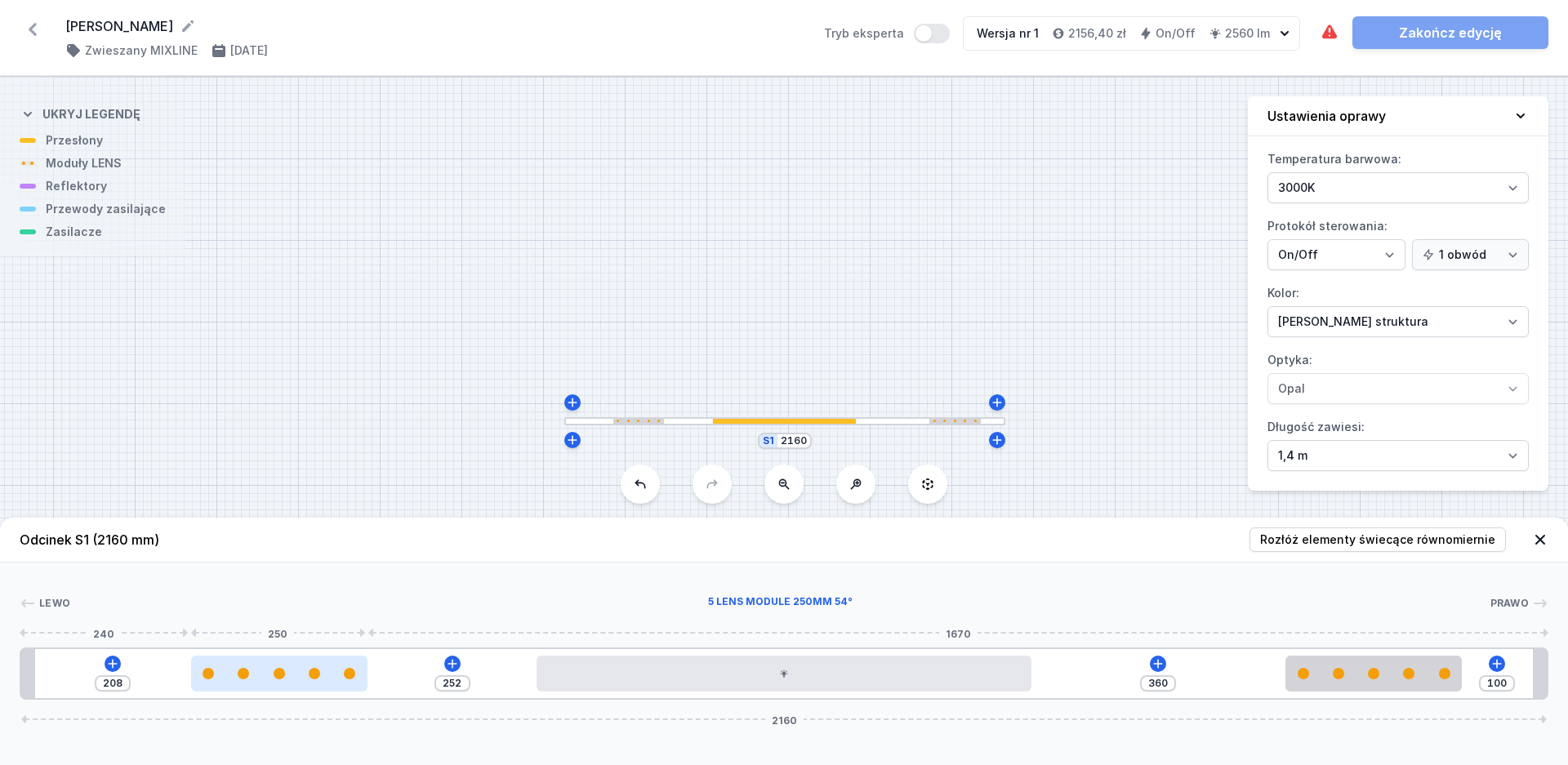
type input "253"
type input "207"
type input "265"
type input "195"
type input "269"
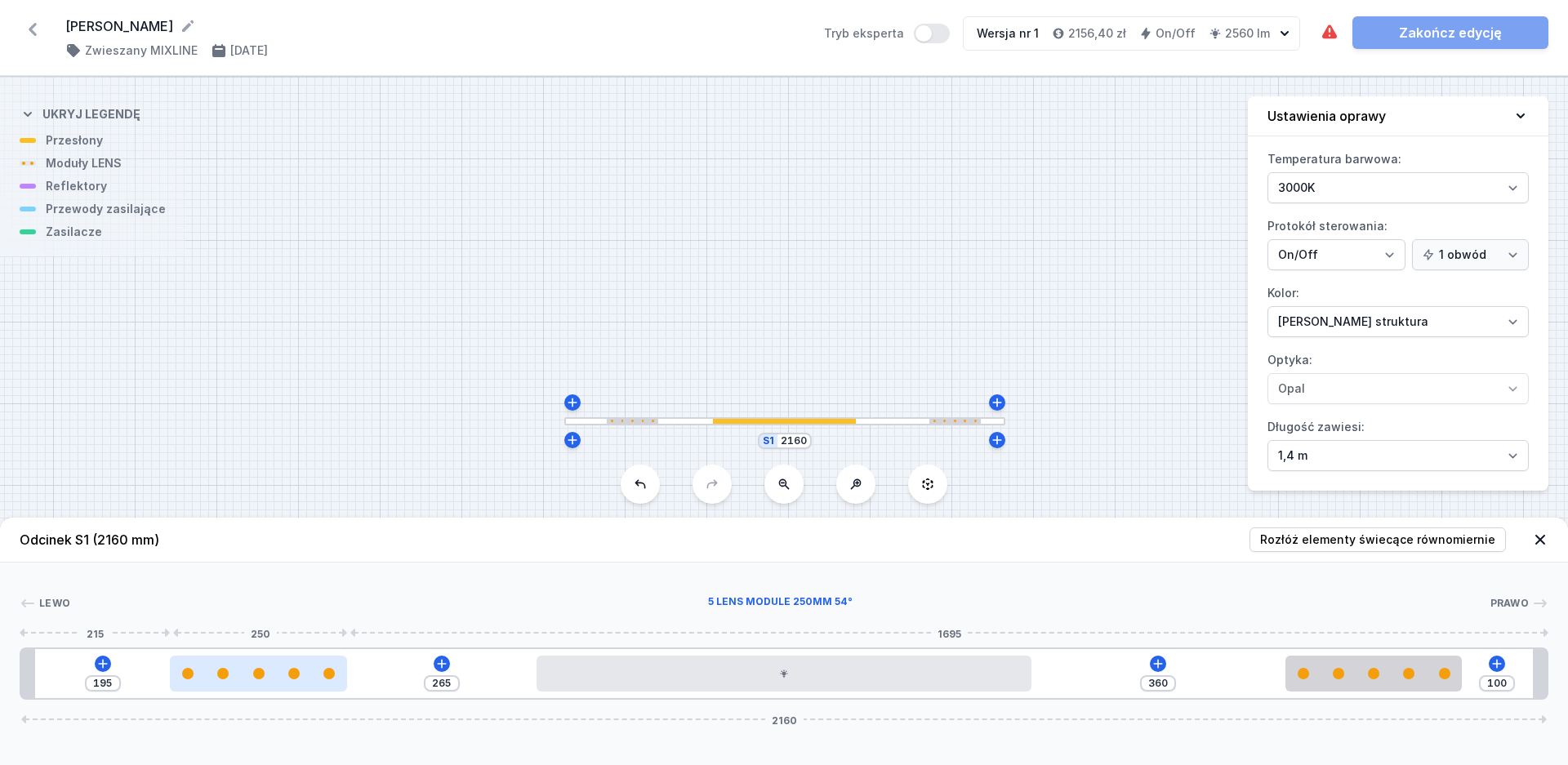
type input "191"
type input "275"
type input "185"
type input "277"
type input "183"
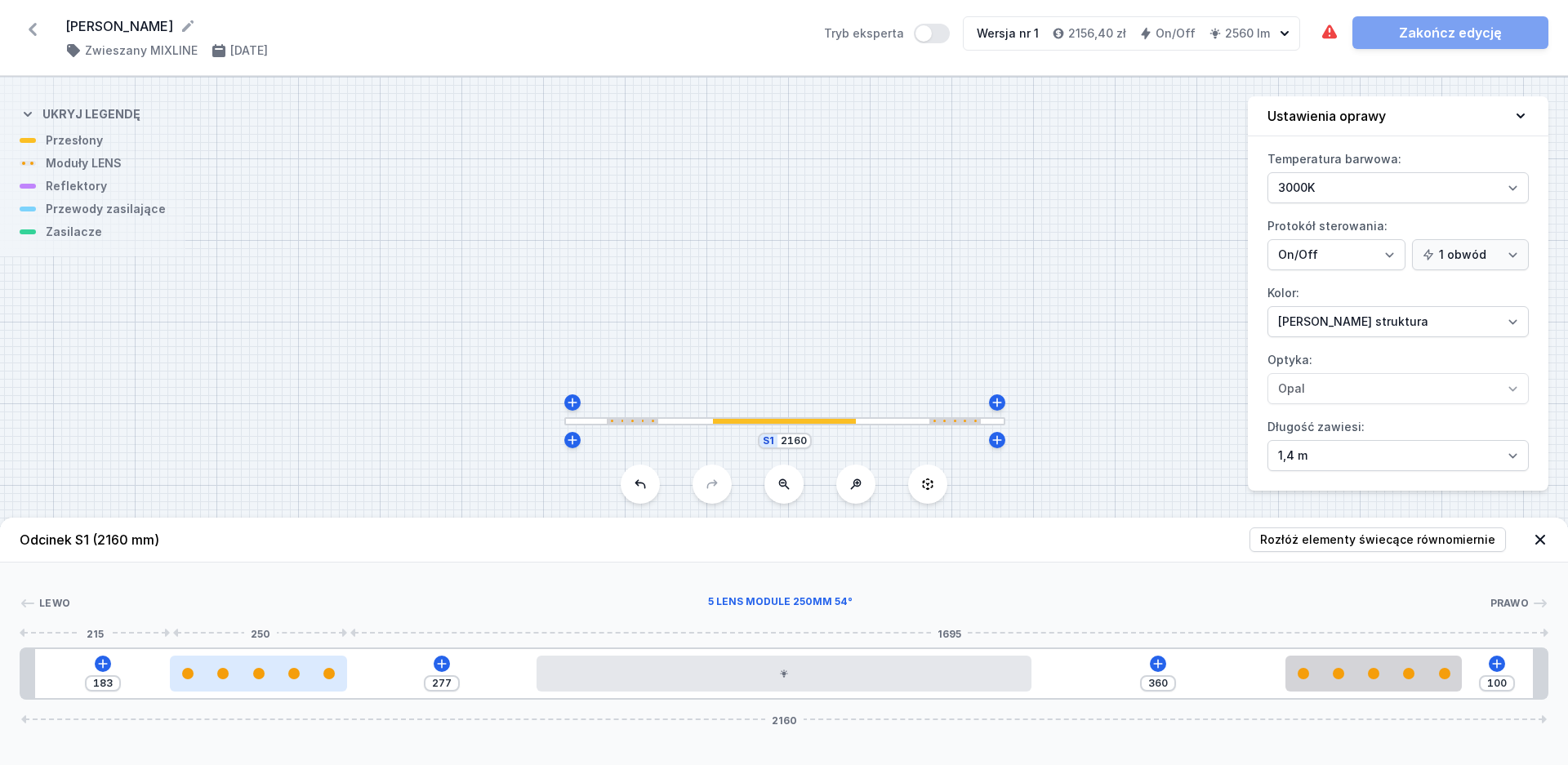
type input "284"
type input "176"
type input "290"
type input "170"
type input "296"
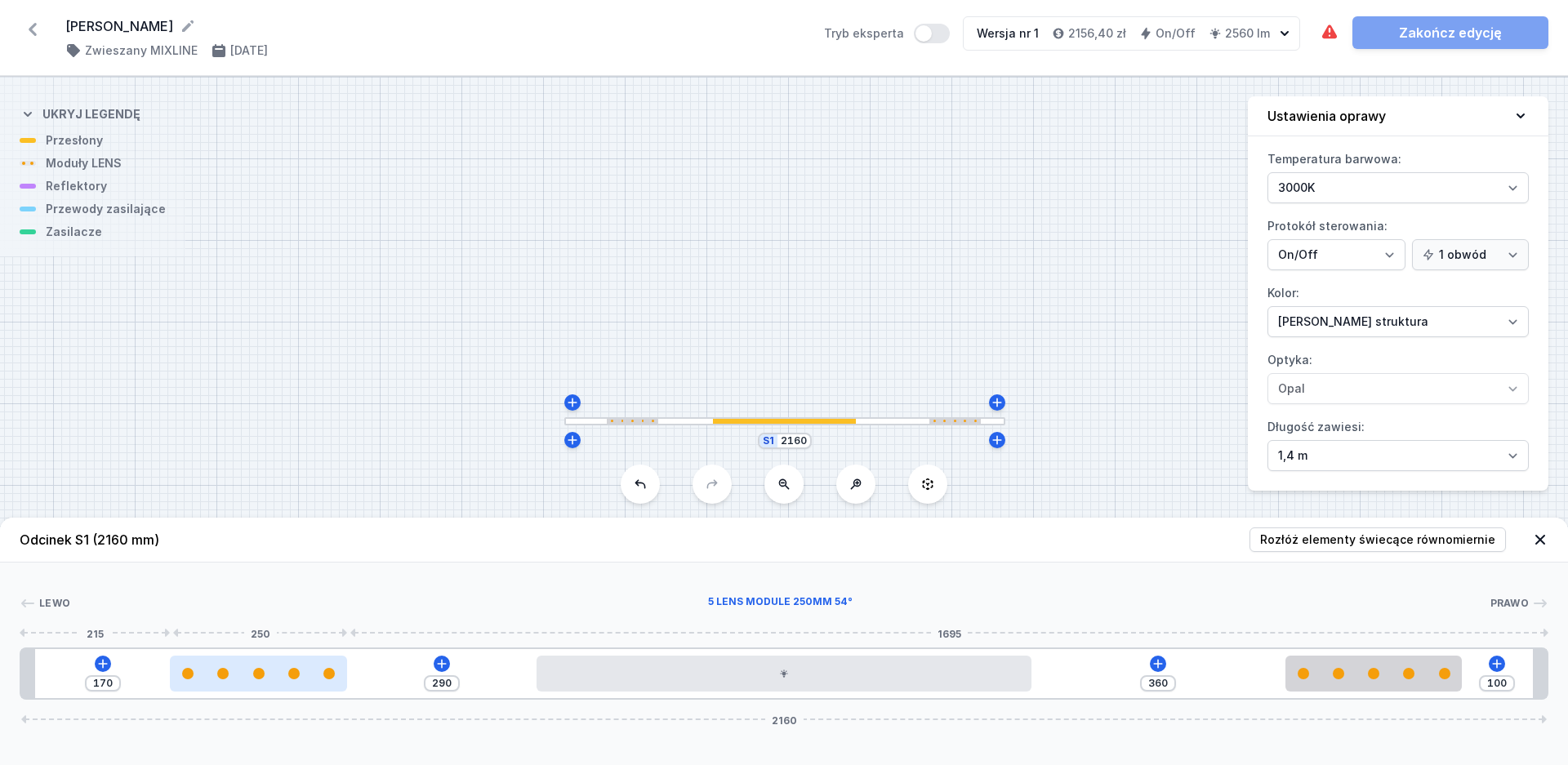
type input "164"
type input "299"
type input "161"
type input "301"
type input "159"
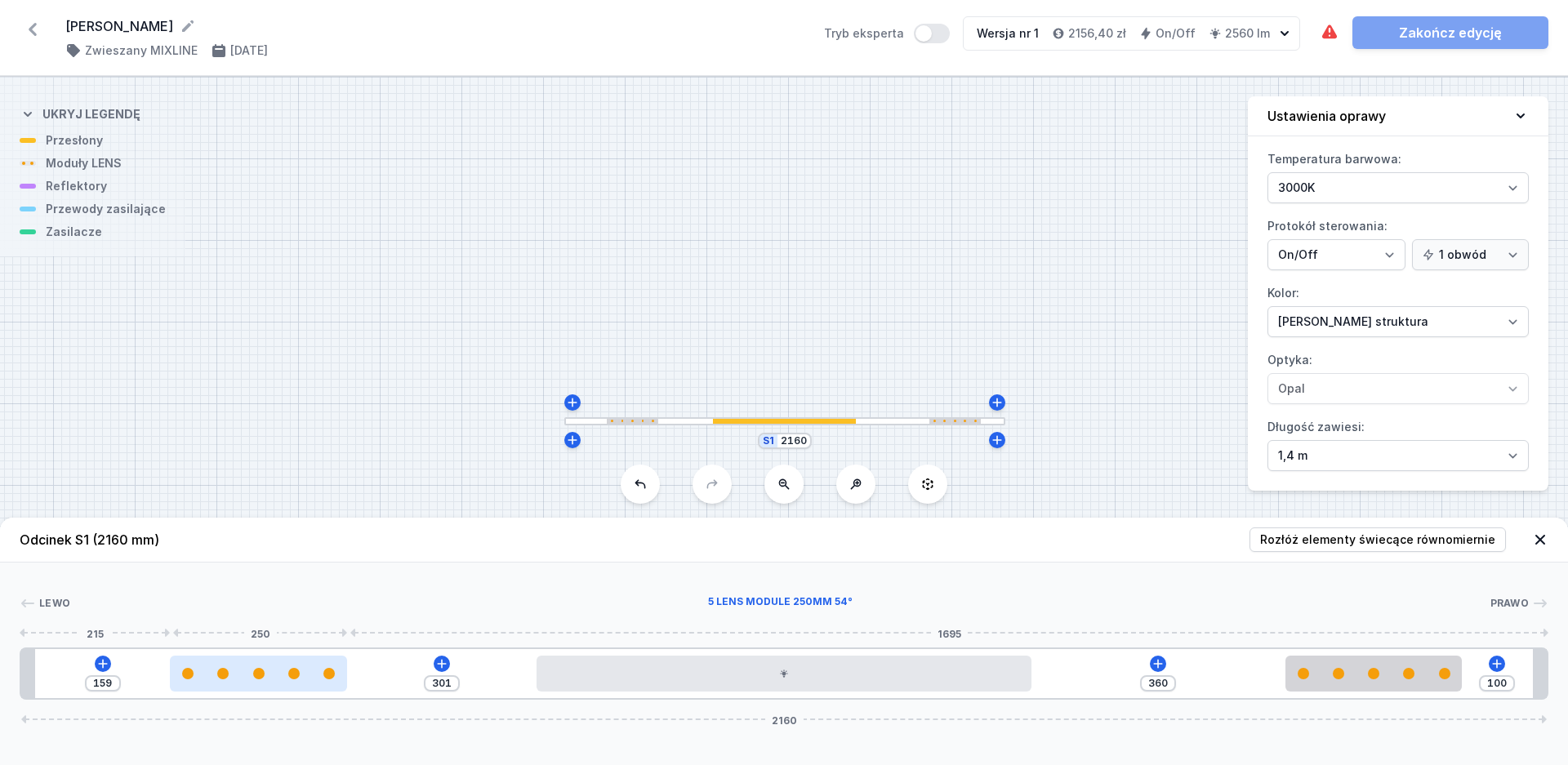
type input "303"
type input "157"
type input "305"
type input "155"
type input "308"
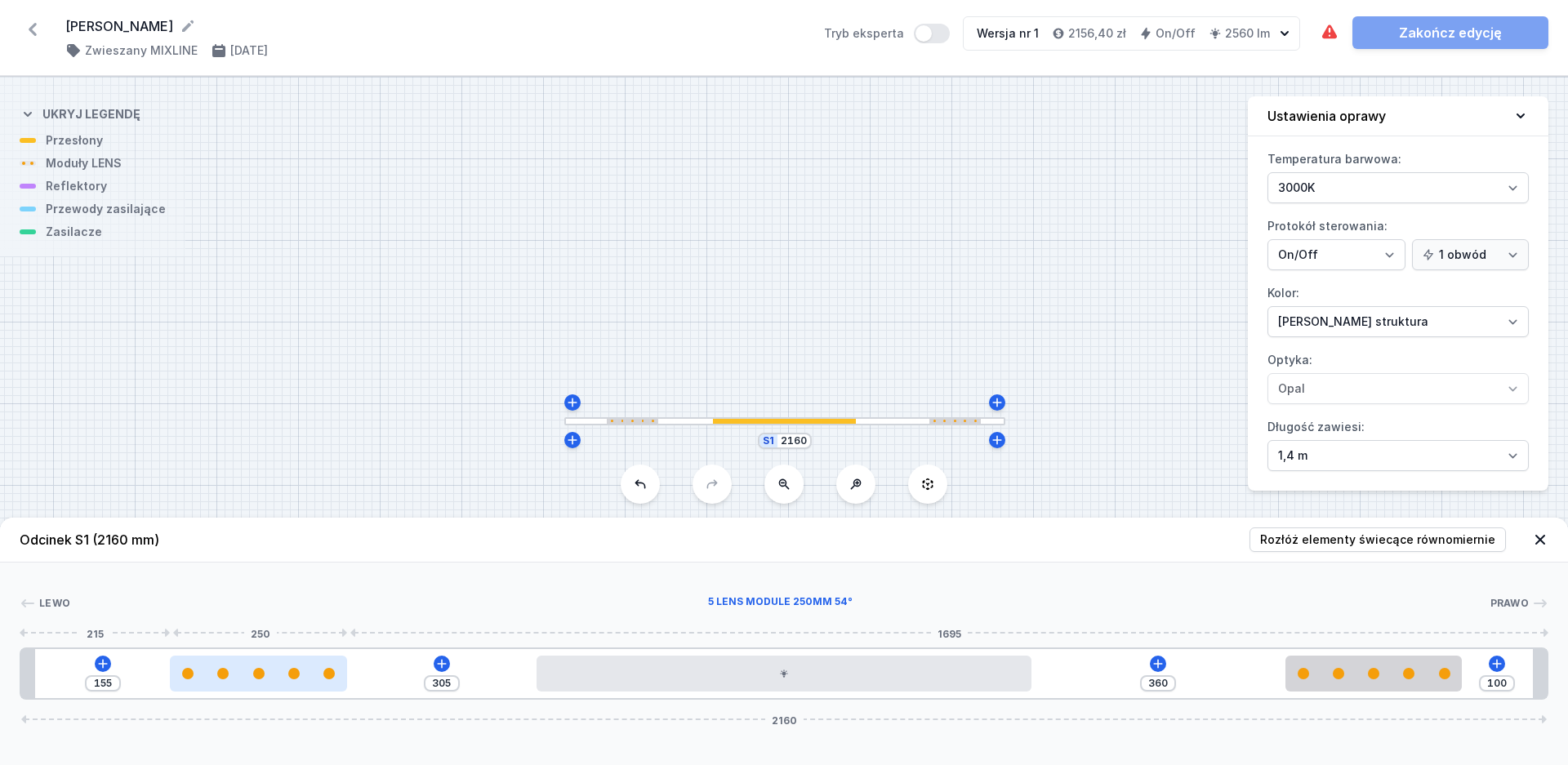
type input "152"
type input "309"
type input "151"
type input "310"
type input "150"
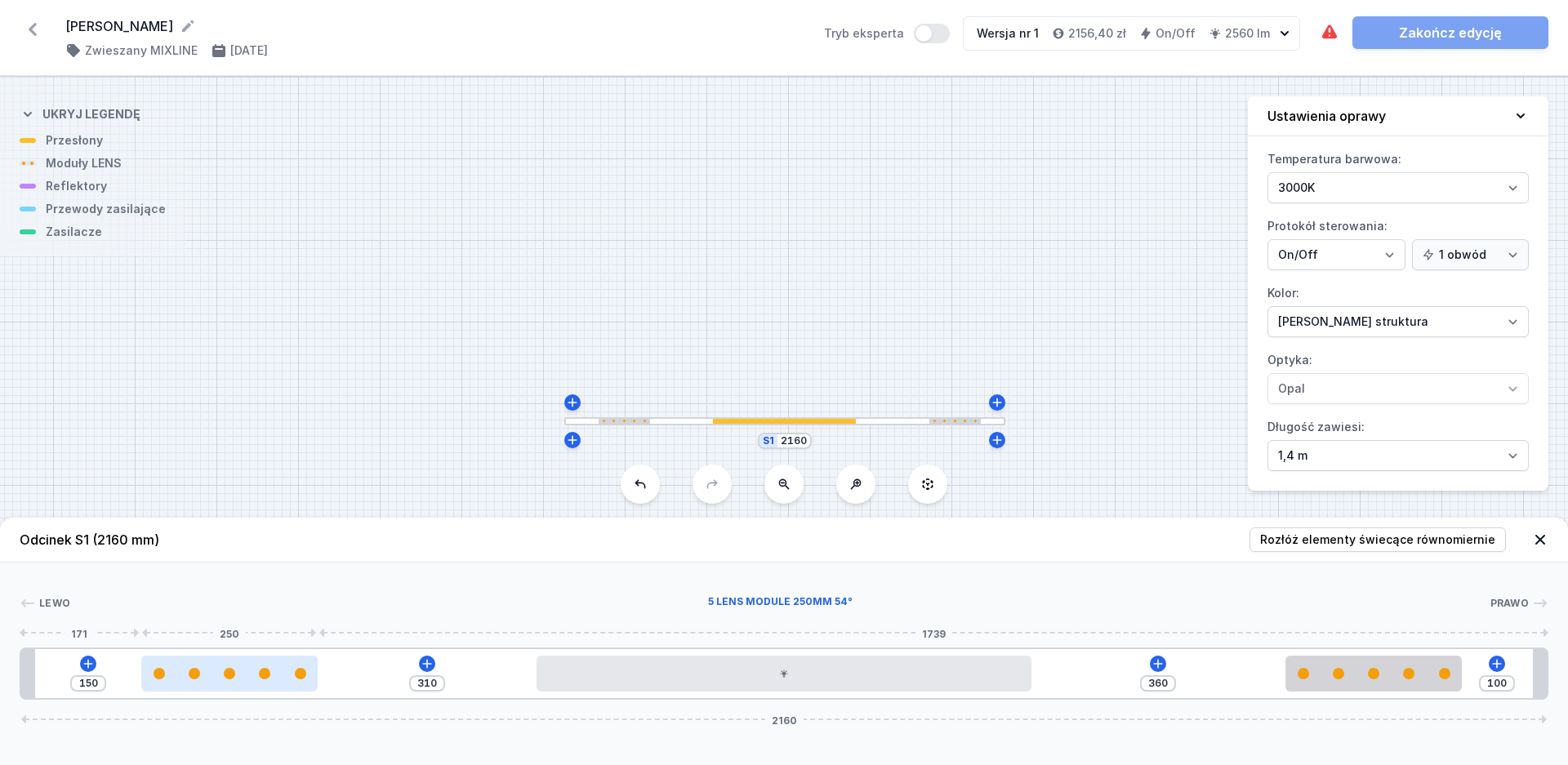
type input "311"
type input "149"
drag, startPoint x: 287, startPoint y: 682, endPoint x: 175, endPoint y: 680, distance: 112.0
click at [175, 680] on div at bounding box center [179, 674] width 176 height 36
drag, startPoint x: 177, startPoint y: 681, endPoint x: 164, endPoint y: 682, distance: 13.0
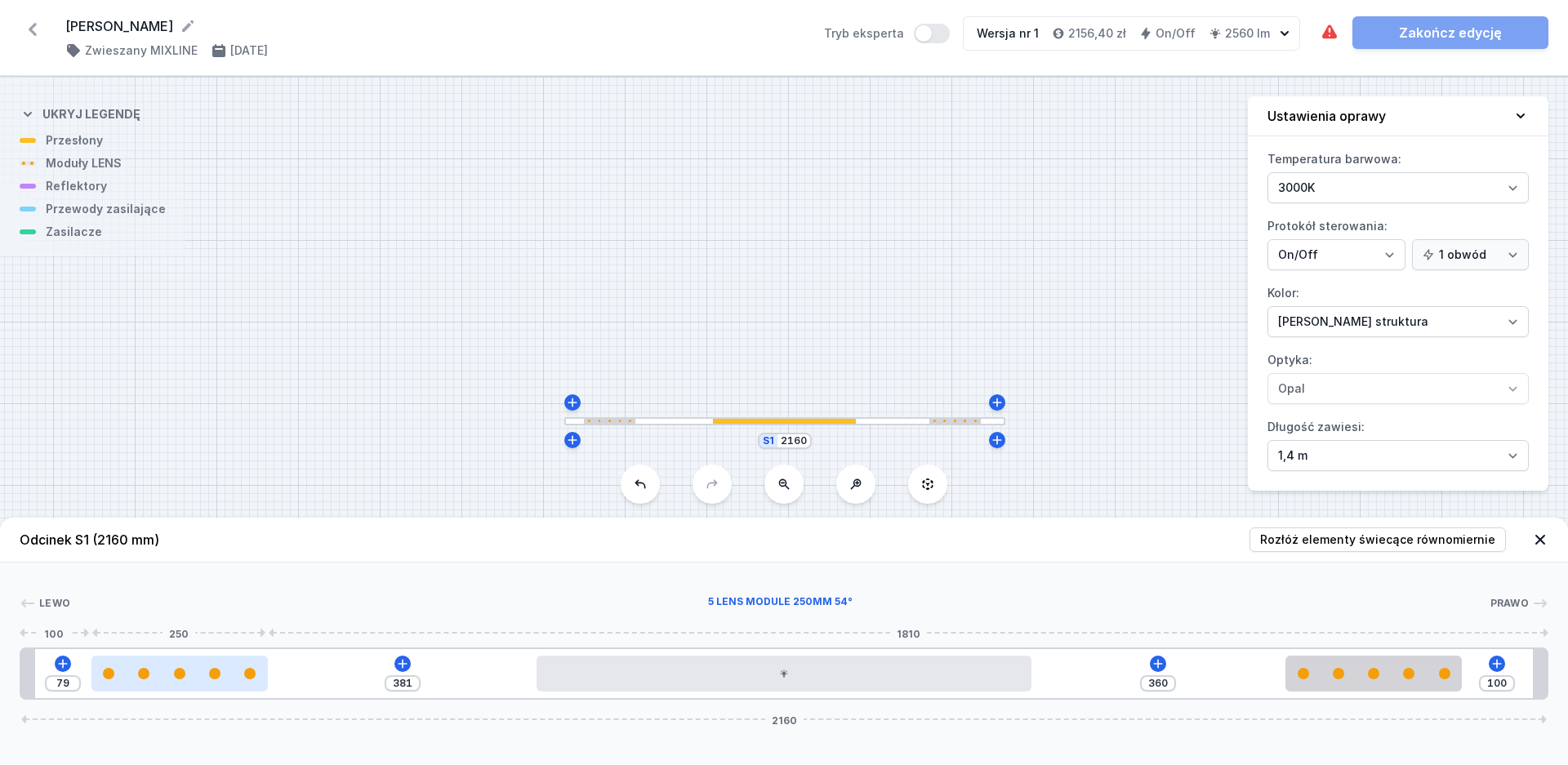
click at [164, 682] on div at bounding box center [179, 674] width 176 height 36
click at [160, 669] on div at bounding box center [179, 673] width 176 height 11
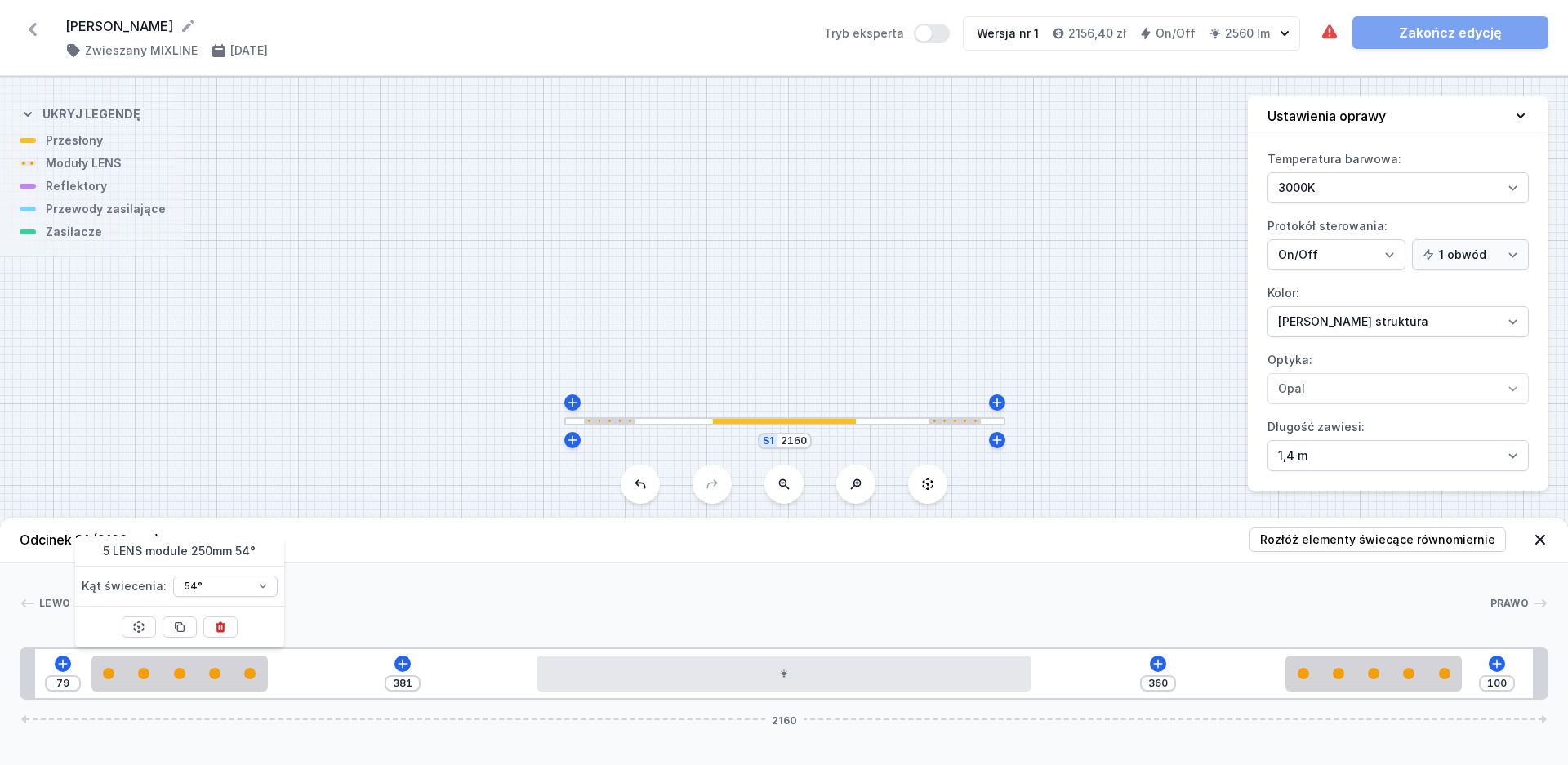
click at [186, 737] on div "Odcinek S1 (2160 mm) Rozłóż elementy świecące równomiernie Lewo Prawo 1 2 3 2 1…" at bounding box center [784, 642] width 1568 height 248
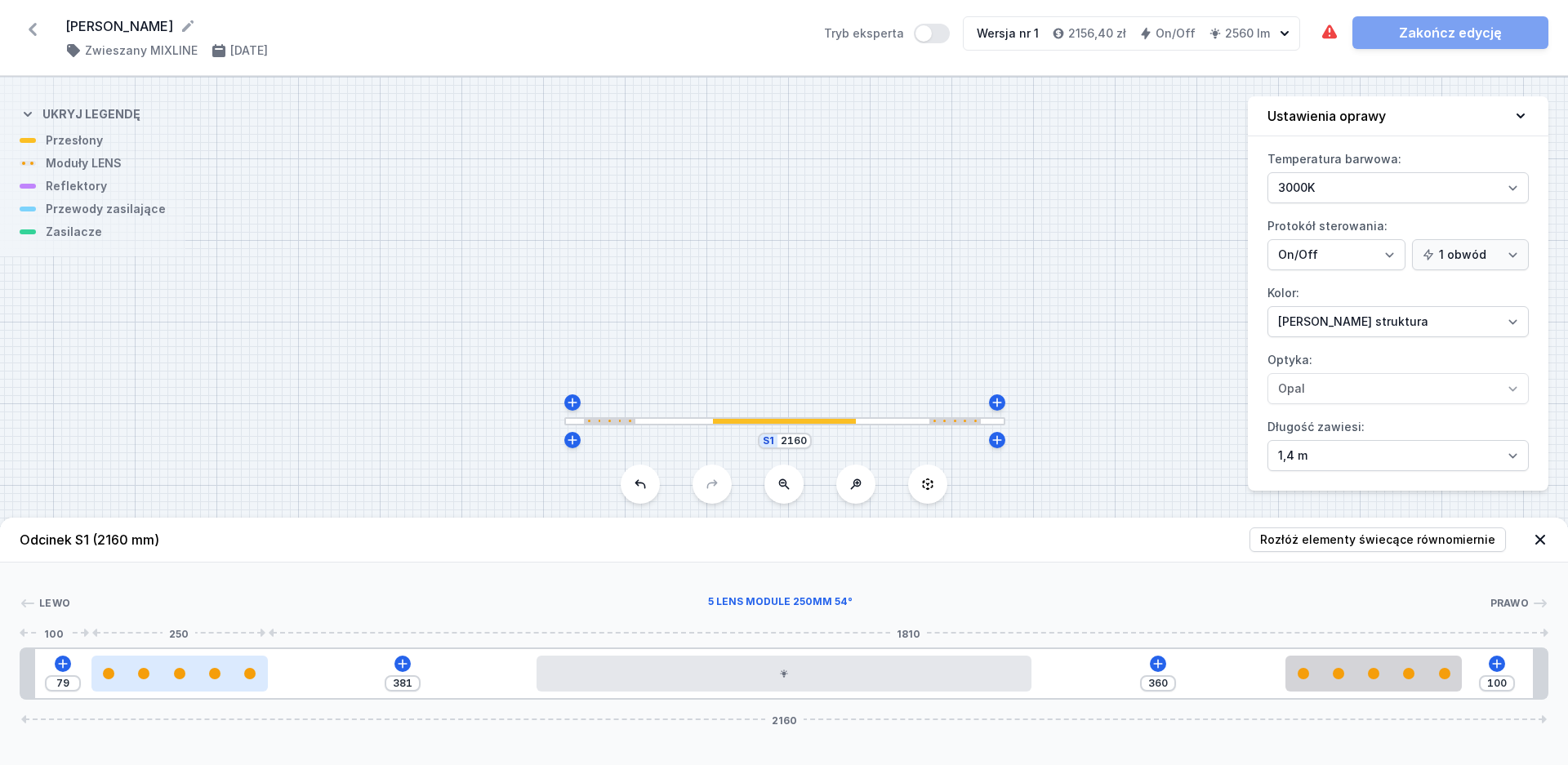
drag, startPoint x: 188, startPoint y: 676, endPoint x: 176, endPoint y: 677, distance: 12.0
click at [176, 677] on div at bounding box center [179, 673] width 176 height 11
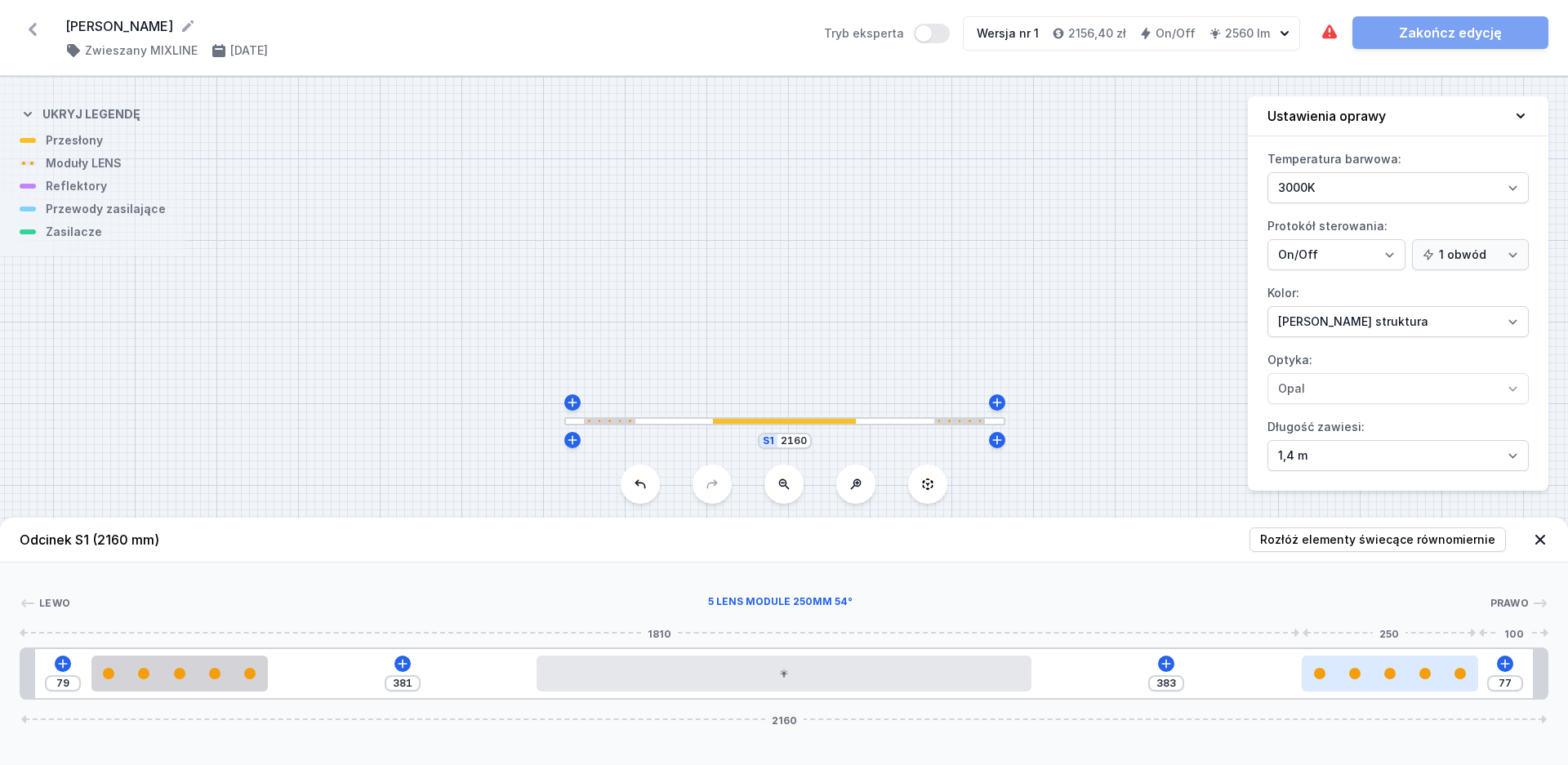
drag, startPoint x: 1349, startPoint y: 682, endPoint x: 1378, endPoint y: 679, distance: 29.2
click at [1378, 679] on div at bounding box center [1390, 674] width 176 height 36
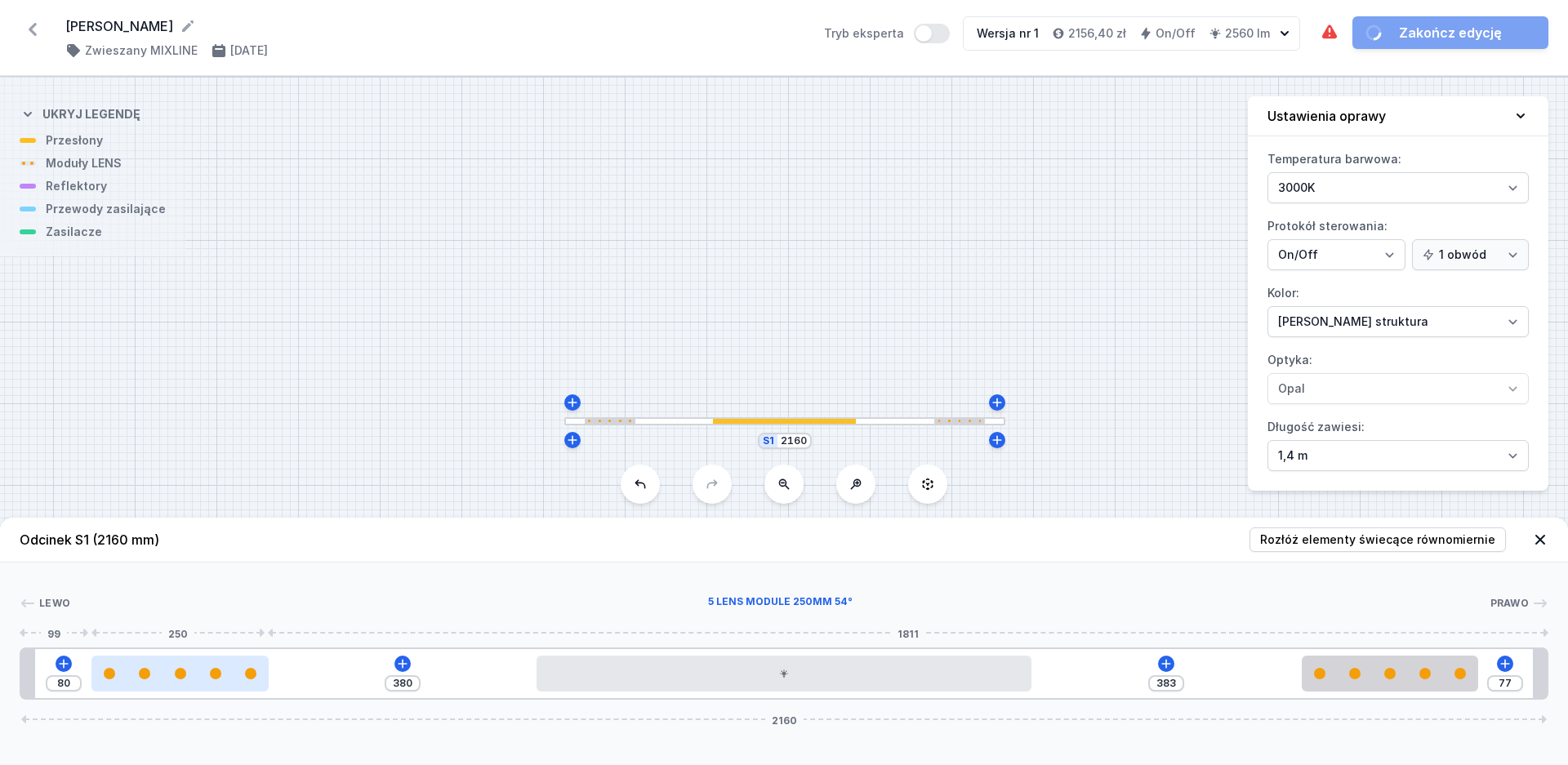
drag, startPoint x: 180, startPoint y: 673, endPoint x: 168, endPoint y: 675, distance: 12.2
click at [168, 675] on div at bounding box center [179, 673] width 176 height 11
click at [384, 602] on div at bounding box center [781, 603] width 1420 height 16
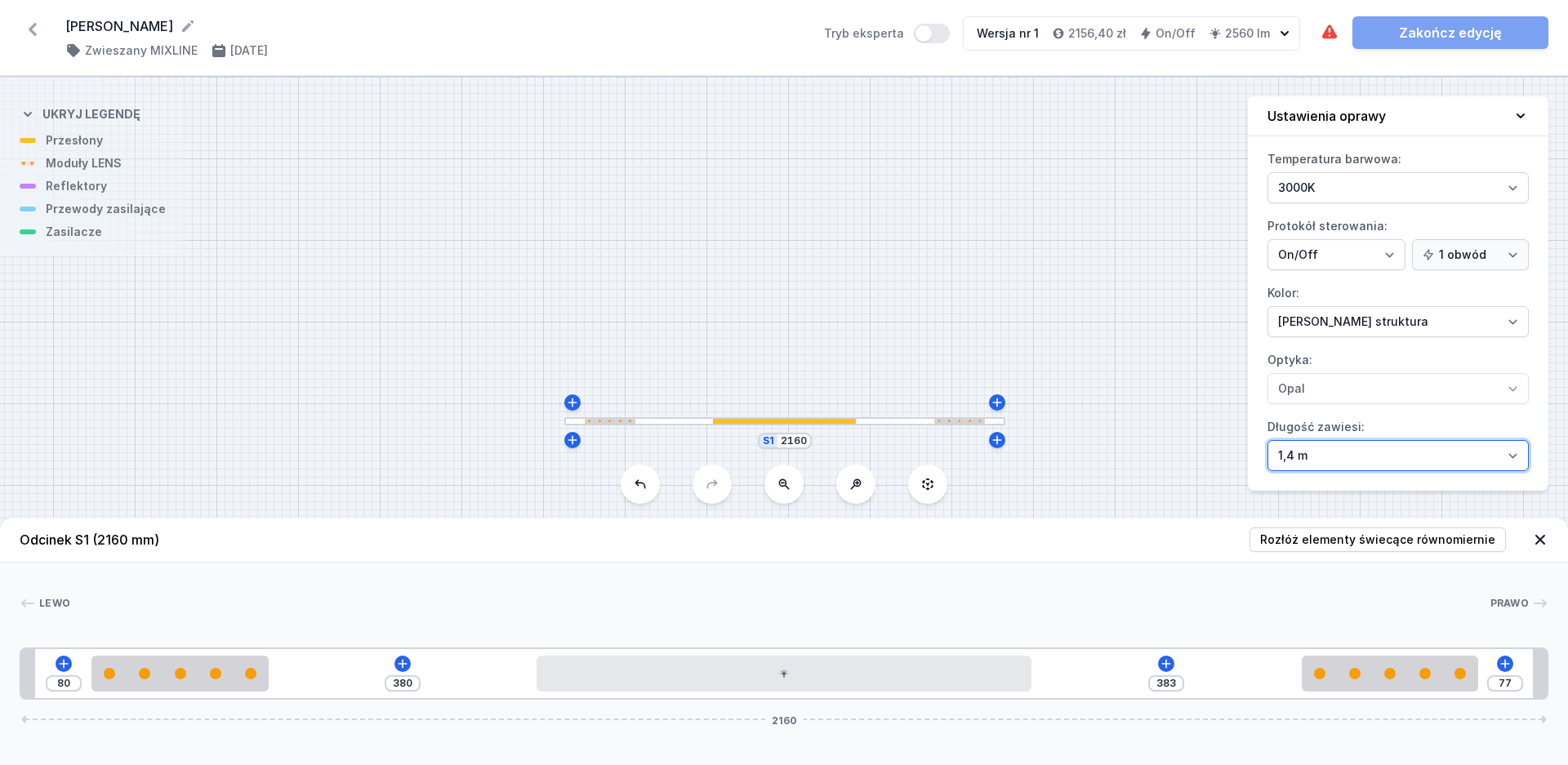
click at [1268, 441] on select "1,4 m 3 m 4 m 5 m" at bounding box center [1398, 456] width 262 height 31
click at [1330, 455] on select "1,4 m 3 m 4 m 5 m" at bounding box center [1398, 456] width 262 height 31
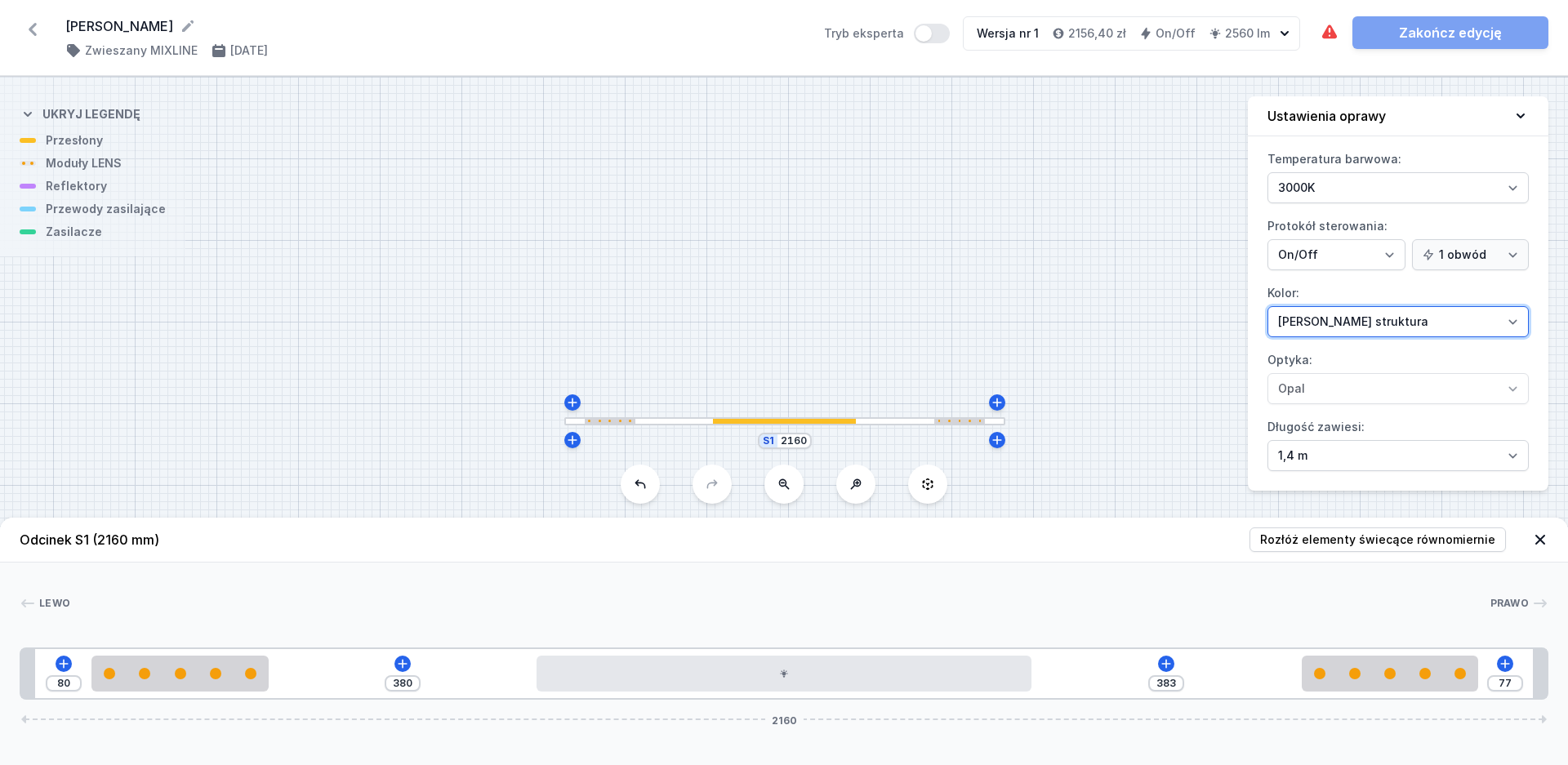
click at [1268, 306] on select "[PERSON_NAME] struktura [PERSON_NAME] struktura Złoty struktura Miedziany [PERS…" at bounding box center [1398, 322] width 262 height 31
click option "[PERSON_NAME] struktura" at bounding box center [0, 0] width 0 height 0
click at [1402, 189] on select "3000K 4000K 2700K" at bounding box center [1398, 188] width 262 height 31
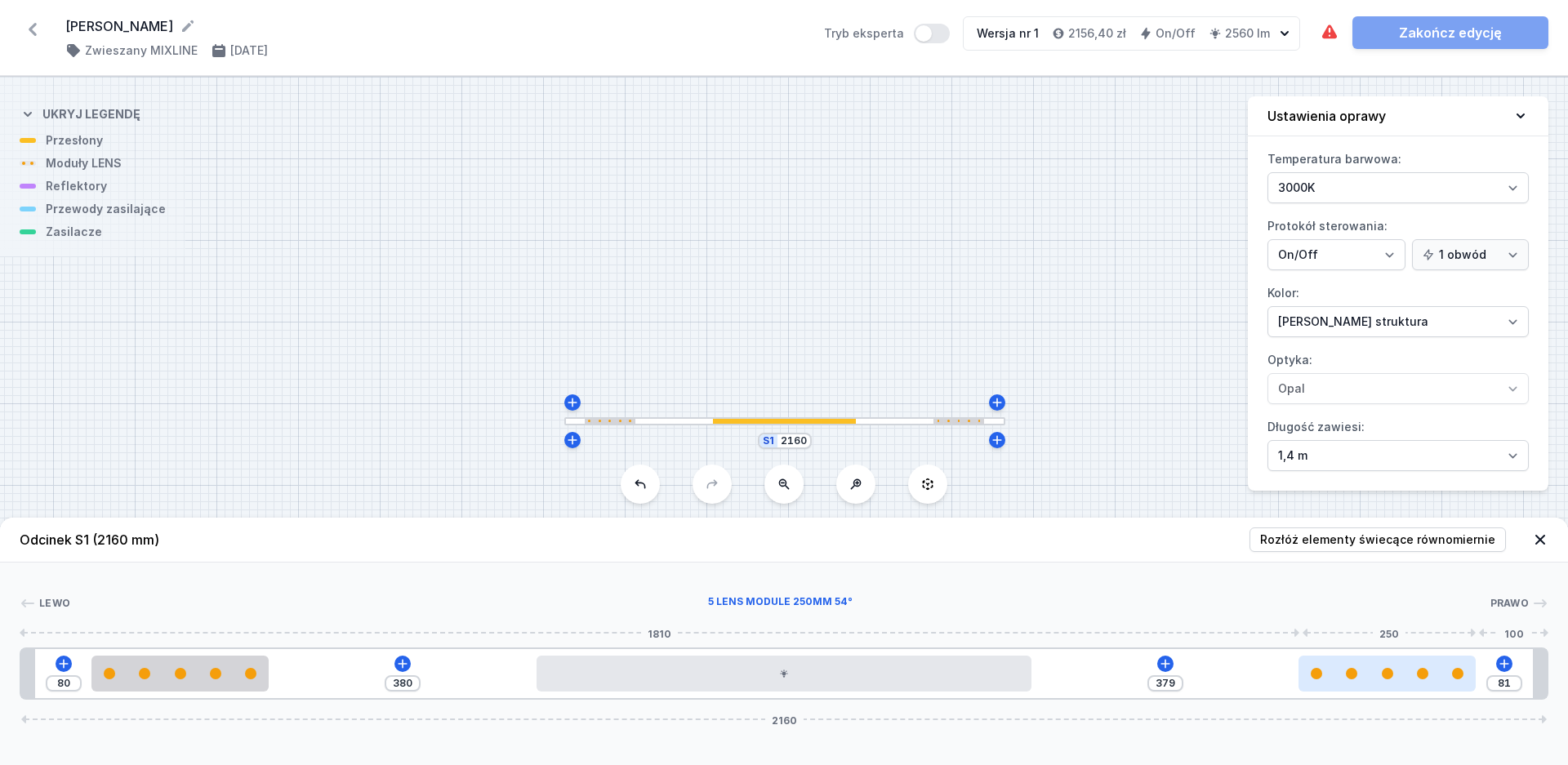
drag, startPoint x: 1439, startPoint y: 686, endPoint x: 1449, endPoint y: 686, distance: 10.0
click at [1449, 686] on div at bounding box center [1386, 674] width 176 height 36
click at [1432, 744] on div "Odcinek S1 (2160 mm) Rozłóż elementy świecące równomiernie Lewo Prawo 1 2 3 2 1…" at bounding box center [784, 642] width 1568 height 248
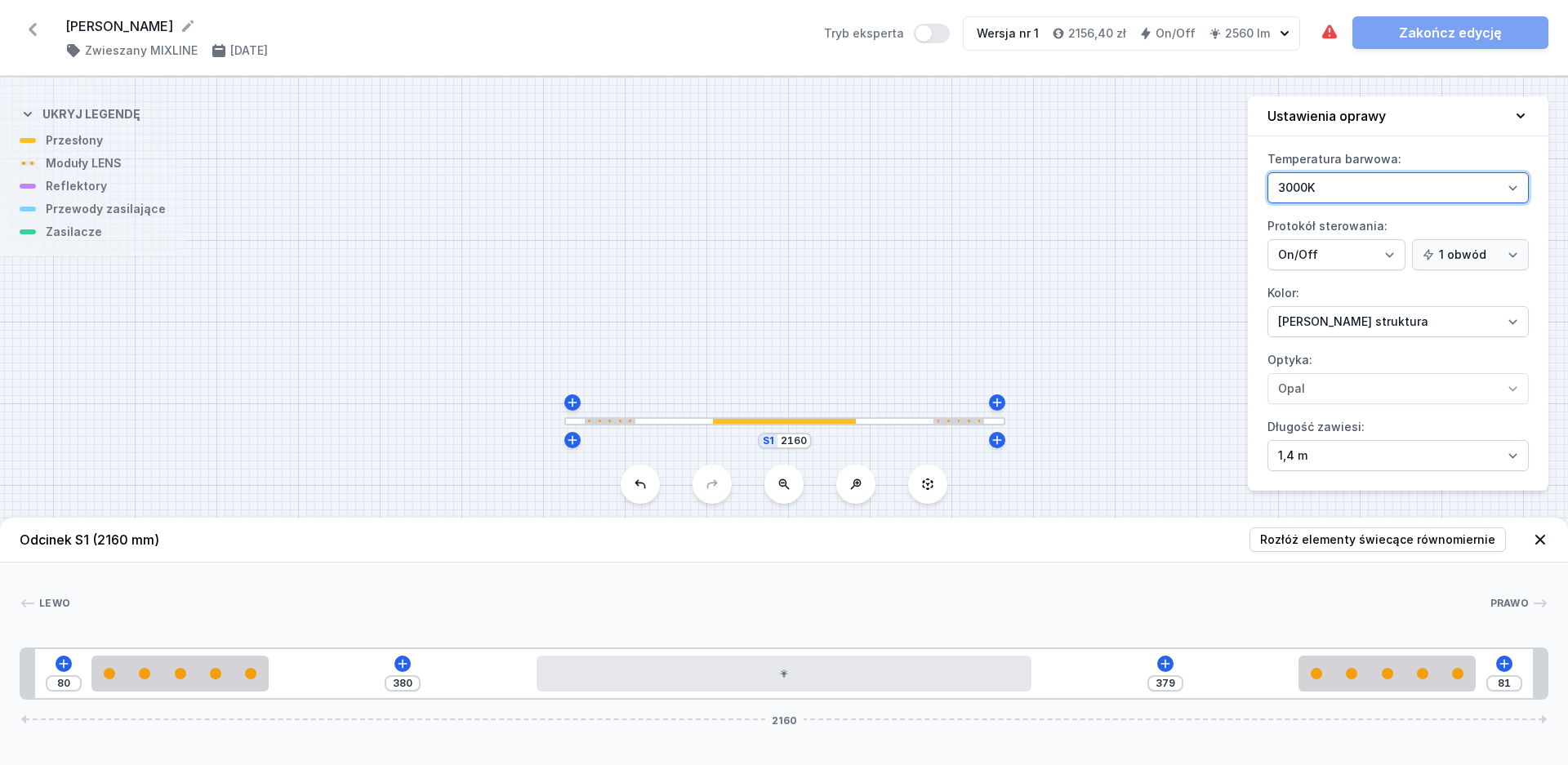
click at [1268, 172] on select "3000K 4000K 2700K" at bounding box center [1398, 188] width 262 height 31
click at [1081, 604] on div at bounding box center [781, 603] width 1420 height 16
click at [1341, 34] on div "Wymagane części nie zostały dodane. Zakończ edycję" at bounding box center [1435, 33] width 229 height 33
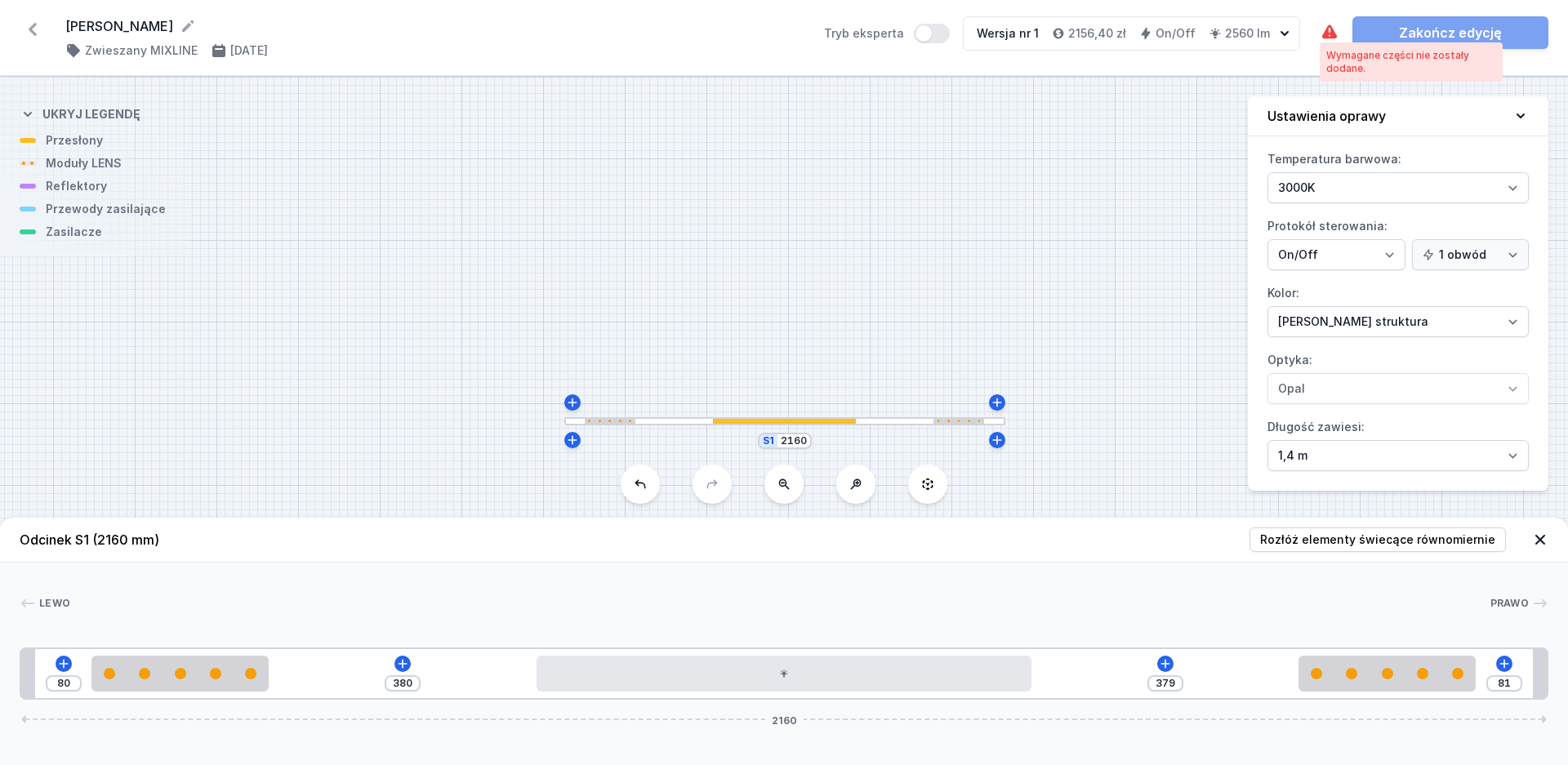
click at [1334, 32] on icon at bounding box center [1330, 31] width 15 height 14
click at [65, 665] on icon at bounding box center [63, 663] width 13 height 13
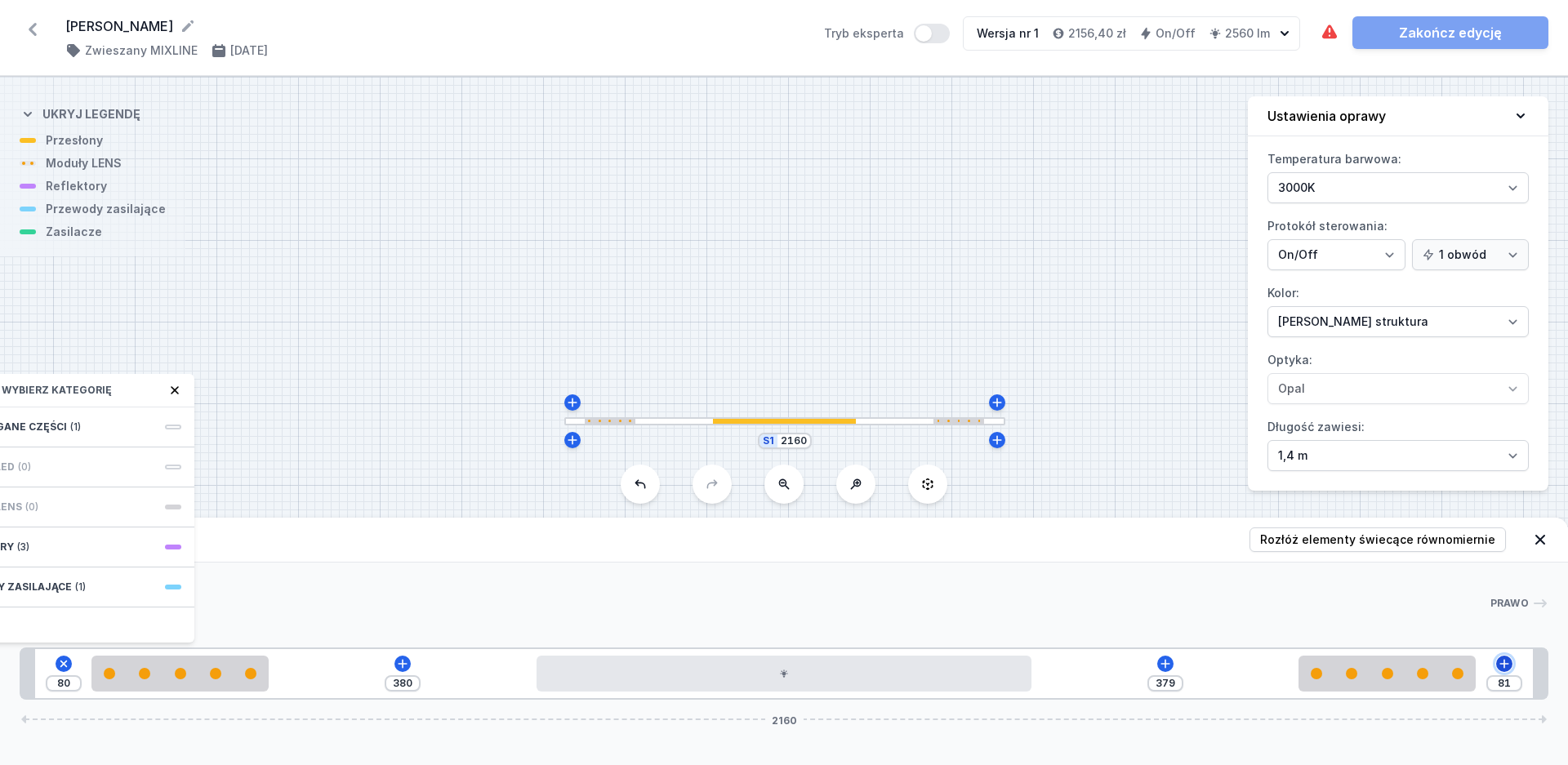
click at [1502, 663] on icon at bounding box center [1504, 663] width 13 height 13
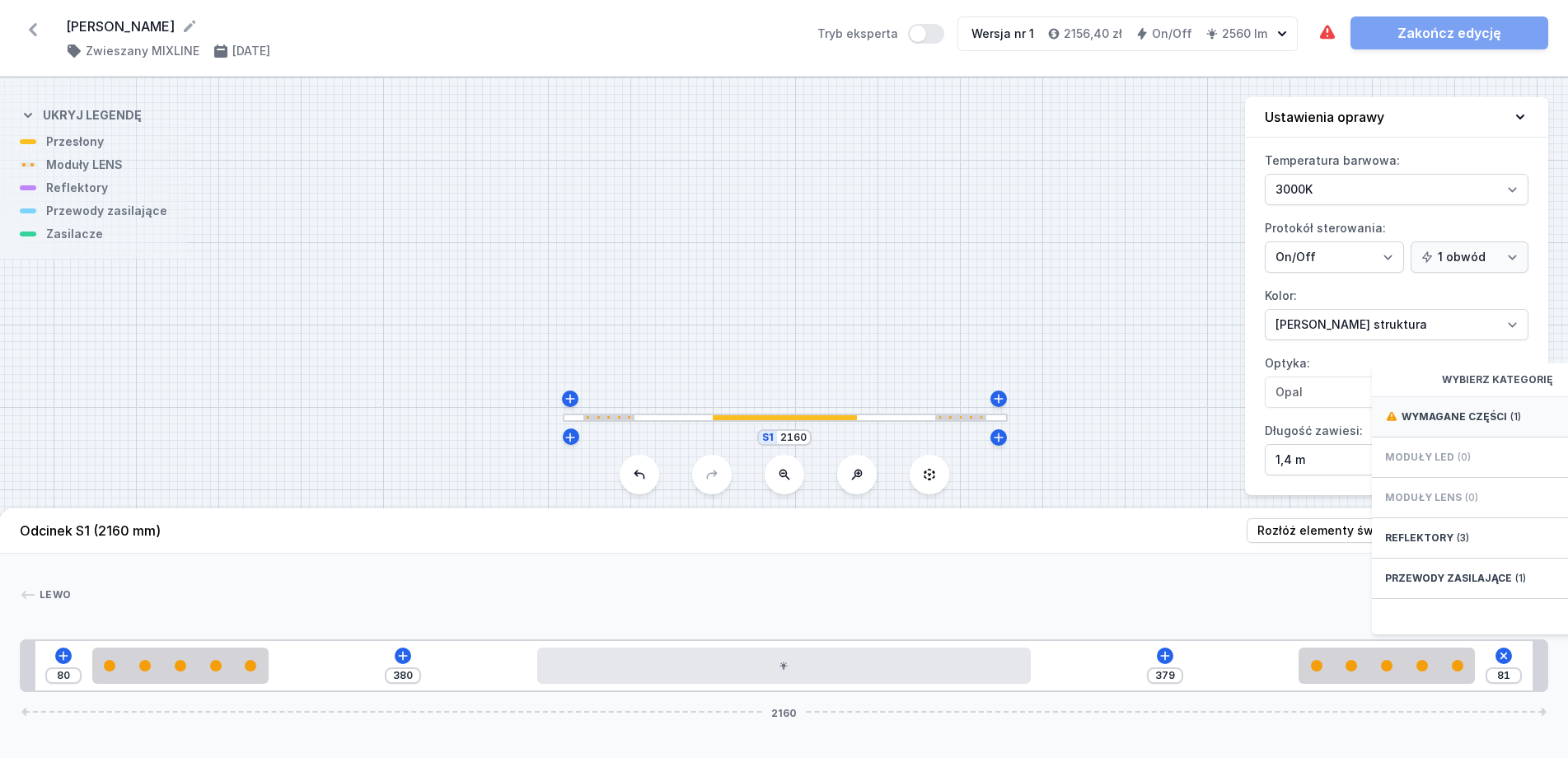
click at [1471, 424] on span "Wymagane części" at bounding box center [1454, 417] width 105 height 13
click at [1457, 440] on span "Power connection box with cable for Mixline on/off - set 1.5m." at bounding box center [1504, 424] width 237 height 33
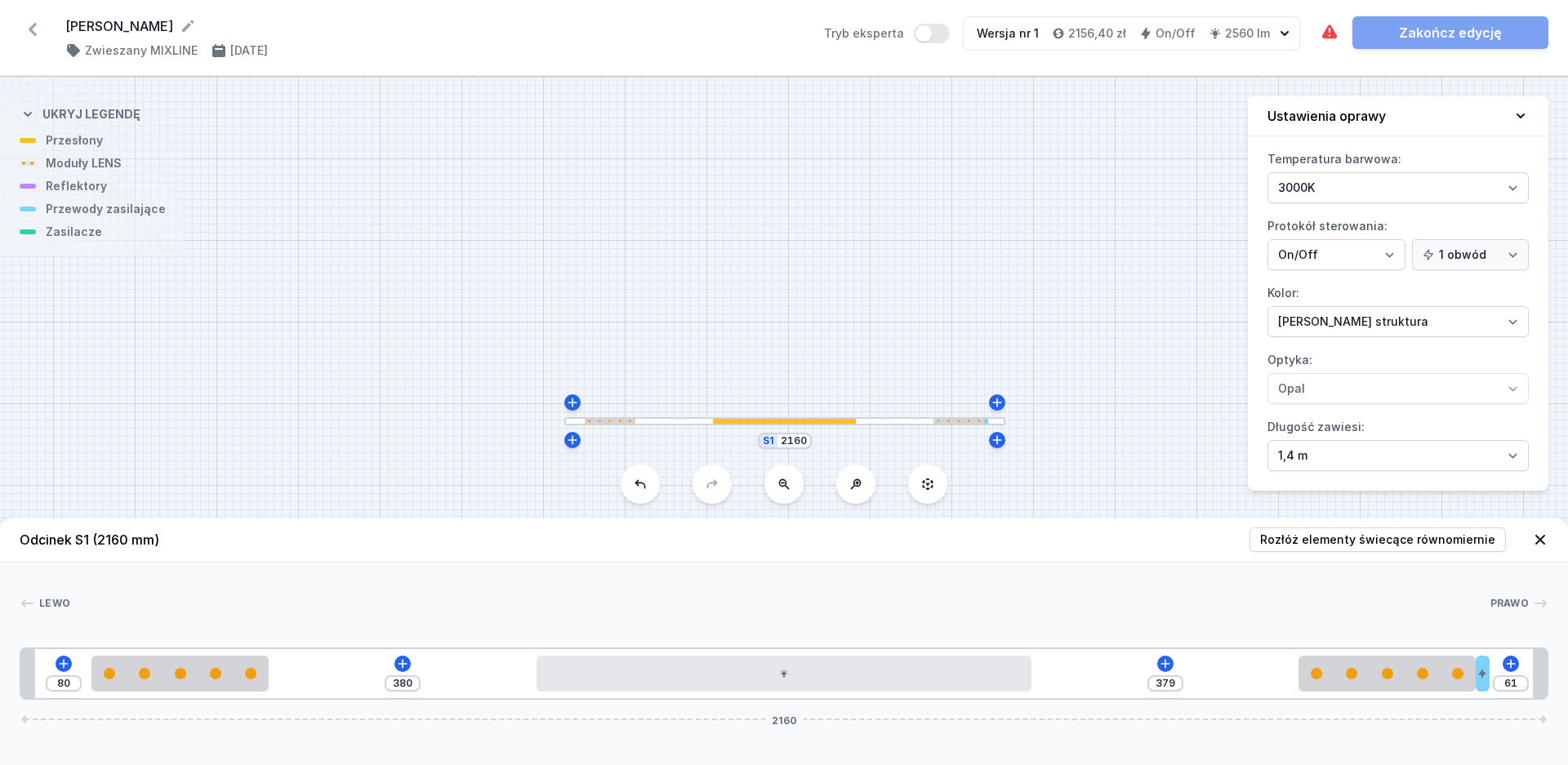
drag, startPoint x: 1488, startPoint y: 673, endPoint x: 1521, endPoint y: 676, distance: 33.1
click at [1521, 676] on div "80 380 379 61 2160" at bounding box center [784, 674] width 1529 height 52
drag, startPoint x: 1485, startPoint y: 676, endPoint x: 1534, endPoint y: 676, distance: 49.0
click at [1534, 676] on div "80 380 379 61 2160" at bounding box center [784, 674] width 1529 height 52
drag, startPoint x: 1485, startPoint y: 673, endPoint x: 1523, endPoint y: 674, distance: 38.0
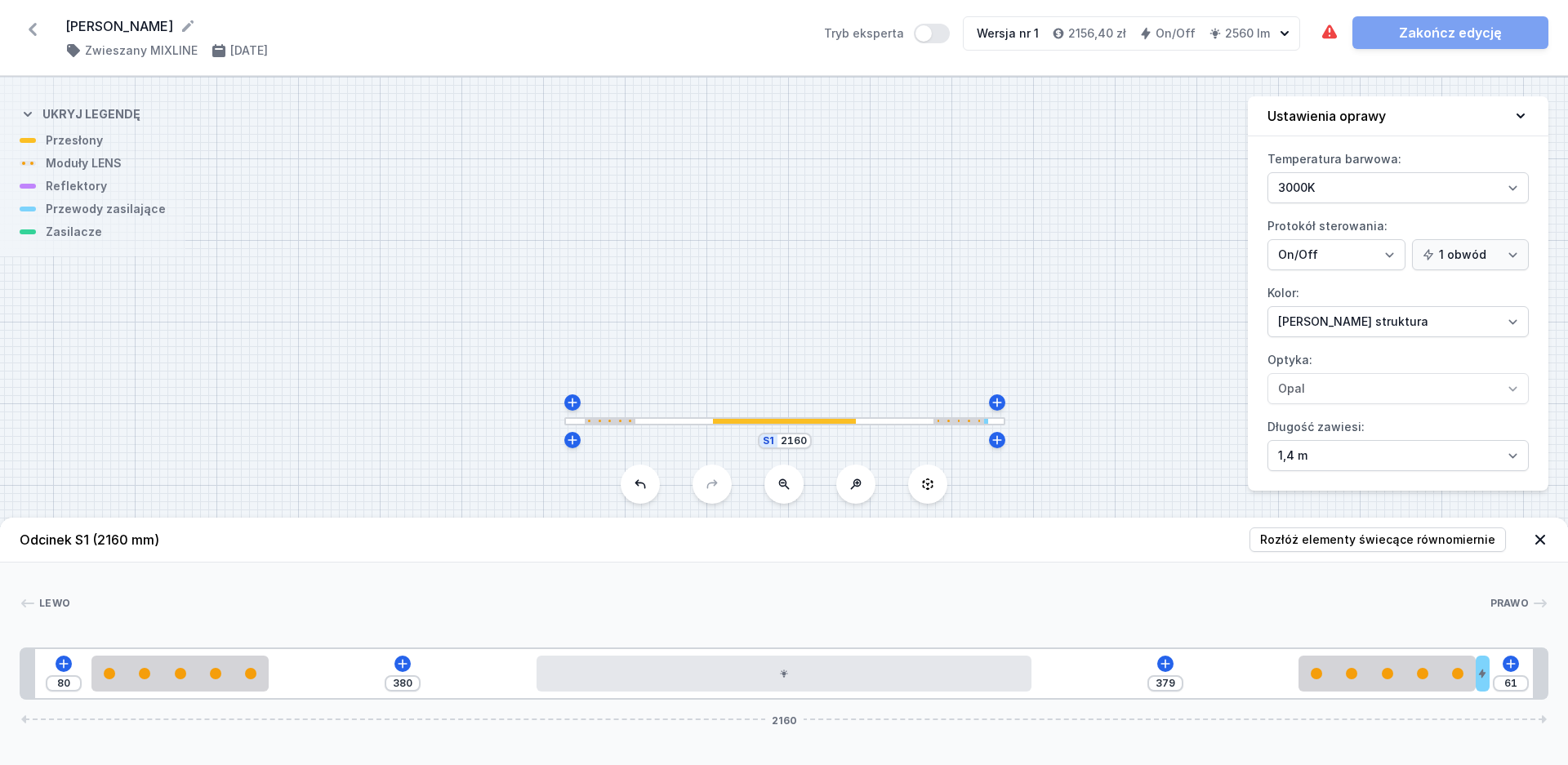
click at [1523, 674] on div "80 380 379 61 2160" at bounding box center [784, 674] width 1529 height 52
drag, startPoint x: 1484, startPoint y: 684, endPoint x: 1528, endPoint y: 680, distance: 44.2
click at [1528, 680] on div "80 380 379 61 2160" at bounding box center [784, 674] width 1529 height 52
click at [1528, 679] on div "61" at bounding box center [1511, 683] width 36 height 16
drag, startPoint x: 1485, startPoint y: 680, endPoint x: 1522, endPoint y: 655, distance: 44.7
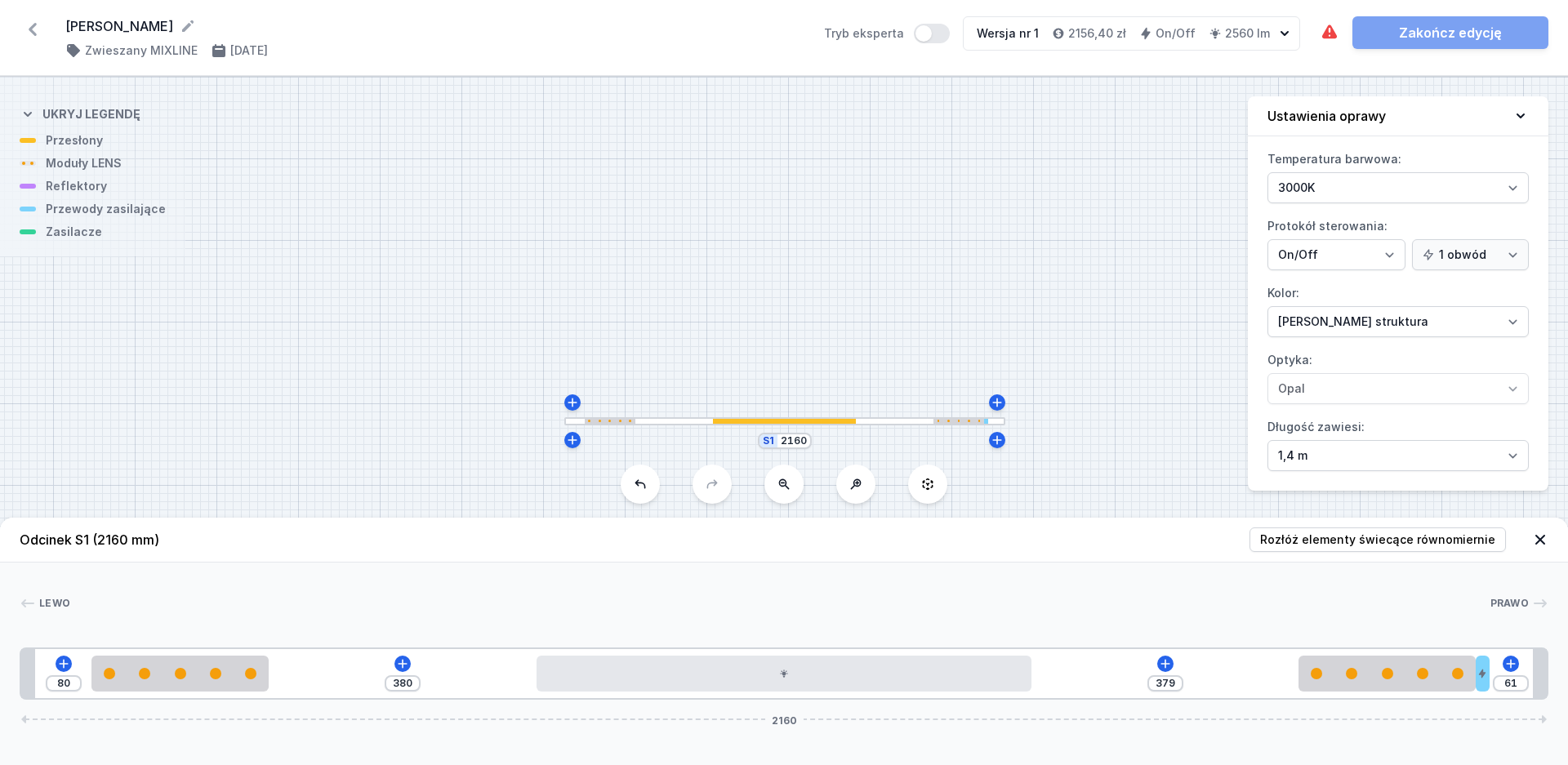
click at [1522, 655] on div "80 380 379 61 2160" at bounding box center [784, 674] width 1529 height 52
drag, startPoint x: 1481, startPoint y: 665, endPoint x: 1534, endPoint y: 635, distance: 60.9
click at [1534, 635] on div "Lewo Prawo 1 2 3 2 4 1 80 380 379 61 2160 100 250 380 700 379 250 20 81 20 2120…" at bounding box center [784, 631] width 1568 height 137
click at [1483, 674] on icon at bounding box center [1483, 674] width 7 height 9
click at [1468, 629] on icon at bounding box center [1463, 626] width 13 height 13
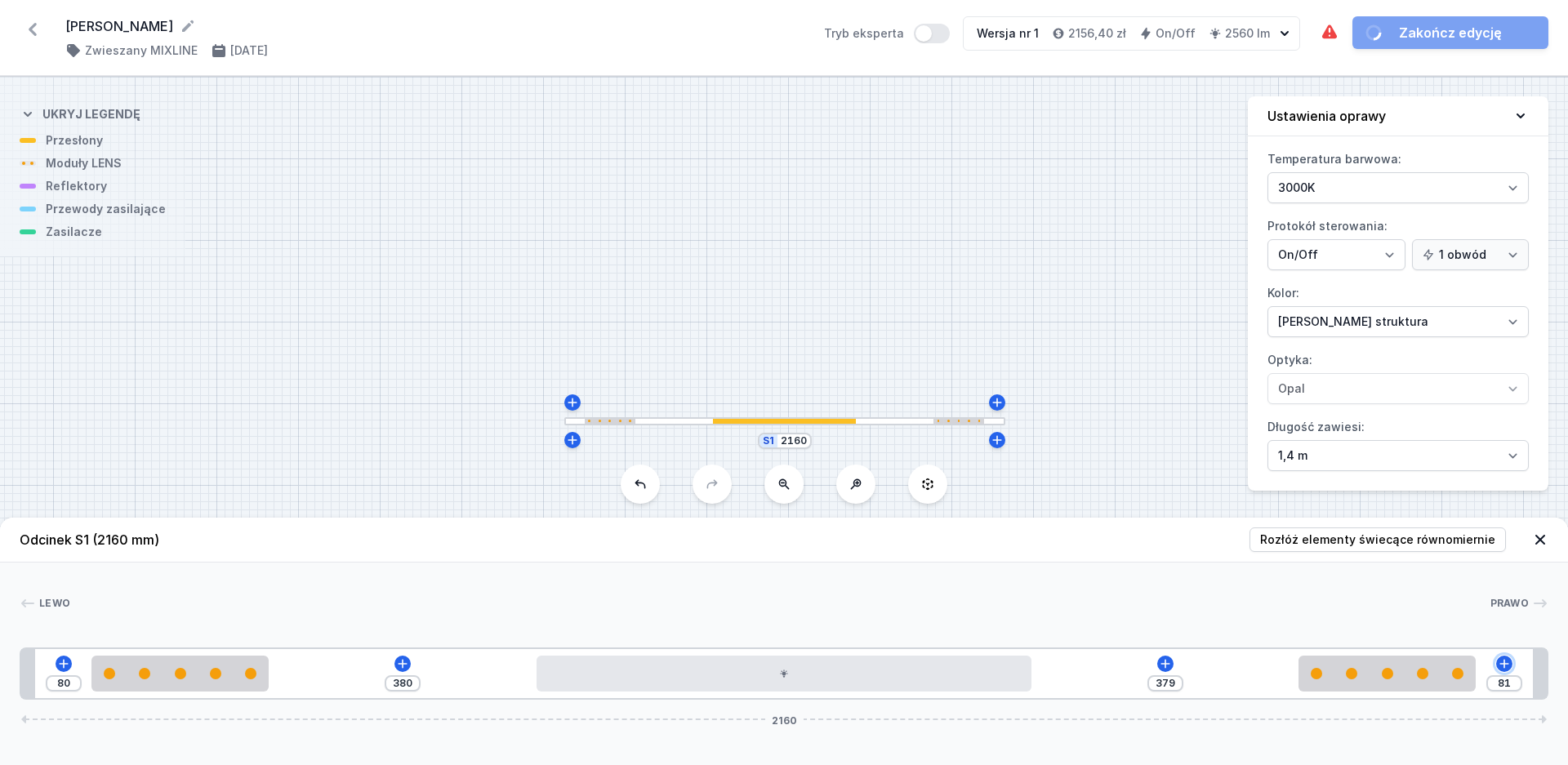
drag, startPoint x: 1501, startPoint y: 663, endPoint x: 1509, endPoint y: 665, distance: 8.2
click at [1501, 662] on icon at bounding box center [1504, 663] width 13 height 13
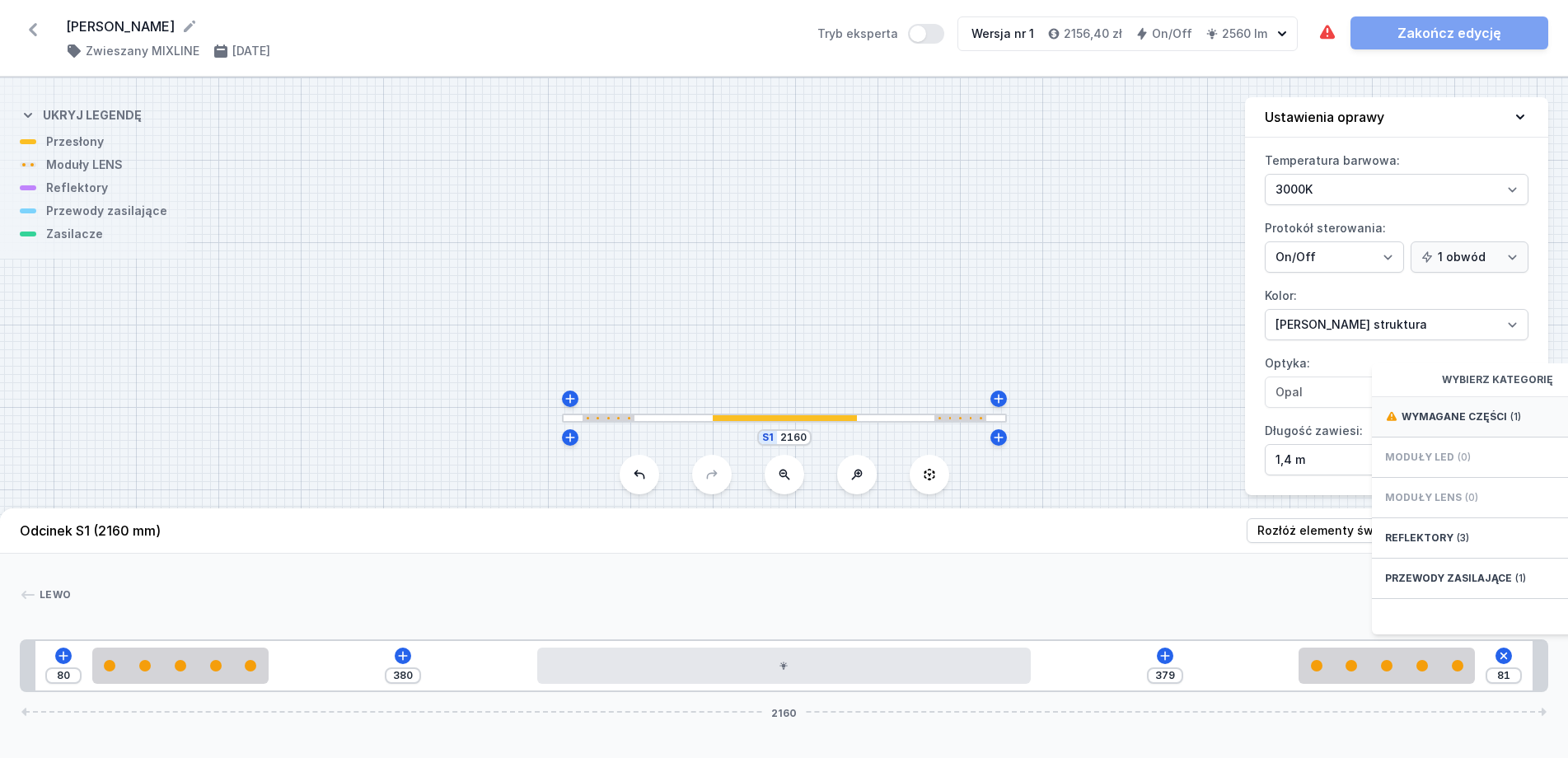
click at [1439, 424] on span "Wymagane części" at bounding box center [1454, 417] width 105 height 13
click at [1416, 438] on span "Power connection box with cable for Mixline on/off - set 1.5m." at bounding box center [1504, 424] width 237 height 33
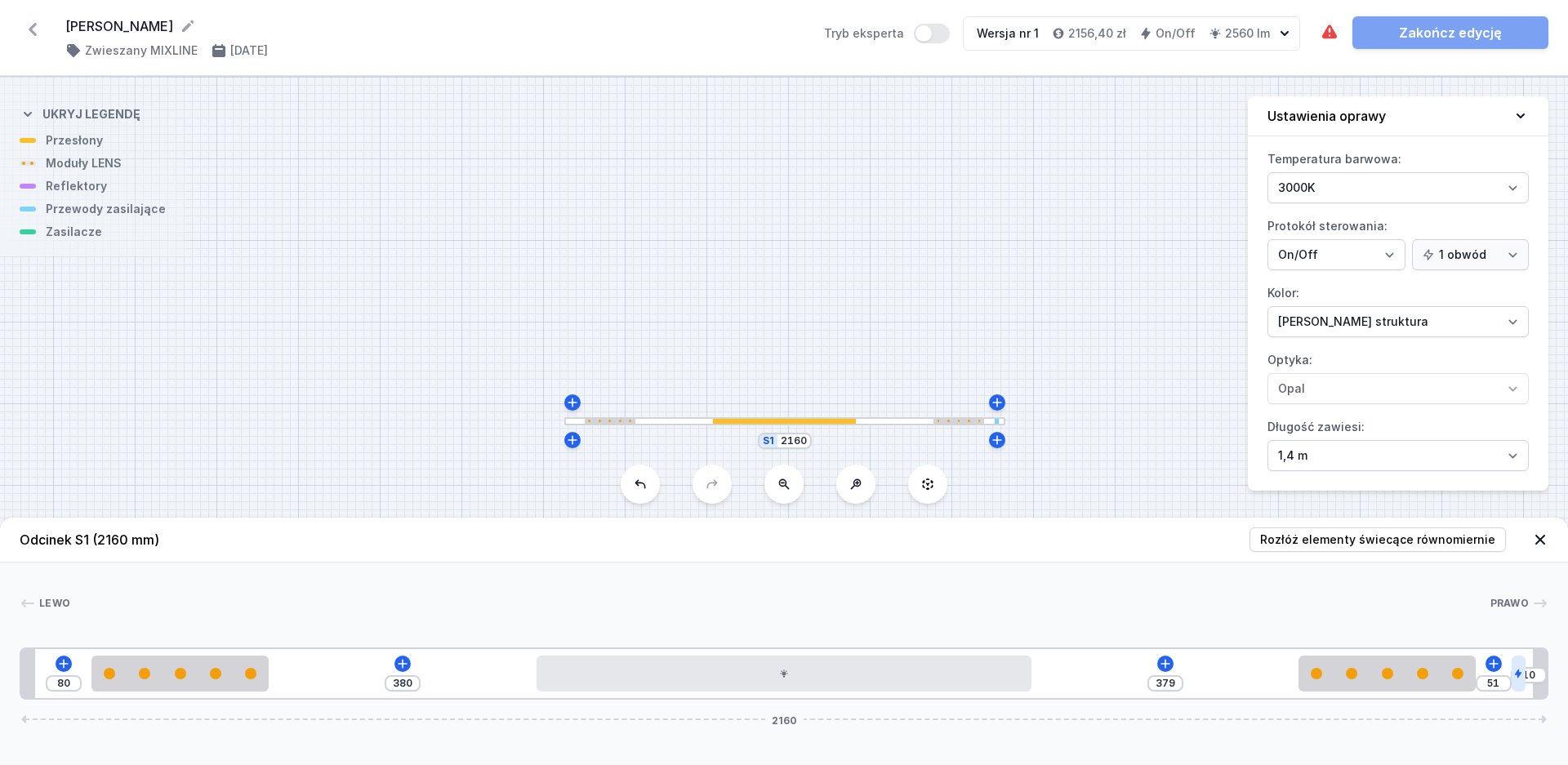
drag, startPoint x: 1485, startPoint y: 667, endPoint x: 1583, endPoint y: 677, distance: 98.5
click at [1085, 573] on div "Lewo Prawo 1 2 3 2 4 1 80 380 379 51 10 2160 100 250 380 700 379 250 51 20 30 2…" at bounding box center [784, 631] width 1568 height 137
click at [1166, 667] on icon at bounding box center [1165, 663] width 13 height 13
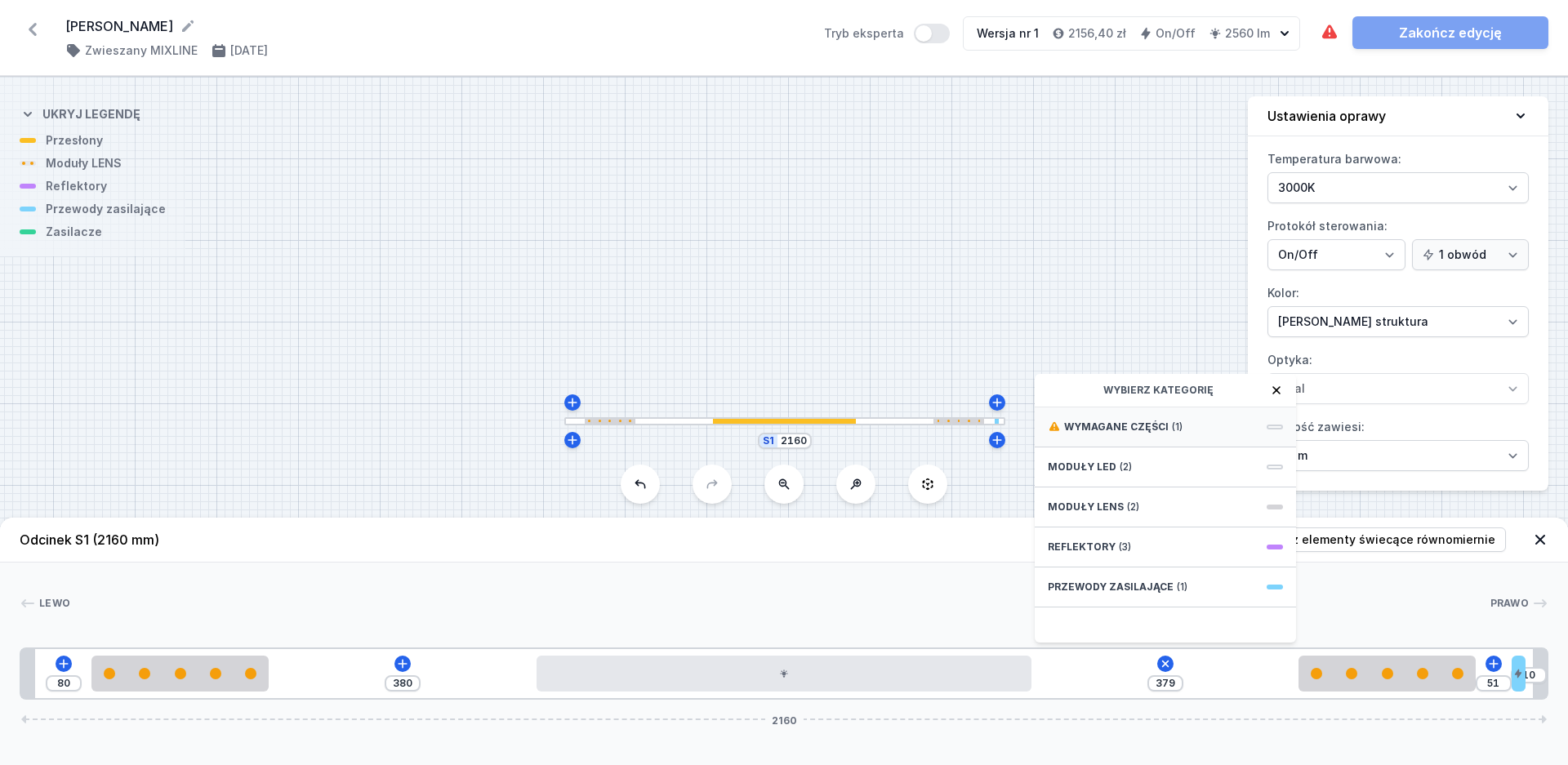
click at [1130, 433] on span "Wymagane części" at bounding box center [1116, 427] width 104 height 13
click at [1130, 433] on span "ON/OFF Driver - up to 32W" at bounding box center [1165, 425] width 235 height 16
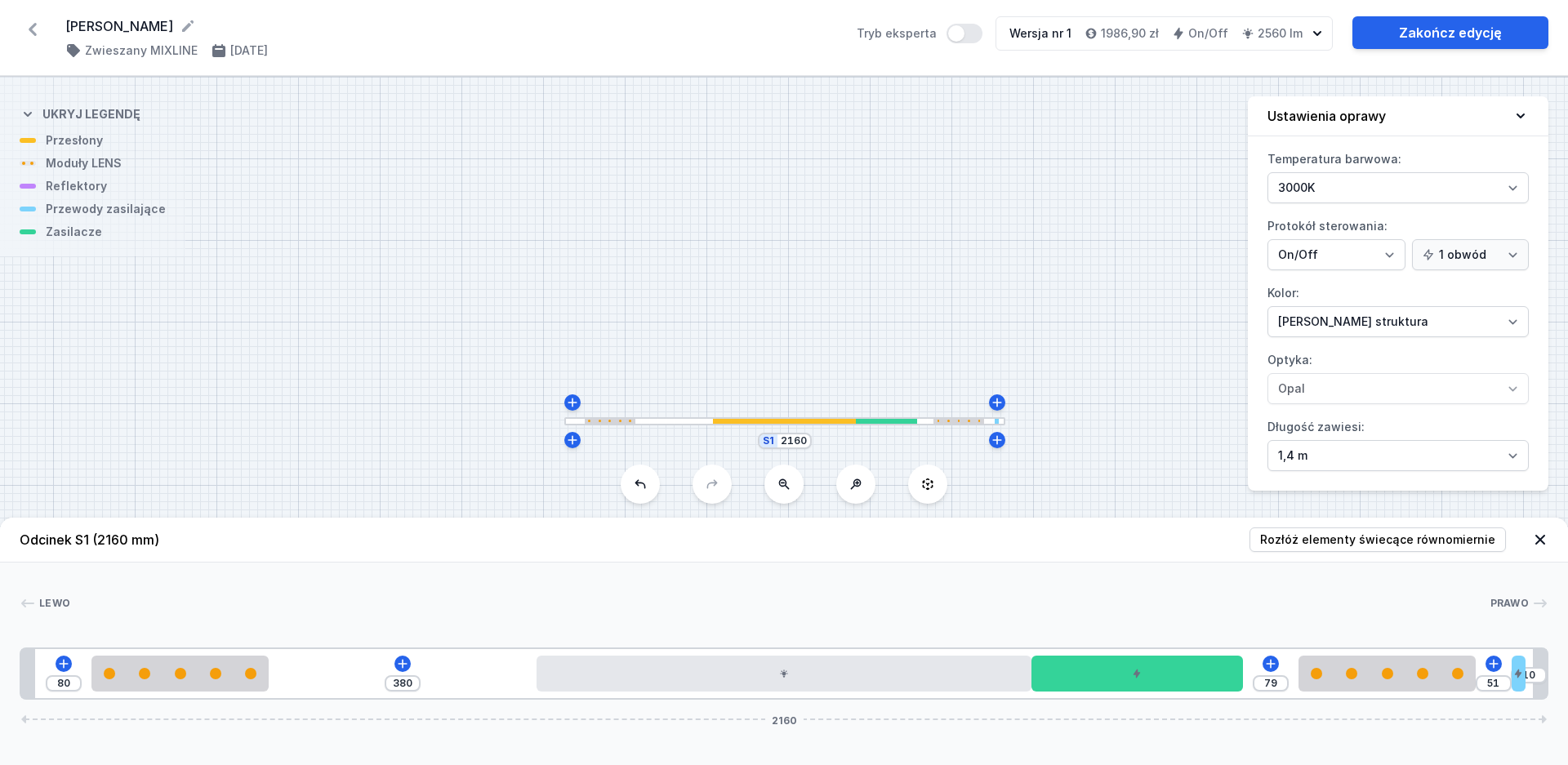
click at [1406, 207] on div "Temperatura barwowa: 3000K 4000K 2700K Protokół sterowania: On/Off SwitchDIM DA…" at bounding box center [1398, 318] width 300 height 345
click at [1268, 172] on select "3000K 4000K 2700K" at bounding box center [1398, 188] width 262 height 31
click option "4000K" at bounding box center [0, 0] width 0 height 0
click at [1448, 30] on link "Zakończ edycję" at bounding box center [1451, 33] width 196 height 33
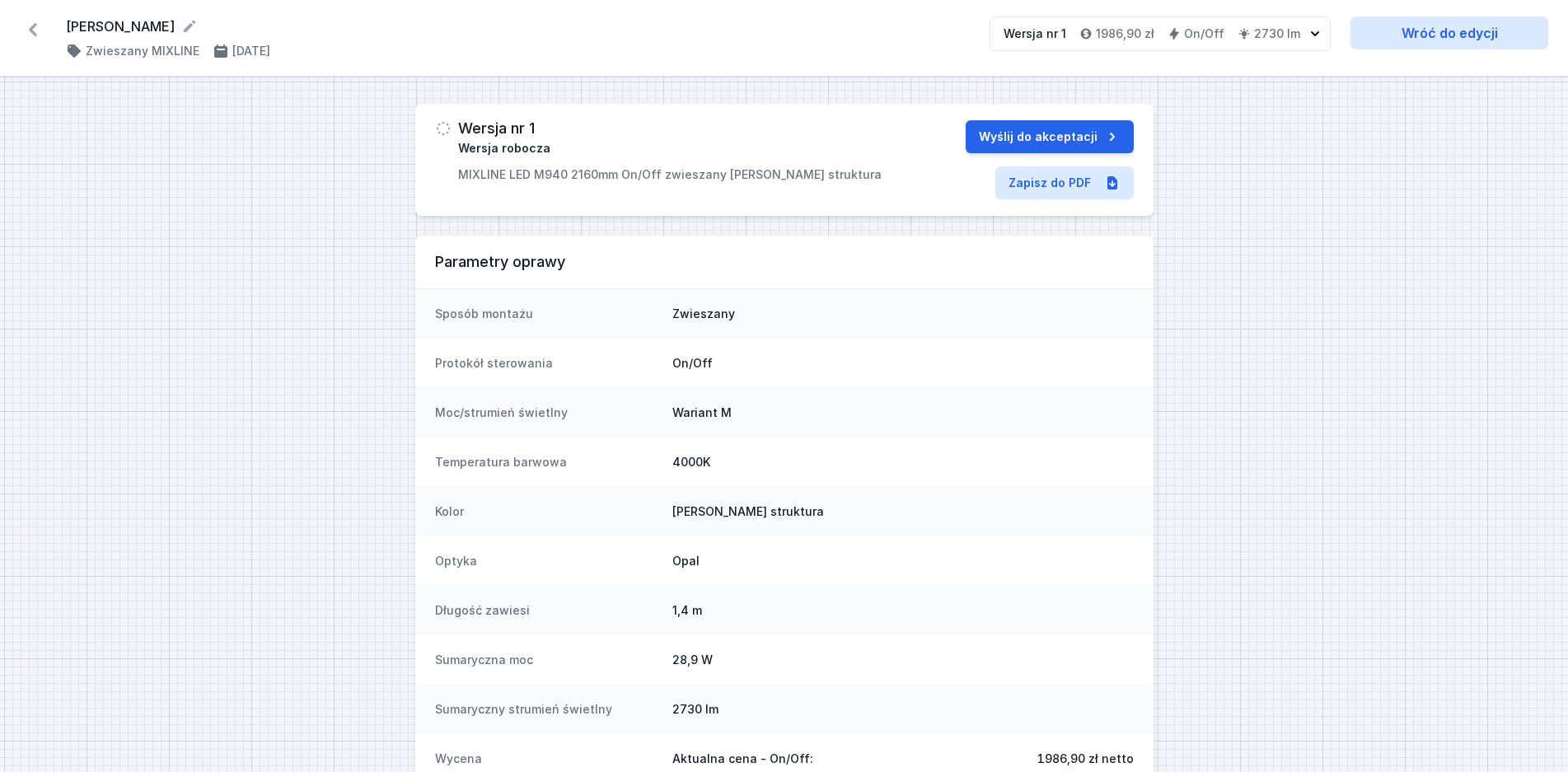
scroll to position [117, 0]
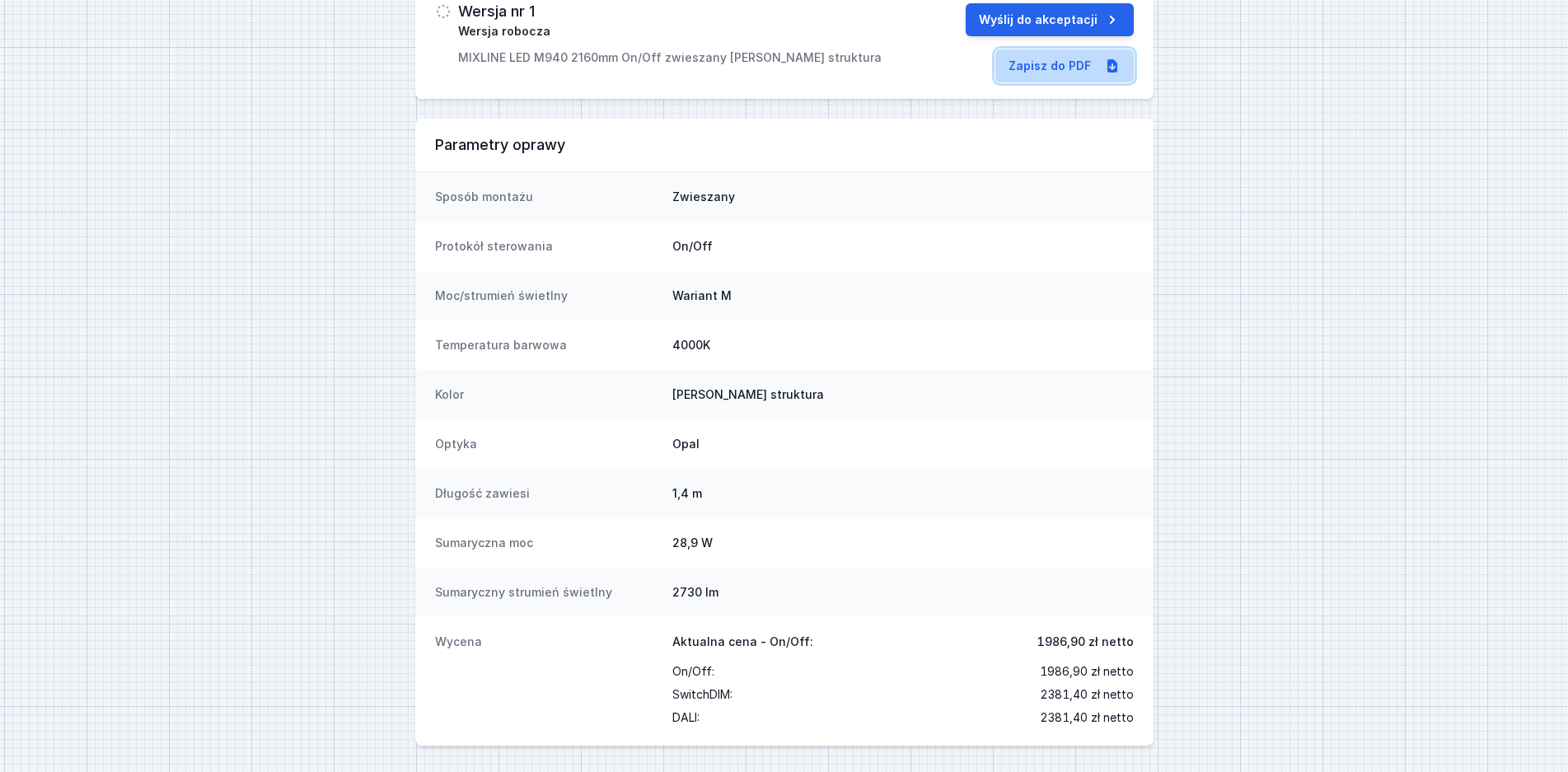
click at [1030, 69] on link "Zapisz do PDF" at bounding box center [1064, 66] width 138 height 33
